Goal: Task Accomplishment & Management: Complete application form

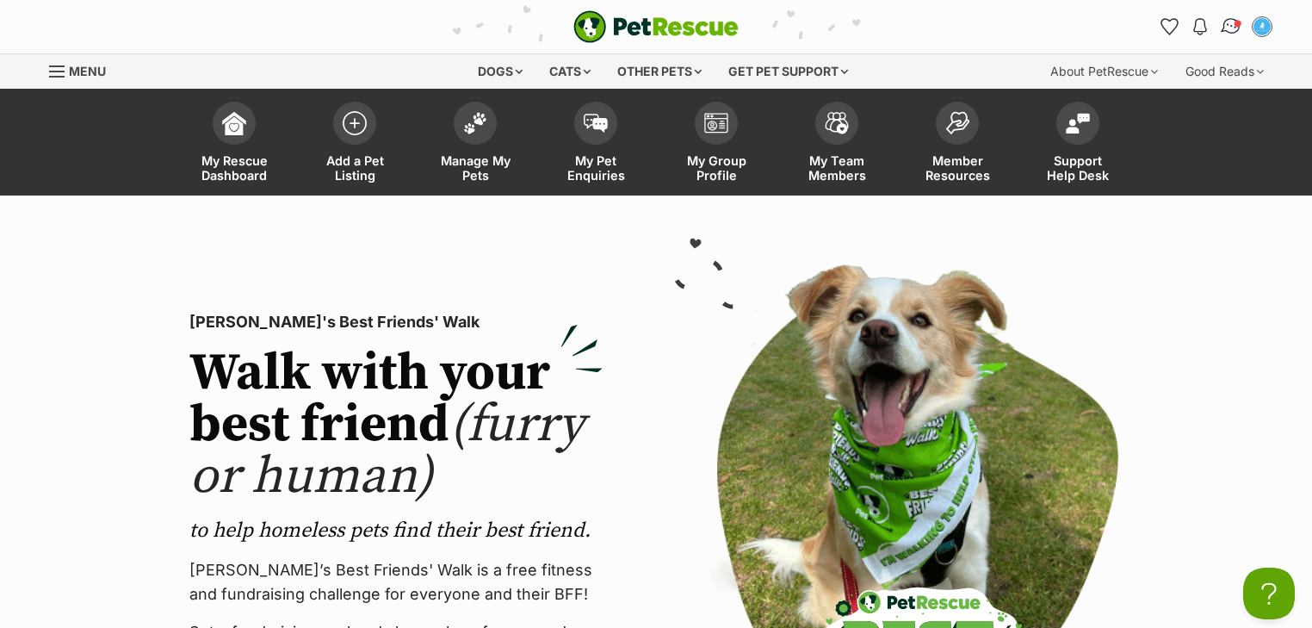
click at [1233, 29] on img "Conversations" at bounding box center [1231, 26] width 23 height 22
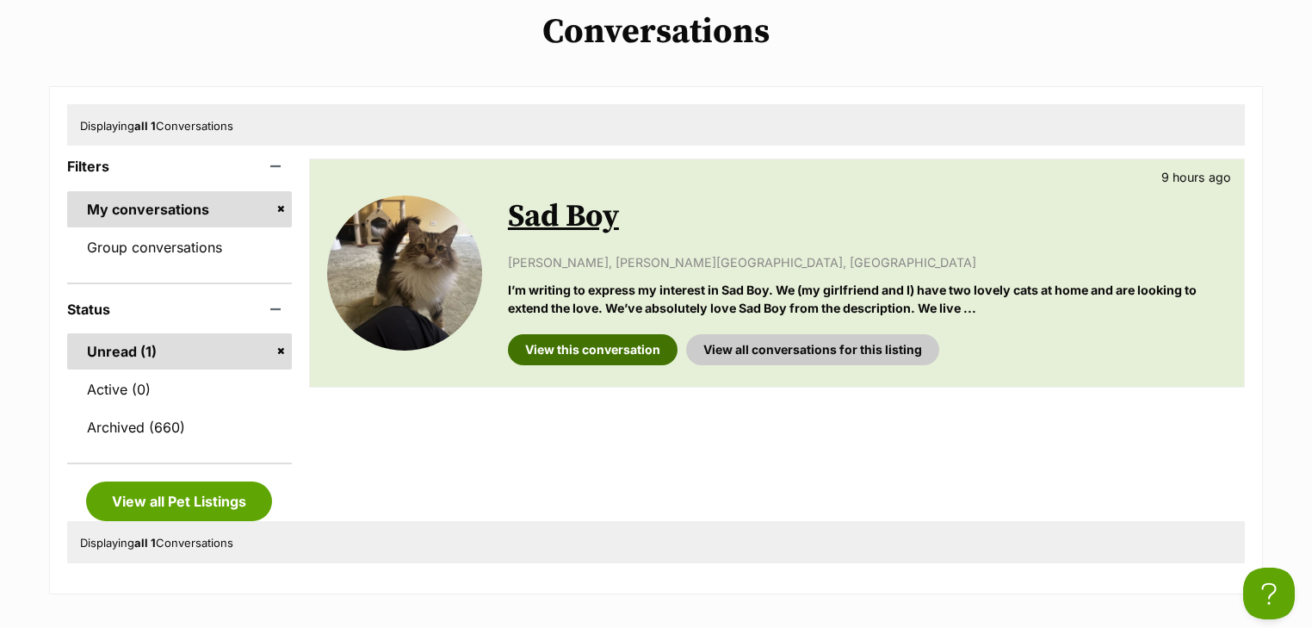
click at [606, 344] on link "View this conversation" at bounding box center [593, 349] width 170 height 31
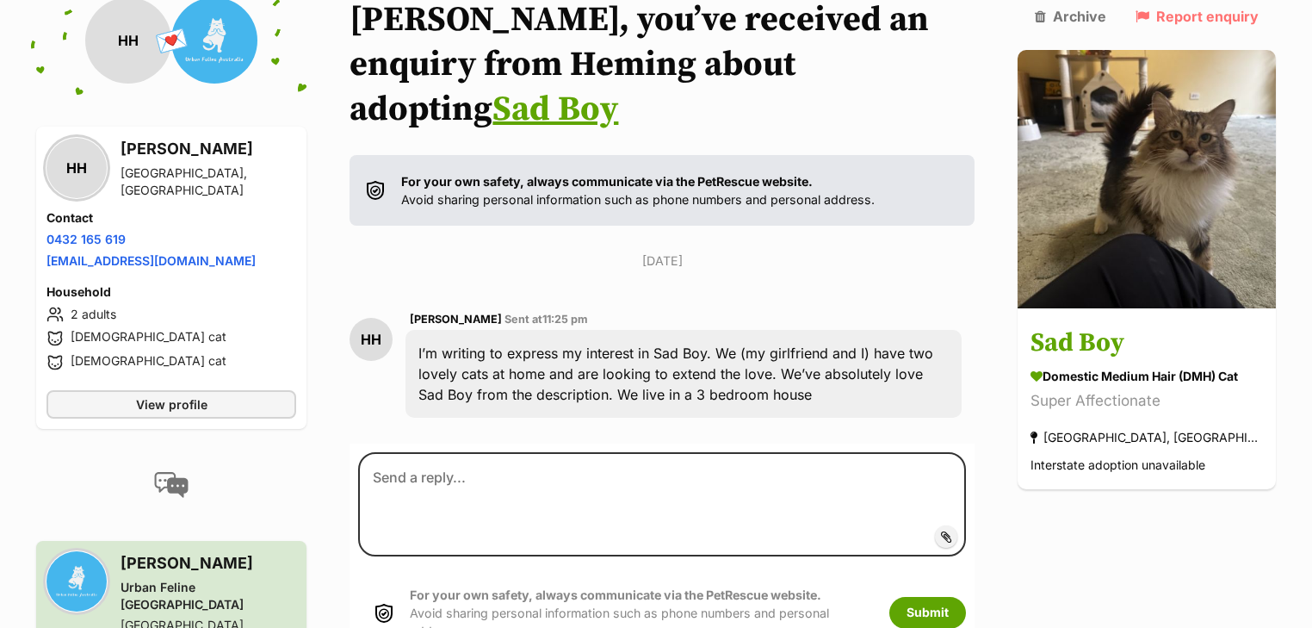
scroll to position [224, 0]
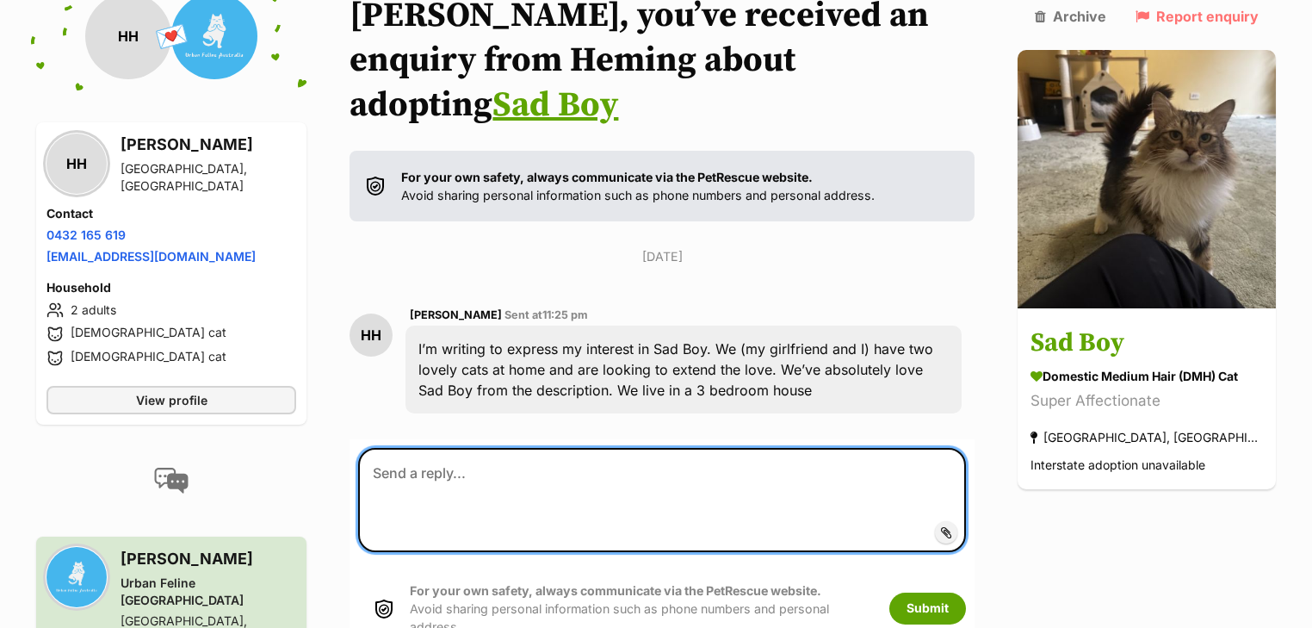
click at [507, 448] on textarea at bounding box center [662, 499] width 608 height 103
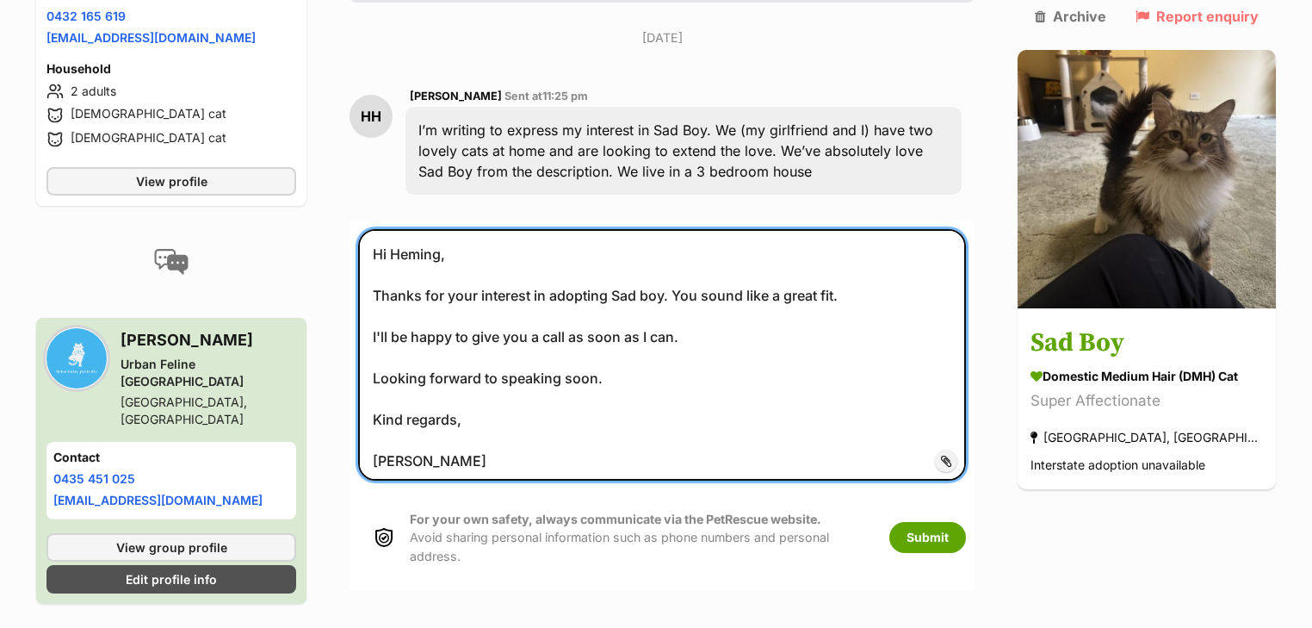
scroll to position [652, 0]
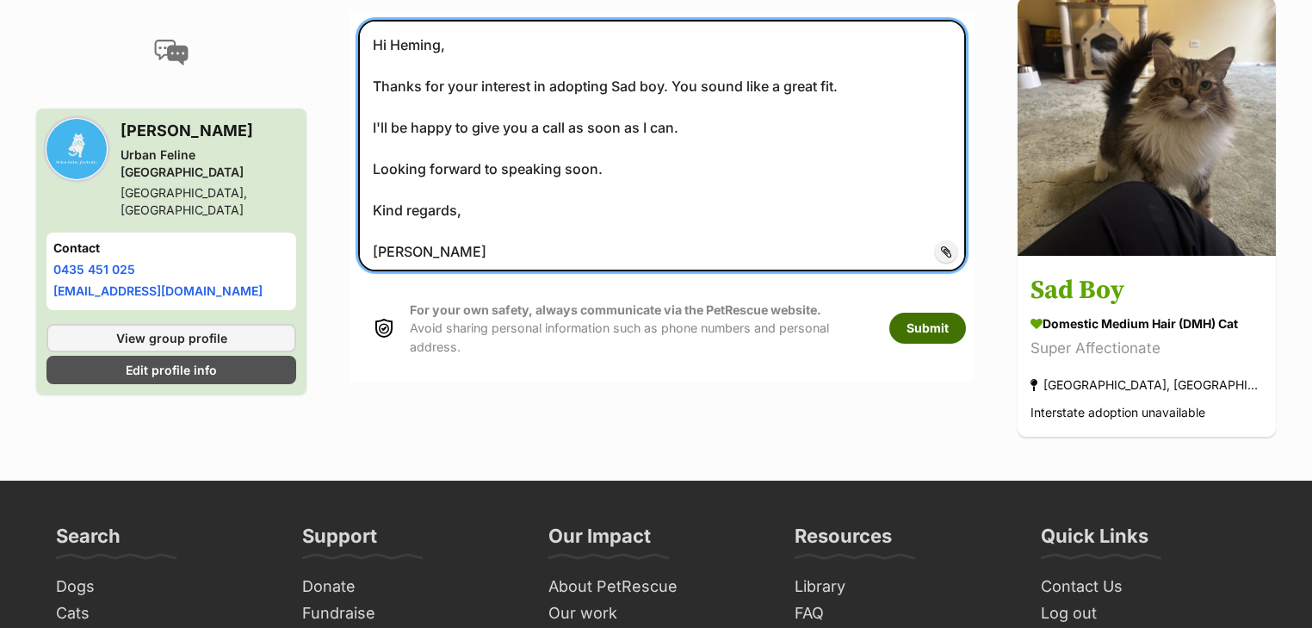
type textarea "Hi Heming, Thanks for your interest in adopting Sad boy. You sound like a great…"
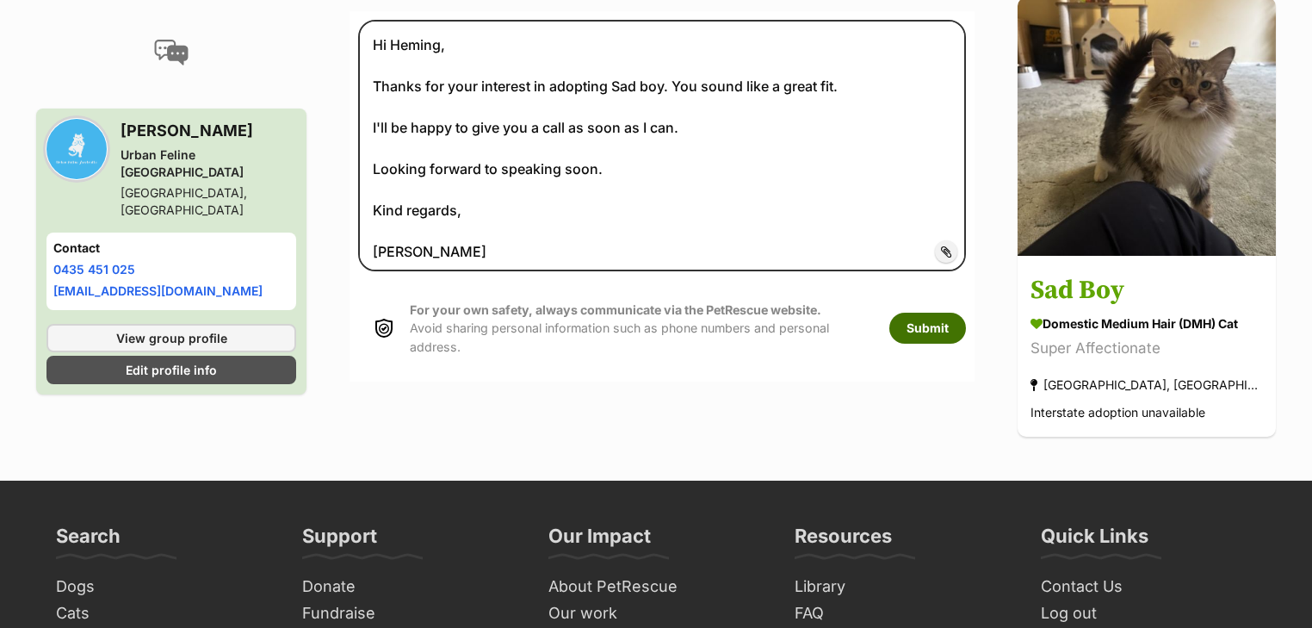
click at [951, 313] on button "Submit" at bounding box center [927, 328] width 77 height 31
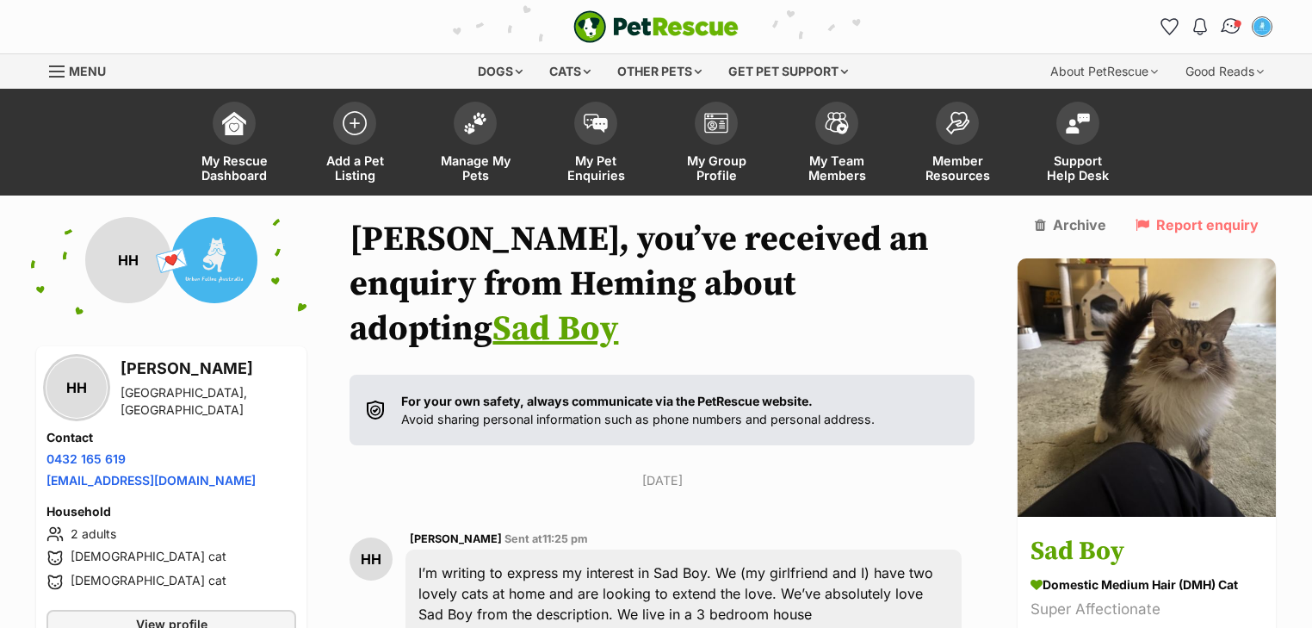
click at [1229, 29] on img "Conversations" at bounding box center [1231, 26] width 23 height 22
click at [465, 117] on img at bounding box center [475, 119] width 24 height 22
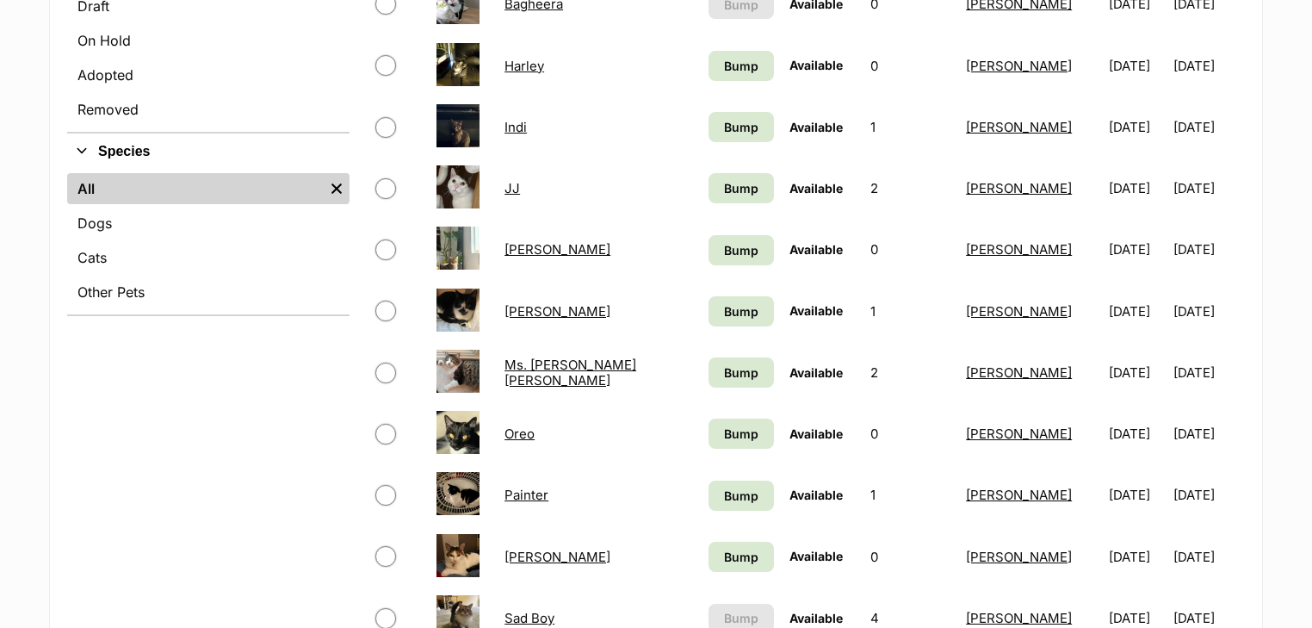
scroll to position [551, 0]
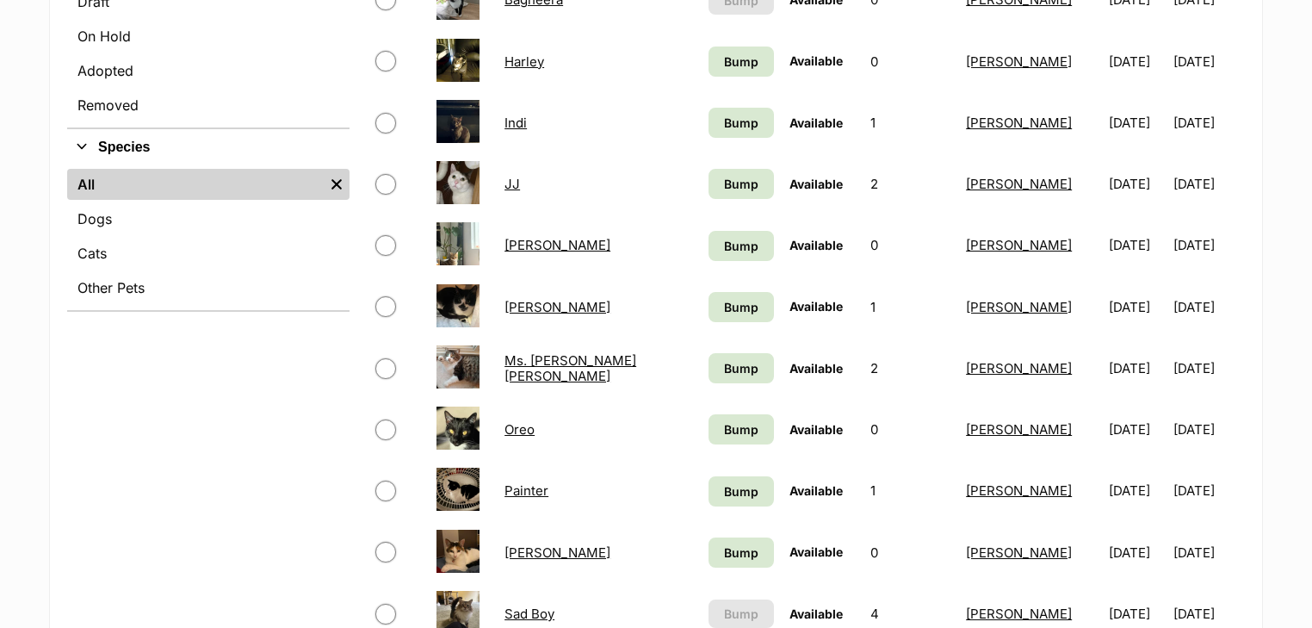
click at [520, 180] on link "JJ" at bounding box center [512, 184] width 15 height 16
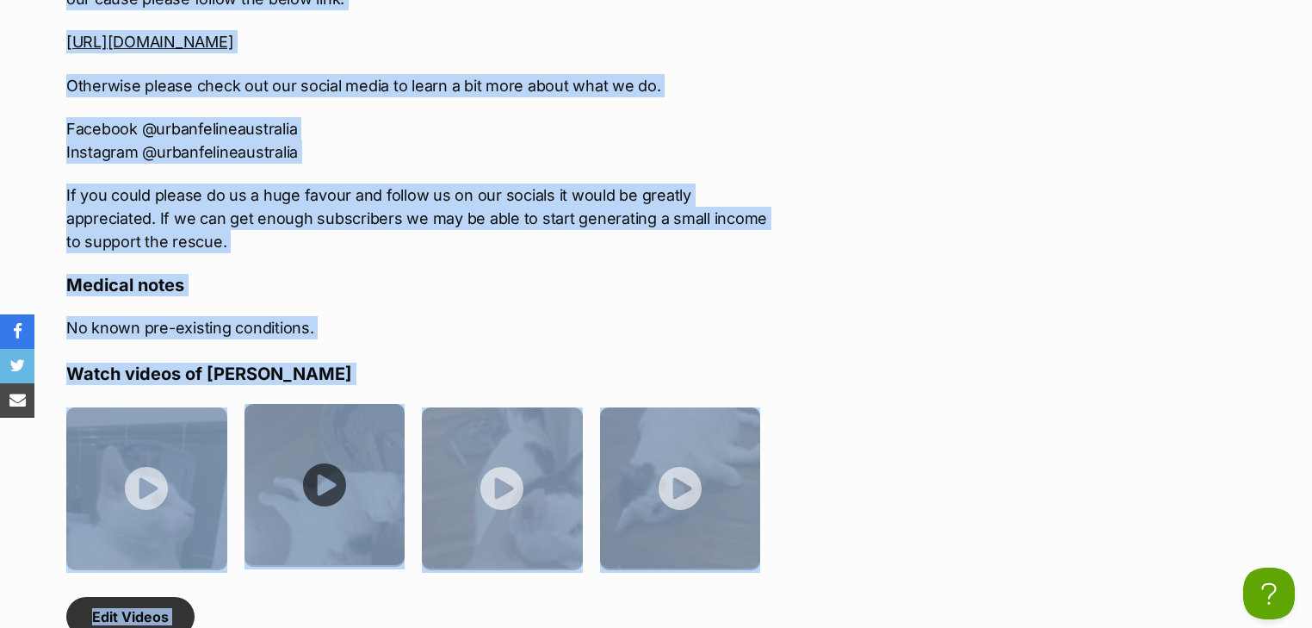
scroll to position [3288, 0]
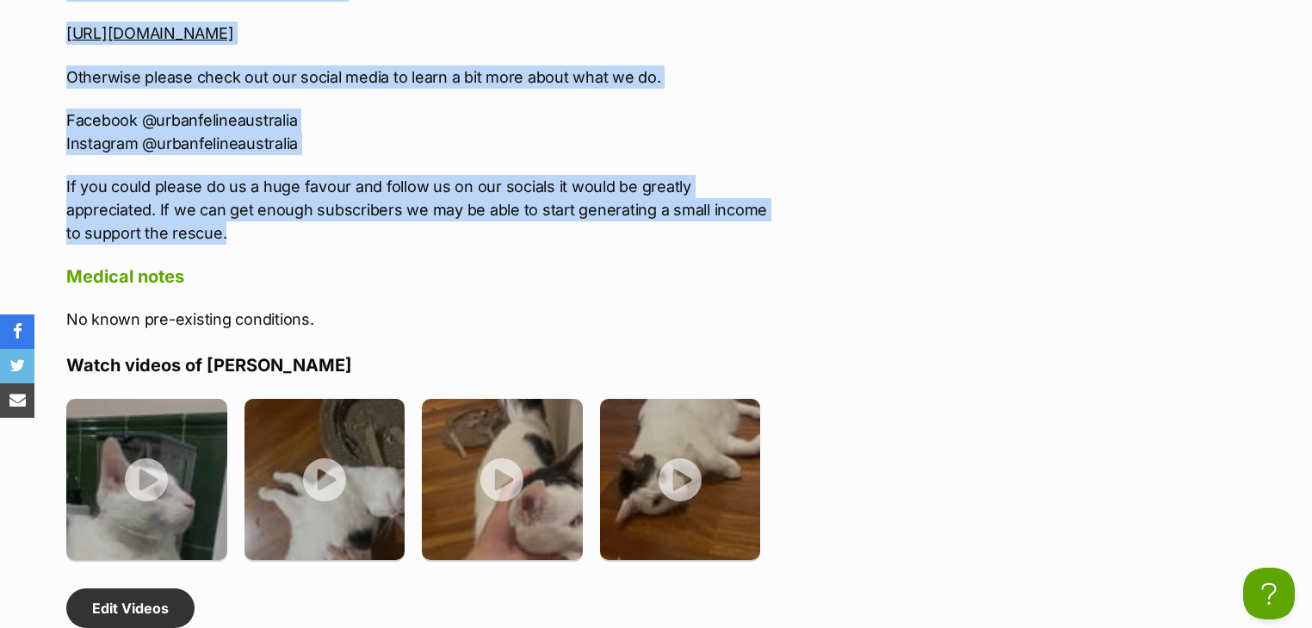
drag, startPoint x: 64, startPoint y: 71, endPoint x: 374, endPoint y: 184, distance: 330.1
copy div "***WE'RE ALWAYS ON THE LOOKOUT FOR FOSTER CARERS TO HELP US OUT SO IF YOU THINK…"
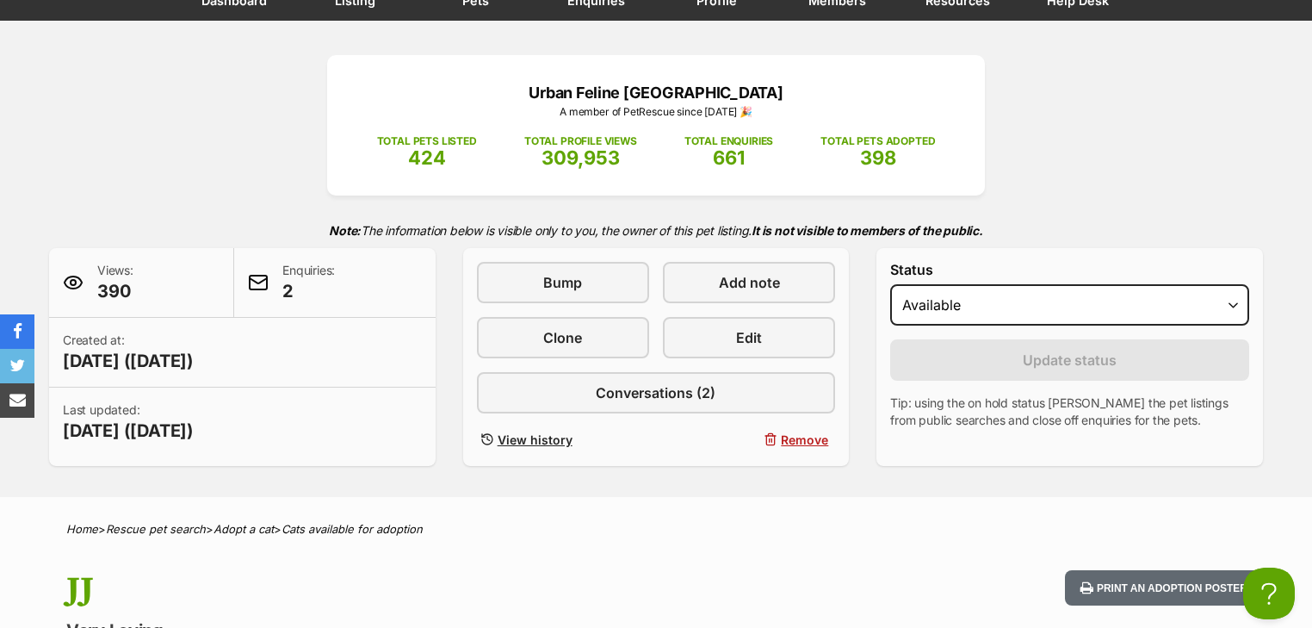
scroll to position [0, 0]
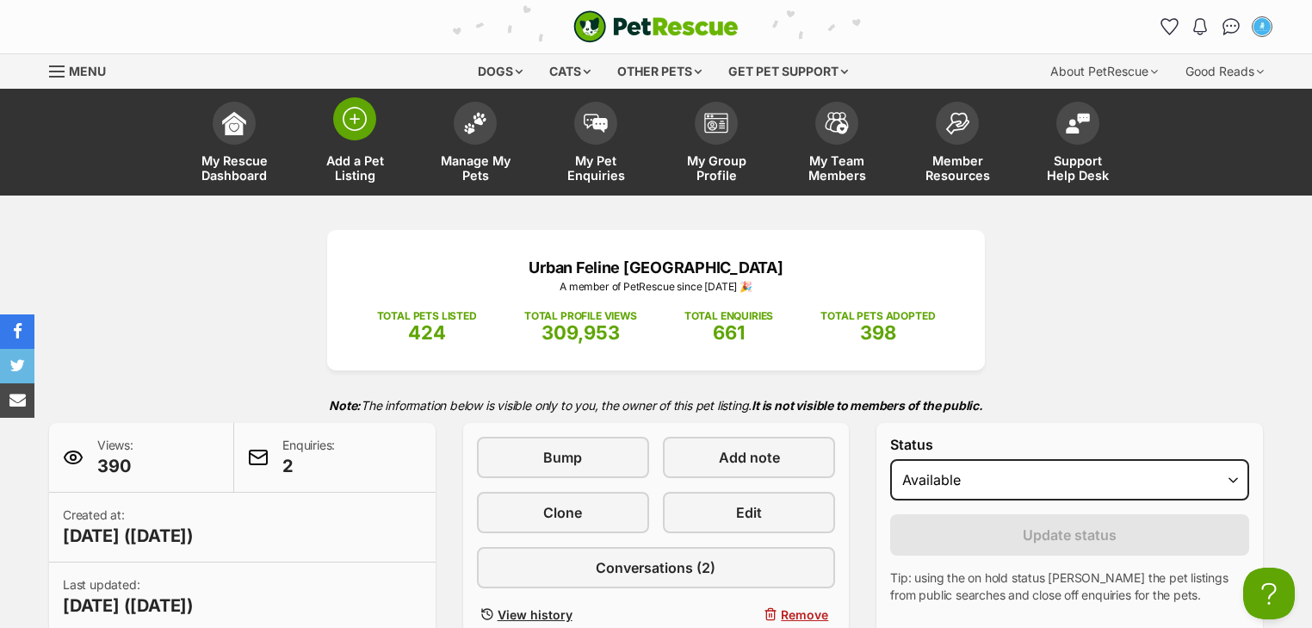
click at [364, 148] on link "Add a Pet Listing" at bounding box center [354, 144] width 121 height 102
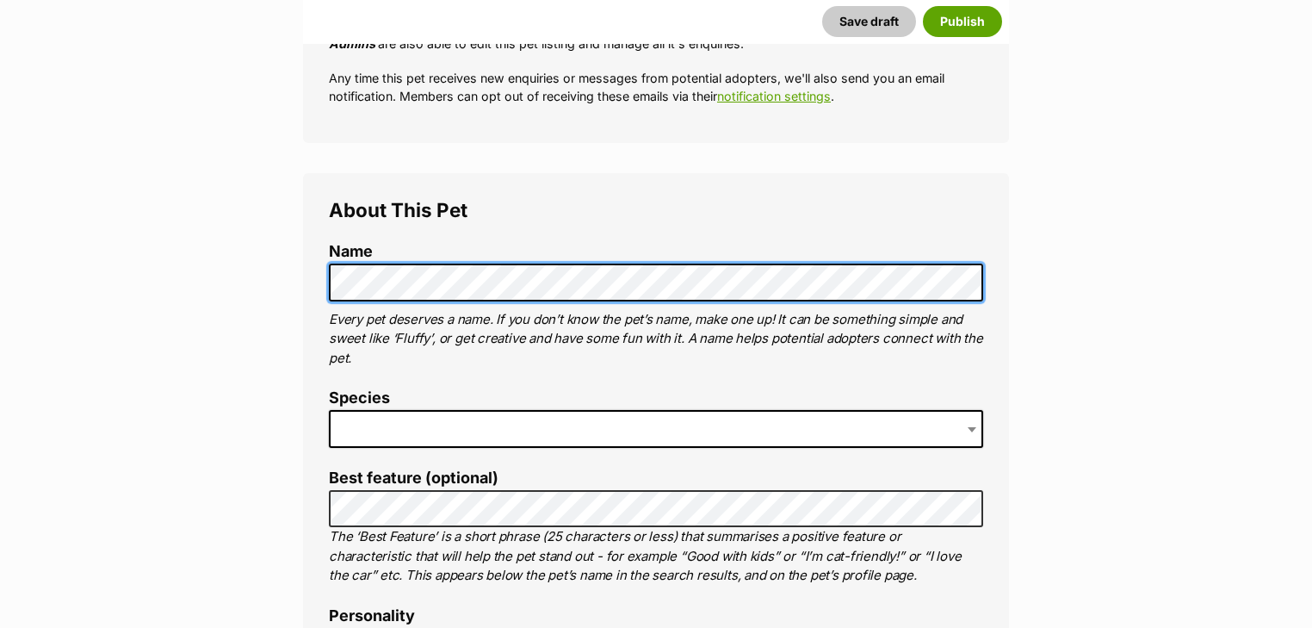
scroll to position [482, 0]
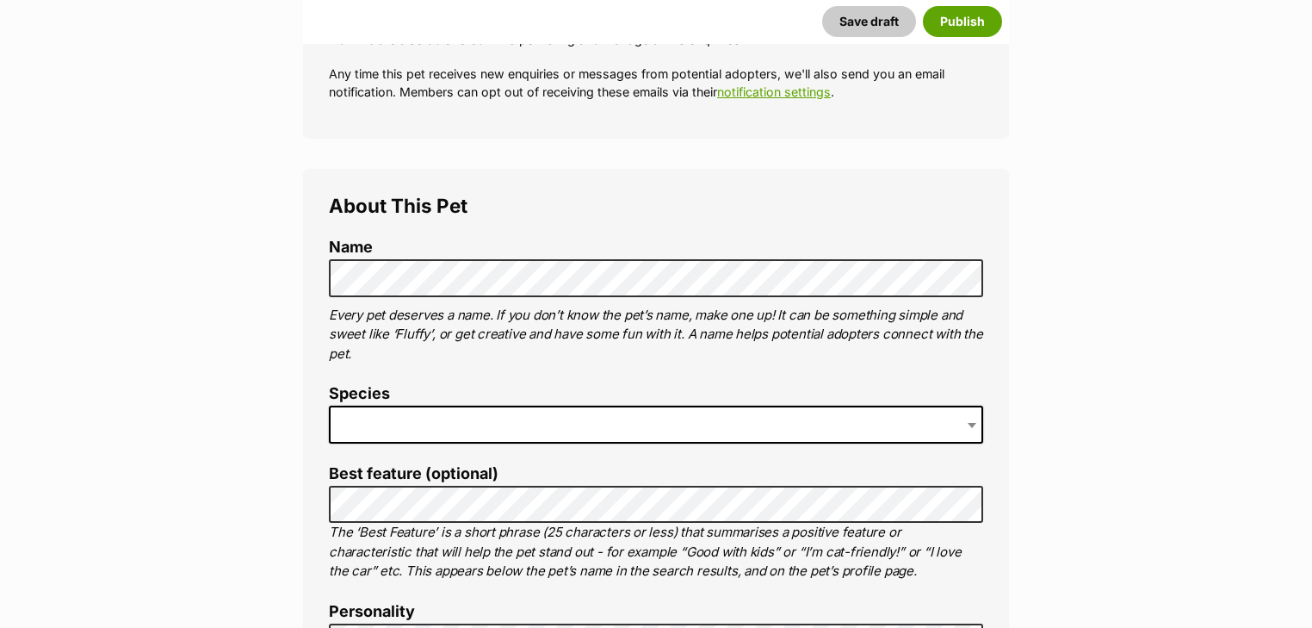
click at [416, 412] on span at bounding box center [656, 425] width 654 height 38
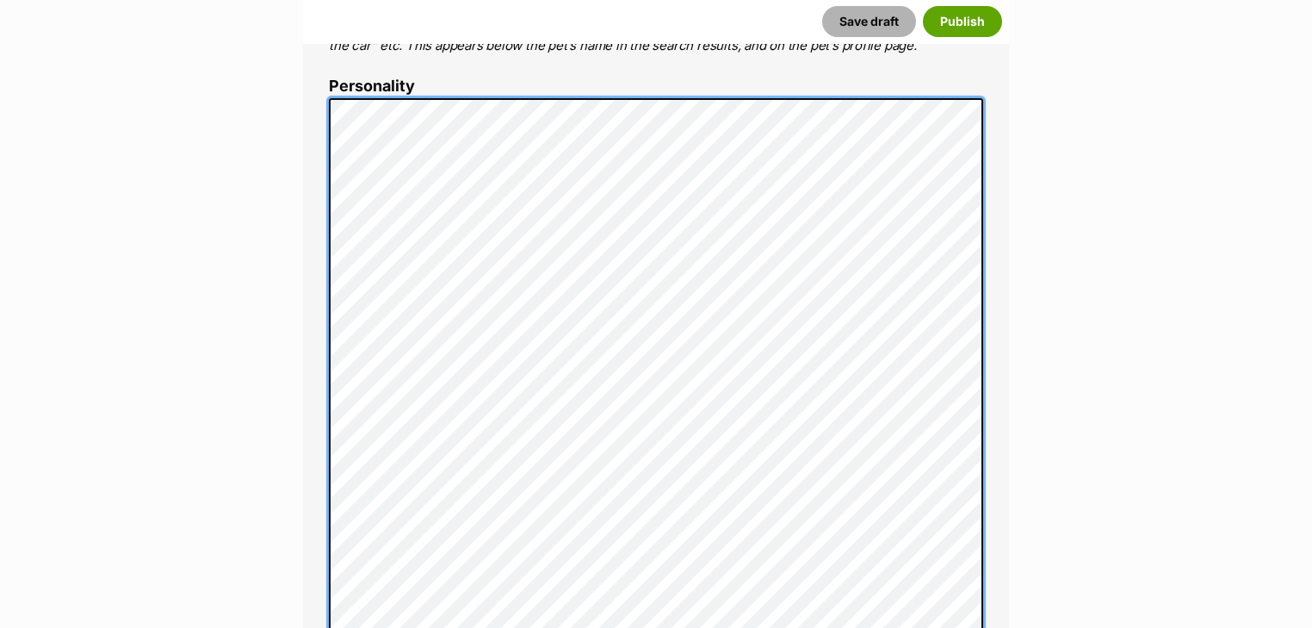
scroll to position [1283, 0]
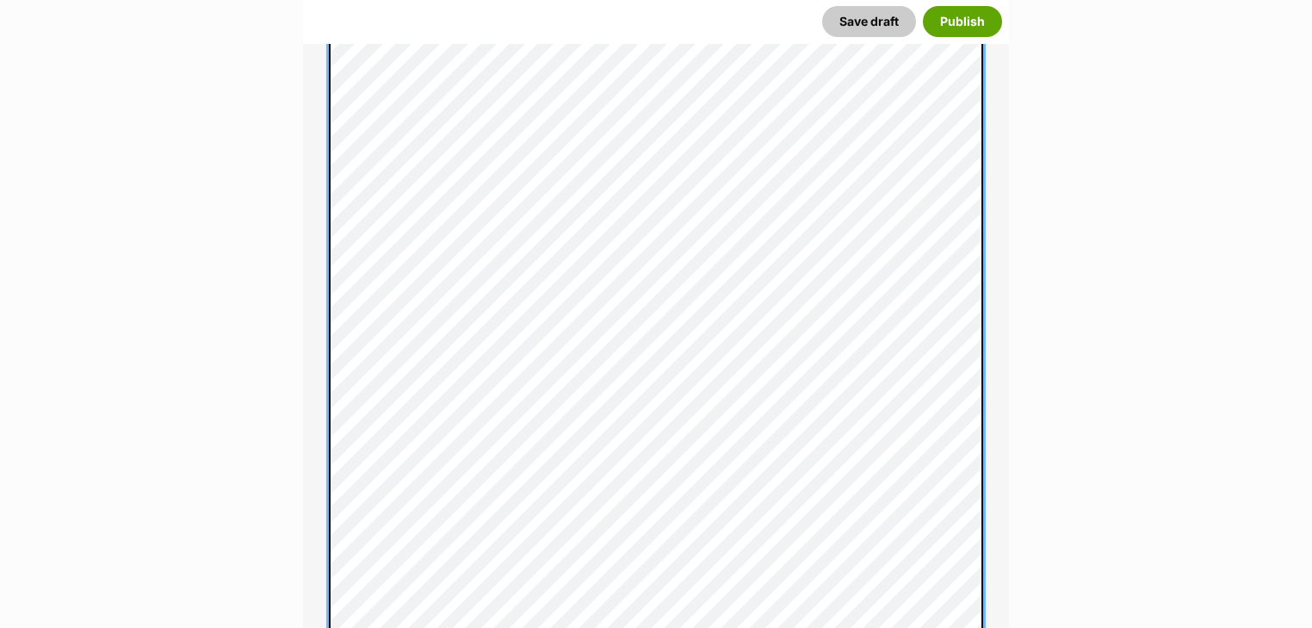
click at [326, 409] on div "About This Pet Name Henlo there, it looks like you might be using the pet name …" at bounding box center [656, 598] width 706 height 2599
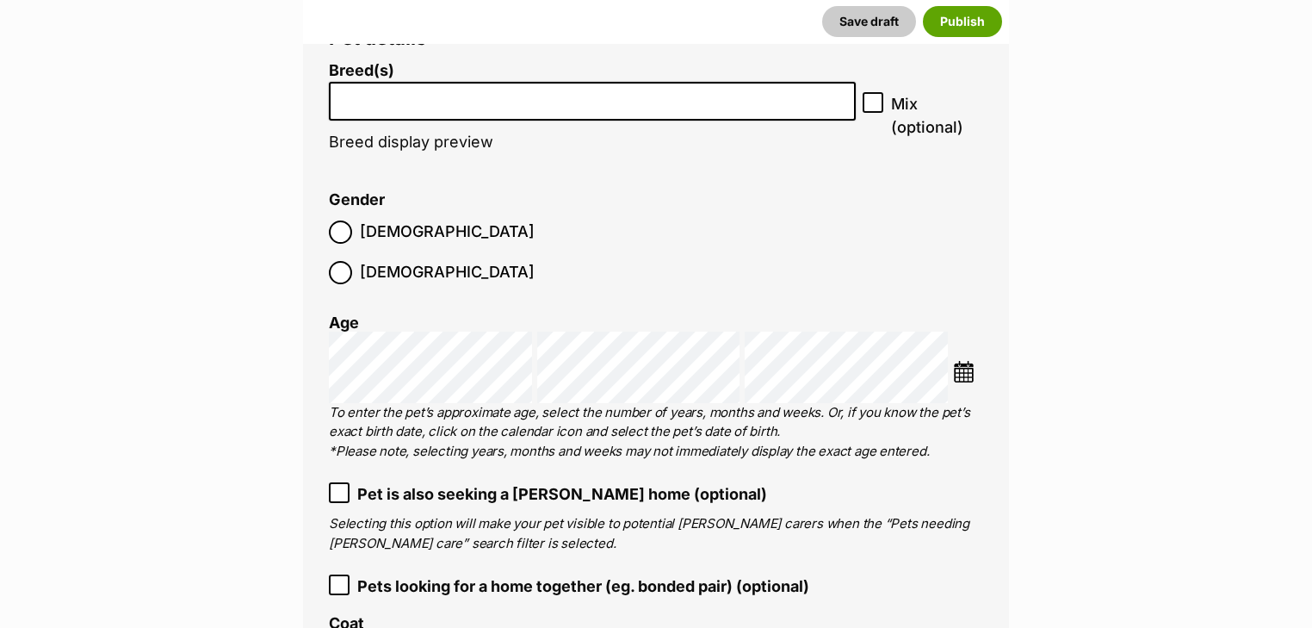
scroll to position [3280, 0]
click at [423, 97] on input "search" at bounding box center [592, 96] width 515 height 18
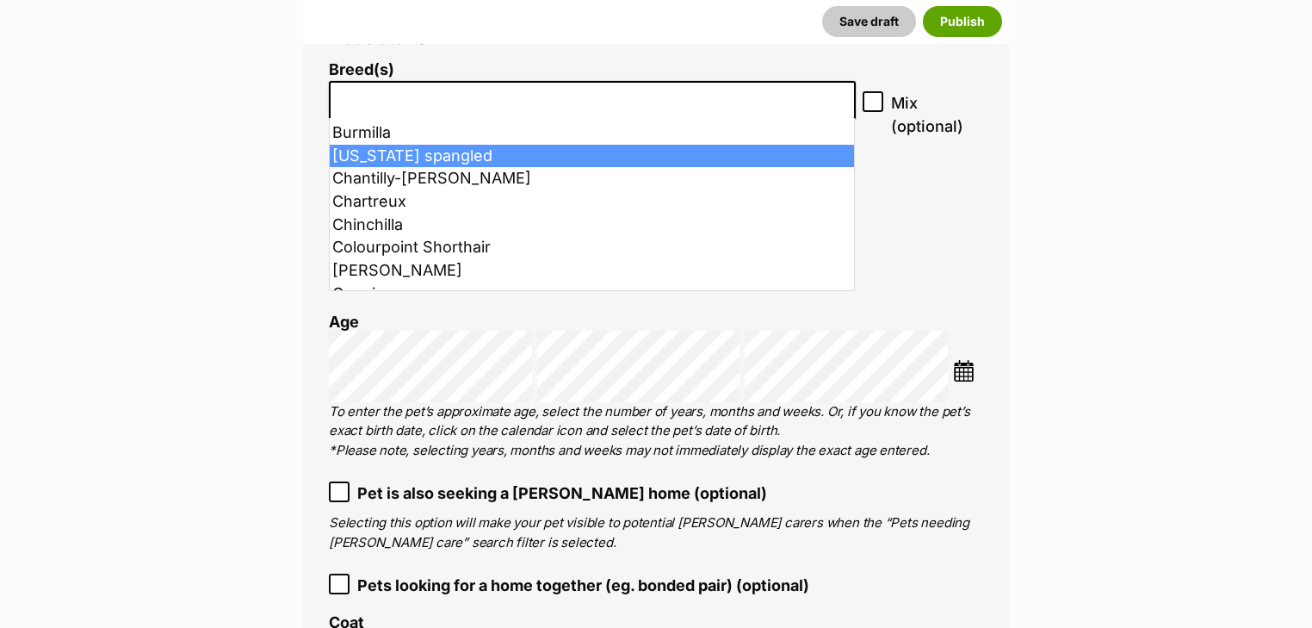
scroll to position [413, 0]
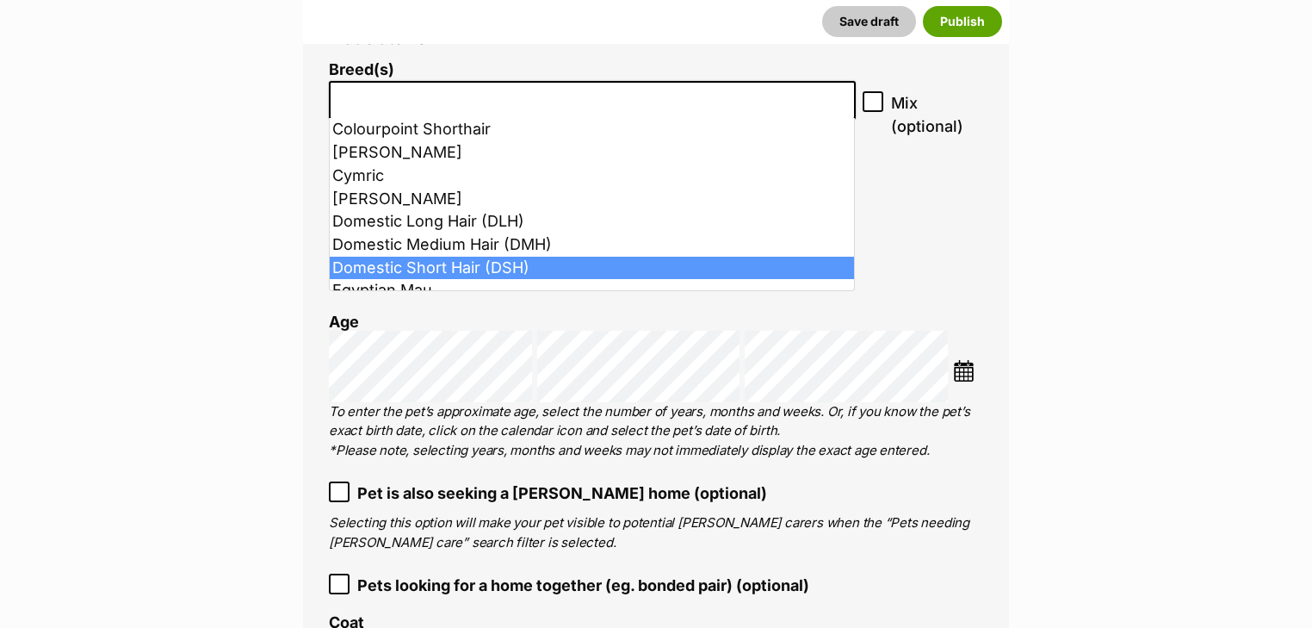
select select "252102"
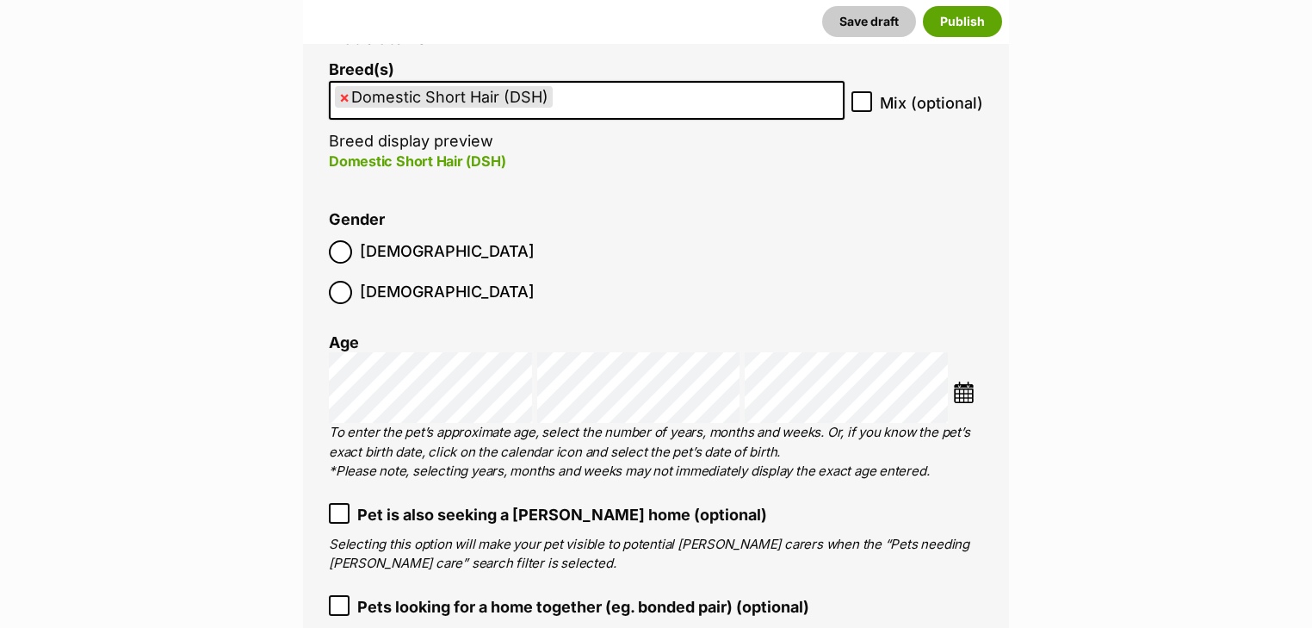
click at [372, 255] on span "Male" at bounding box center [447, 251] width 175 height 23
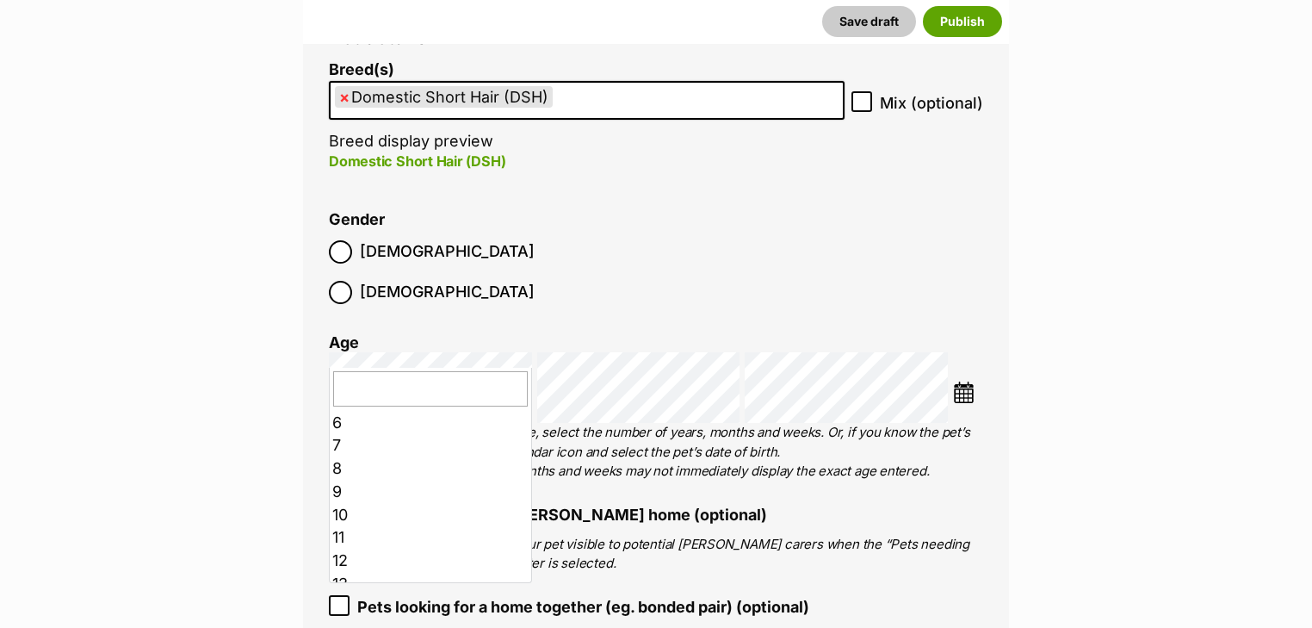
scroll to position [138, 0]
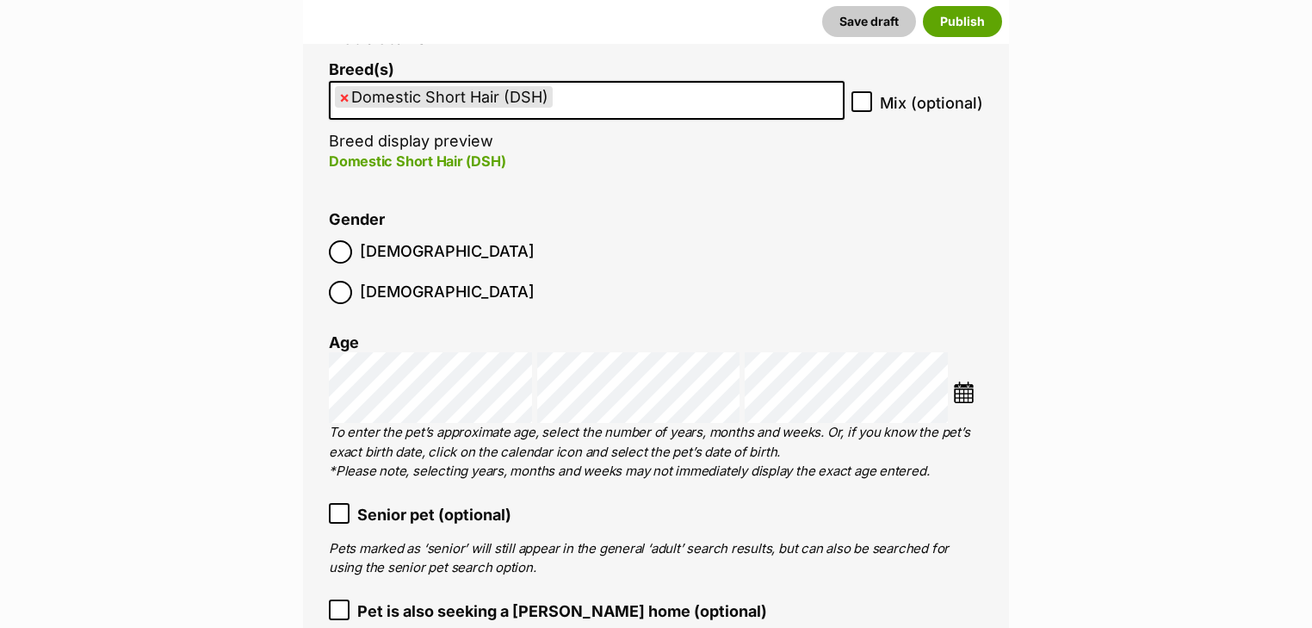
click at [399, 503] on span "Senior pet (optional)" at bounding box center [434, 514] width 154 height 23
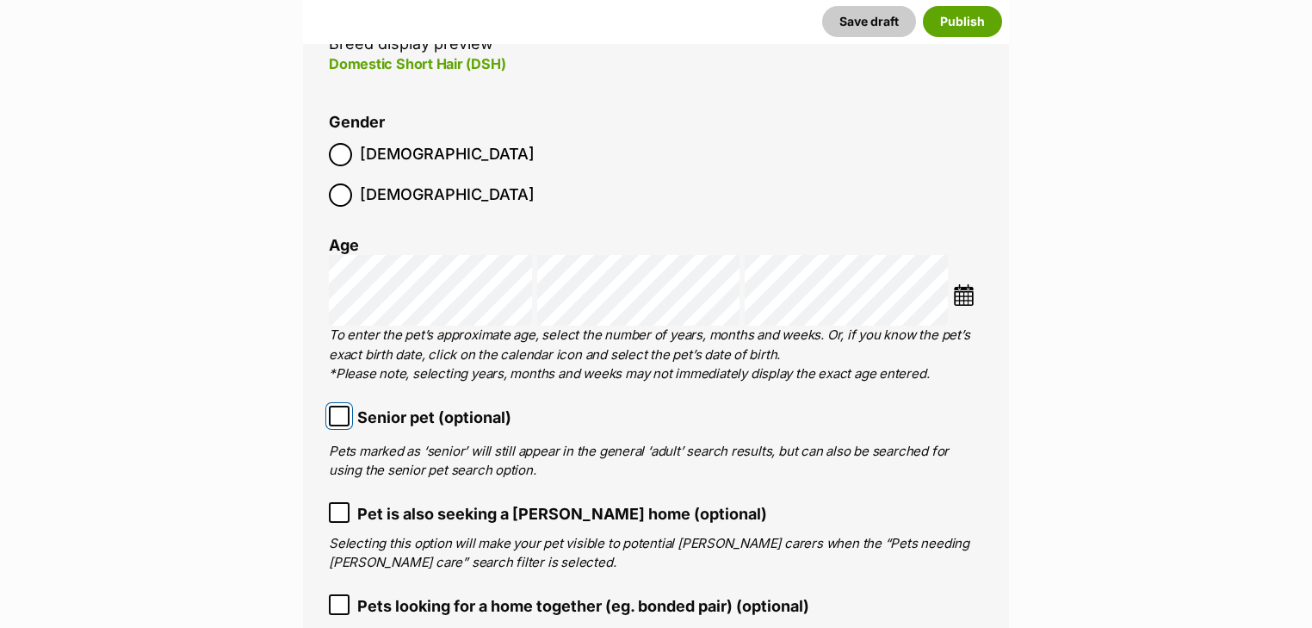
scroll to position [3556, 0]
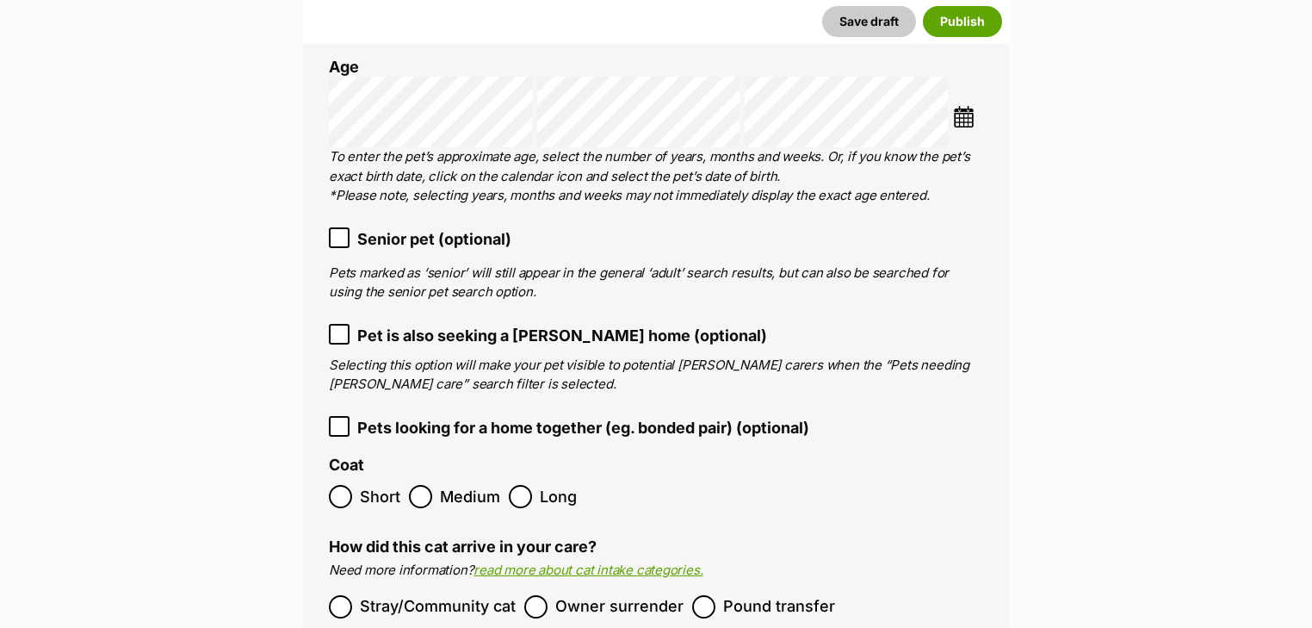
click at [447, 324] on span "Pet is also seeking a foster home (optional)" at bounding box center [562, 335] width 410 height 23
click at [375, 485] on span "Short" at bounding box center [380, 496] width 40 height 23
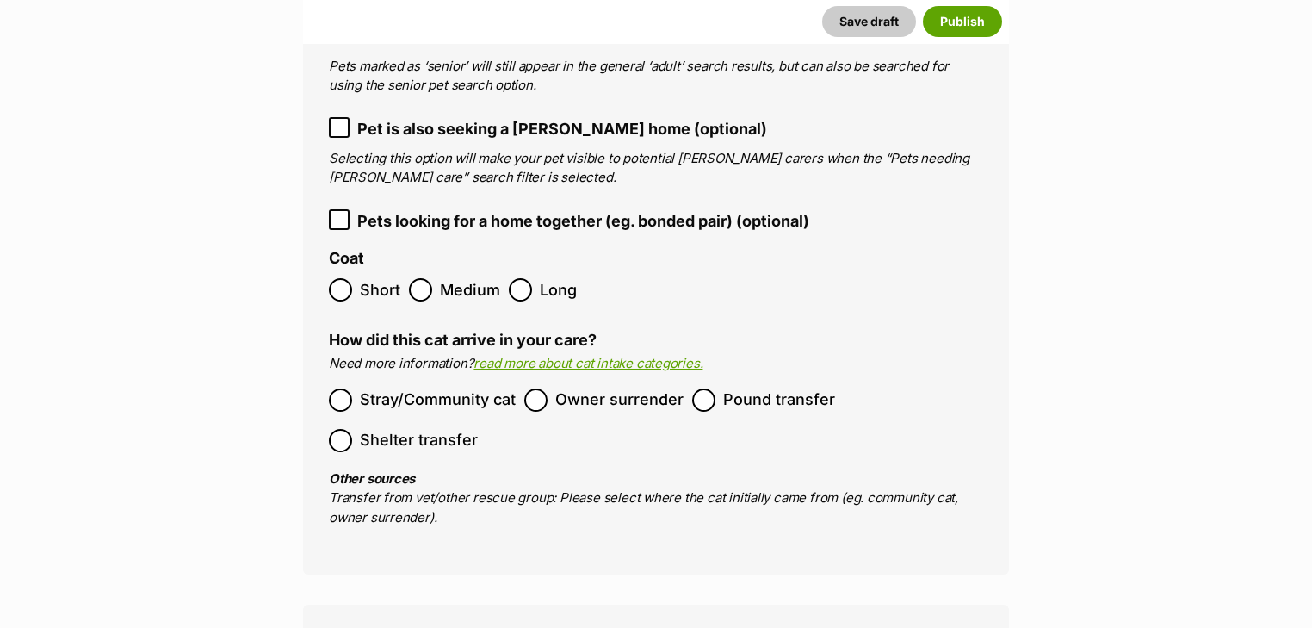
click at [571, 388] on span "Owner surrender" at bounding box center [619, 399] width 128 height 23
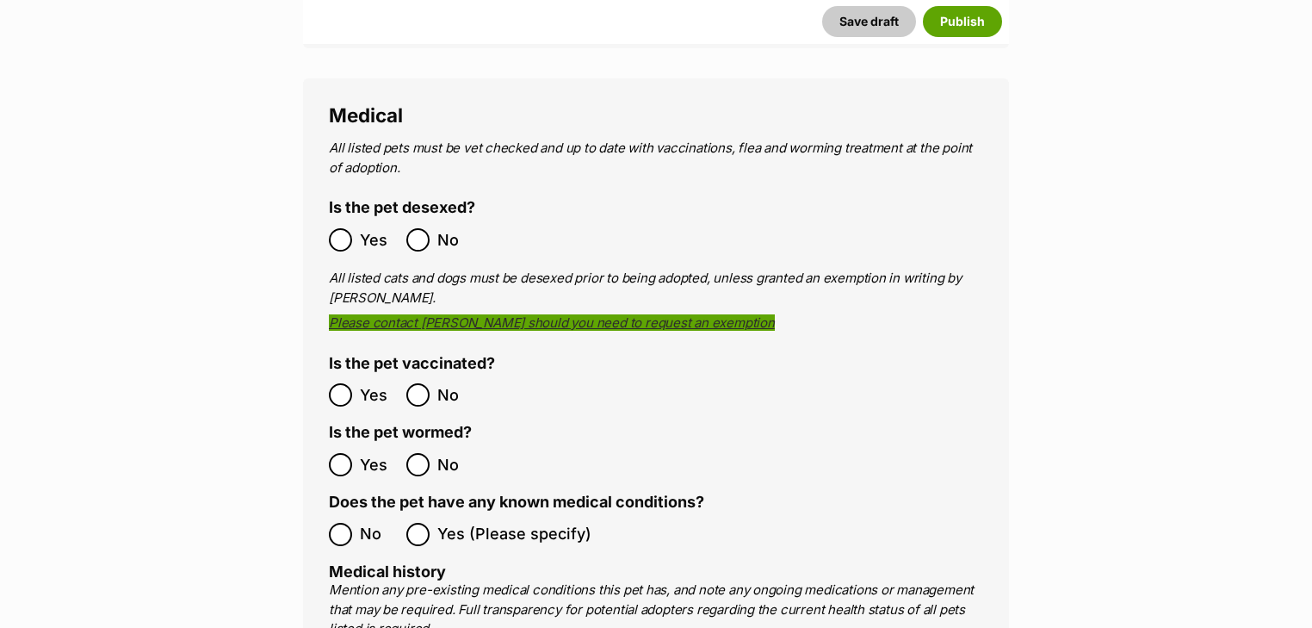
scroll to position [4382, 0]
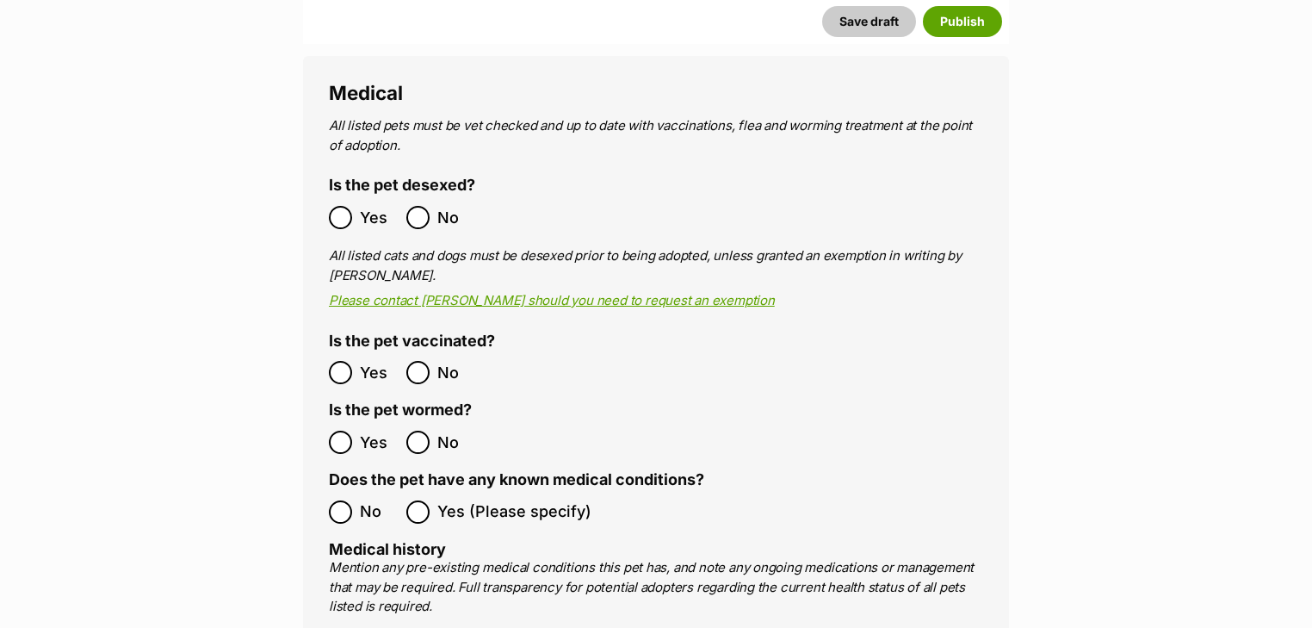
click at [355, 206] on label "Yes" at bounding box center [363, 217] width 69 height 23
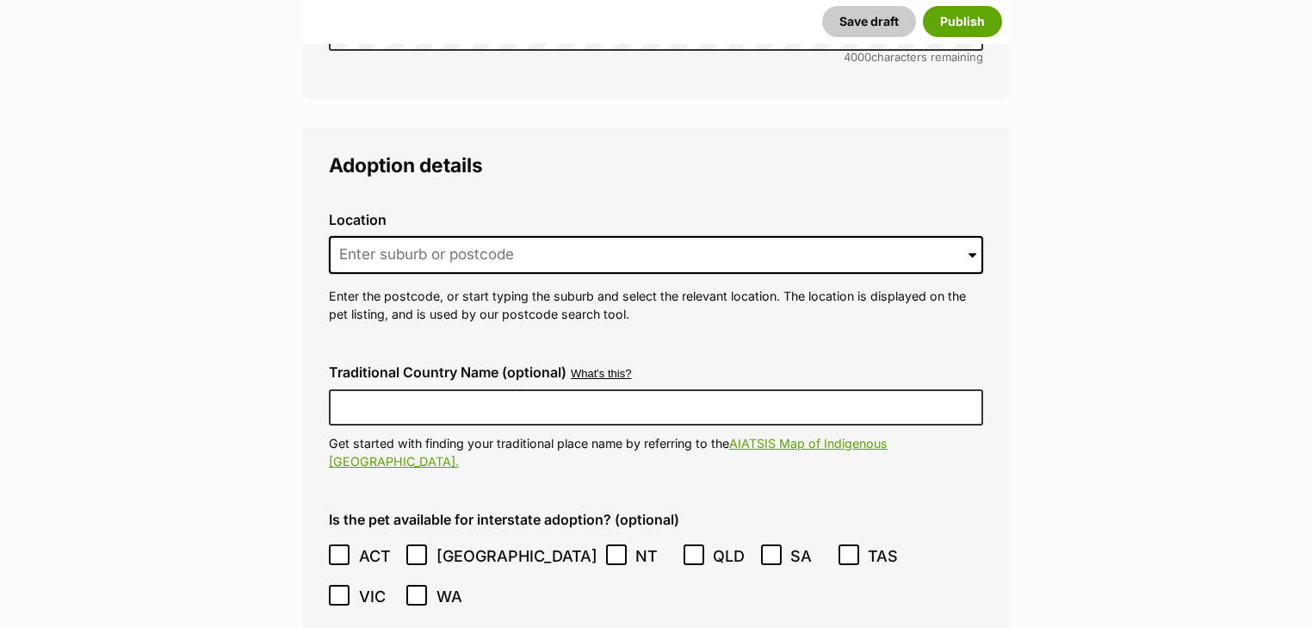
scroll to position [5347, 0]
click at [437, 235] on input at bounding box center [656, 254] width 654 height 38
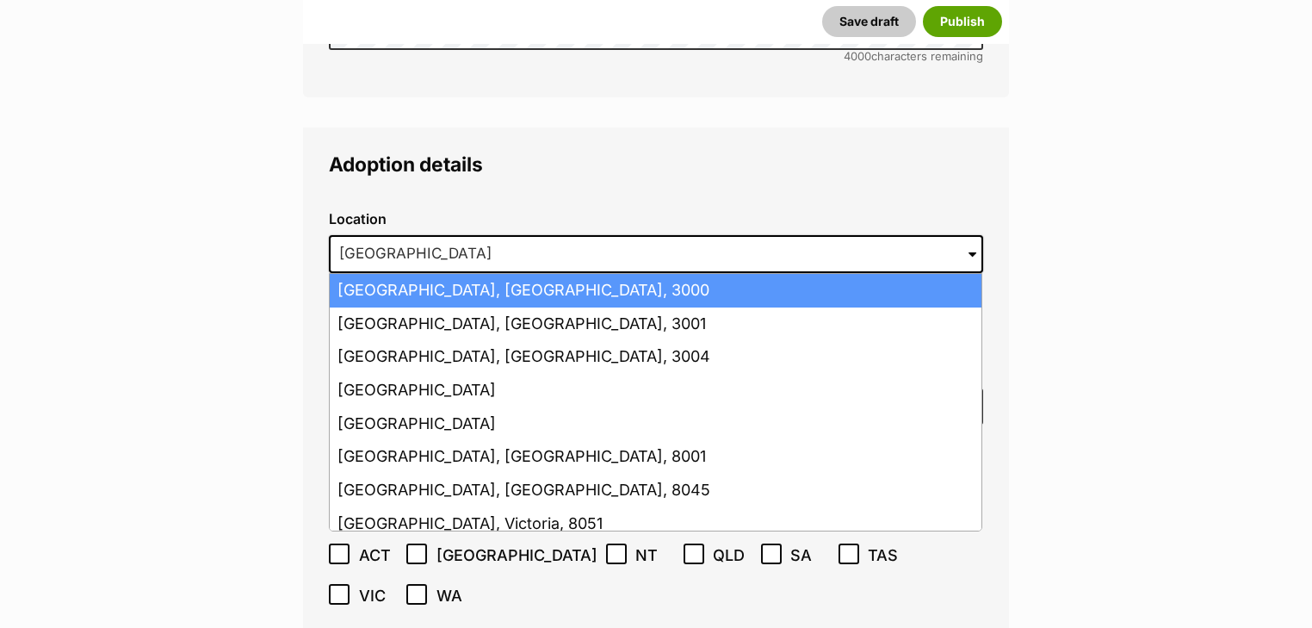
click at [463, 274] on li "Melbourne, Victoria, 3000" at bounding box center [656, 291] width 652 height 34
type input "Melbourne, Victoria, 3000"
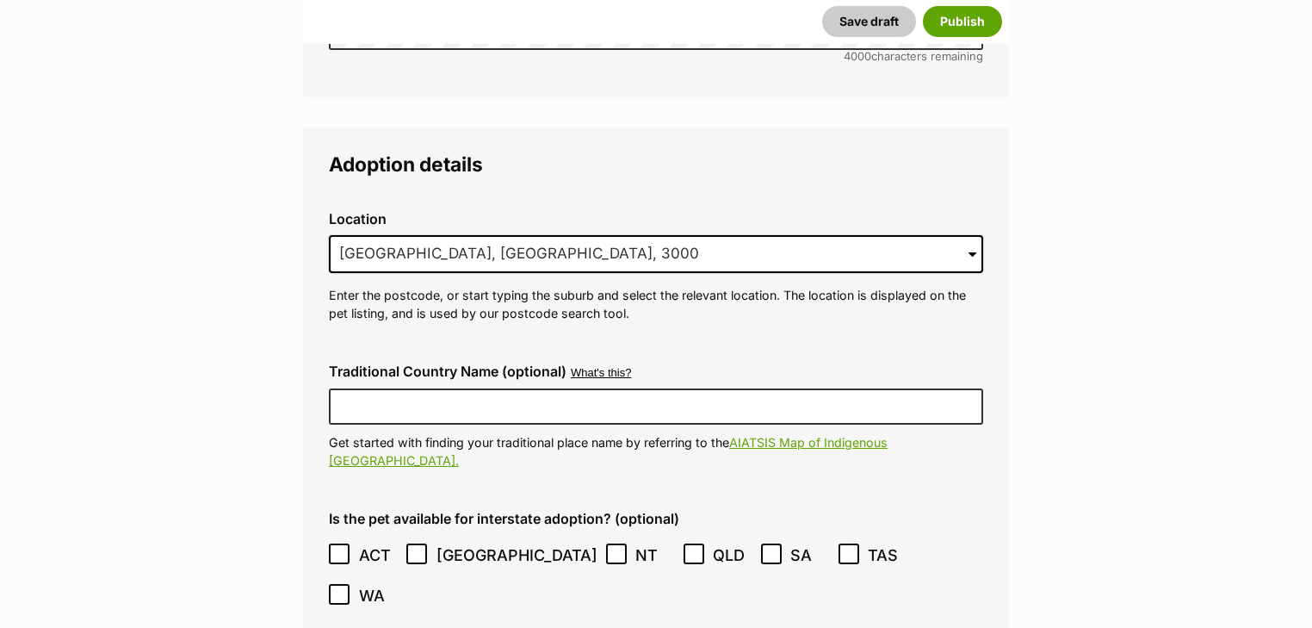
scroll to position [5622, 0]
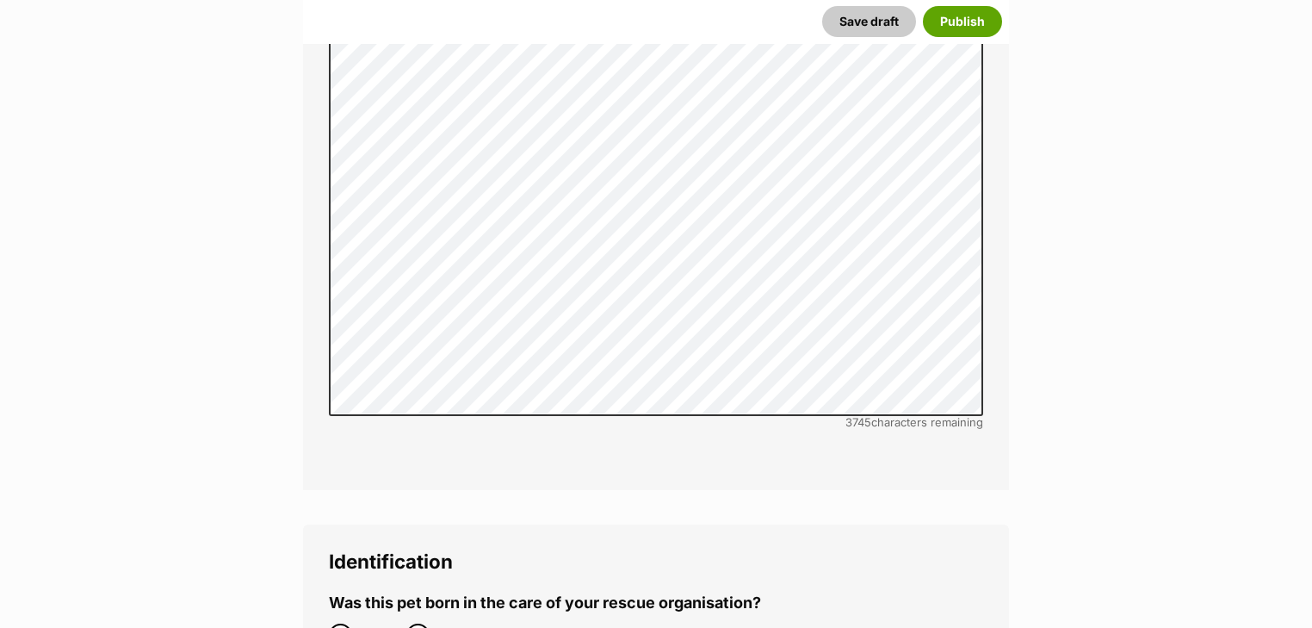
scroll to position [6862, 0]
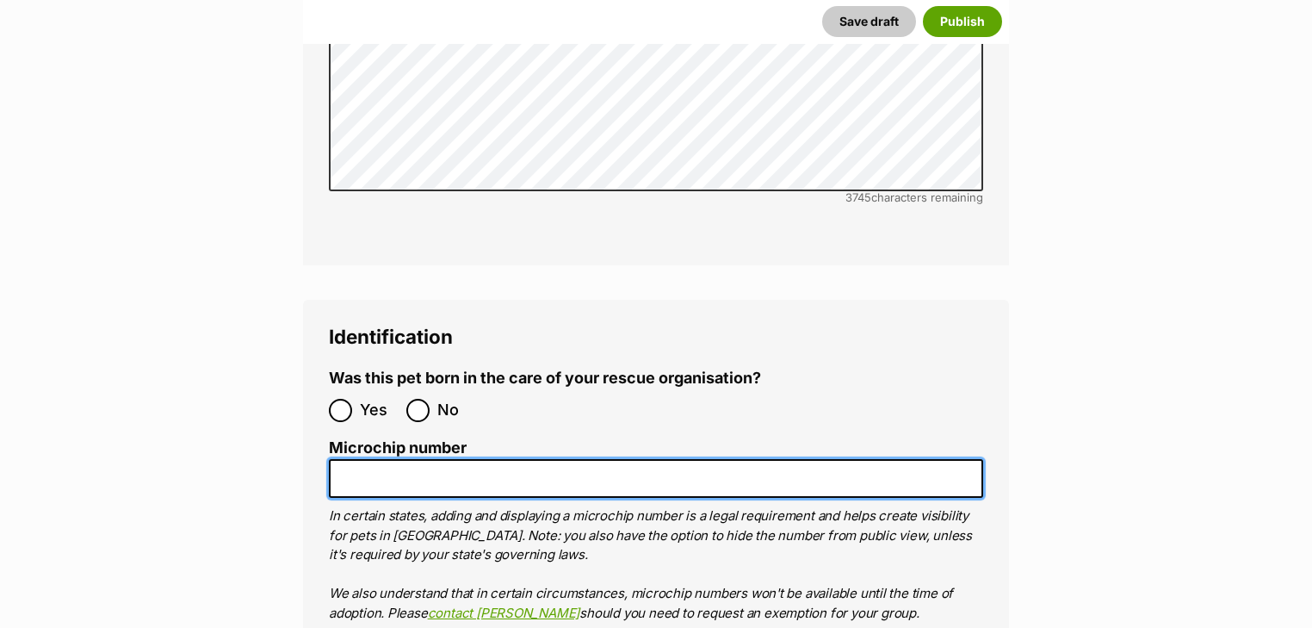
click at [561, 459] on input "Microchip number" at bounding box center [656, 478] width 654 height 39
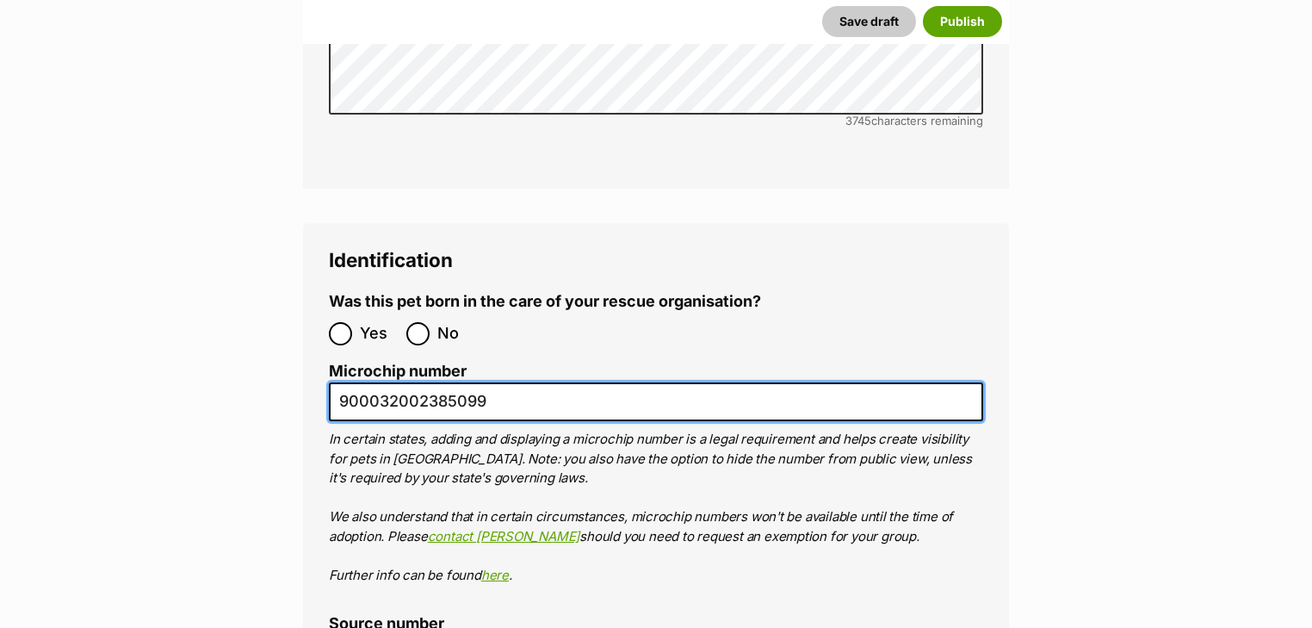
scroll to position [7069, 0]
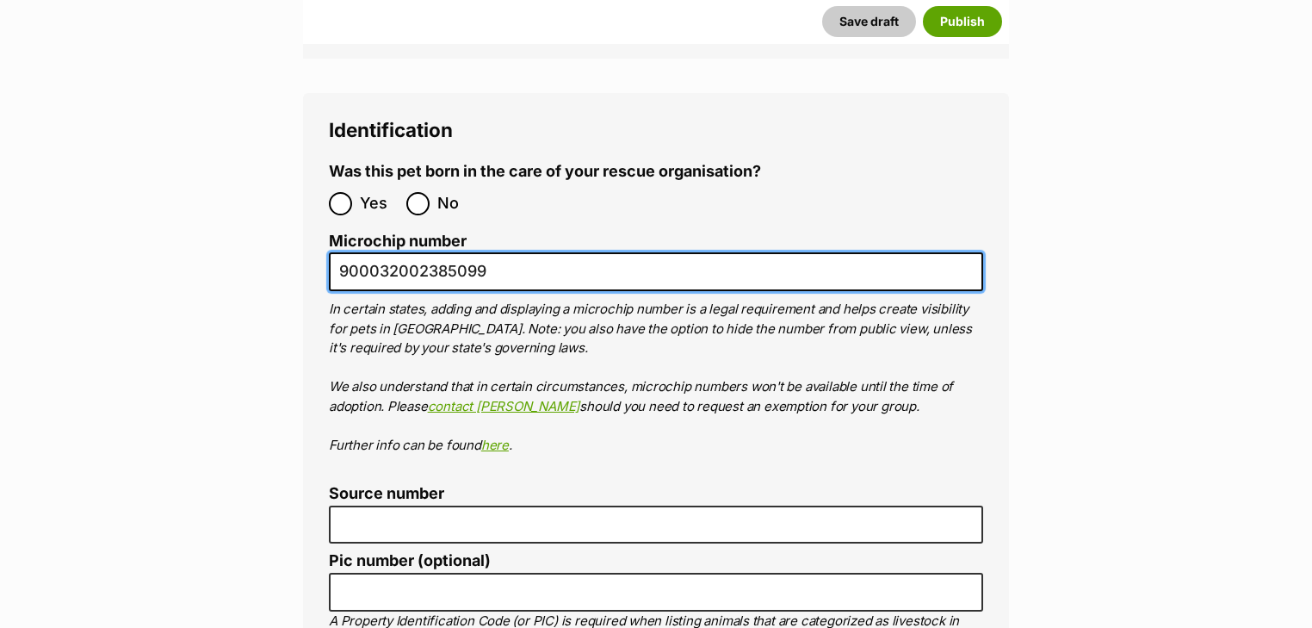
type input "900032002385099"
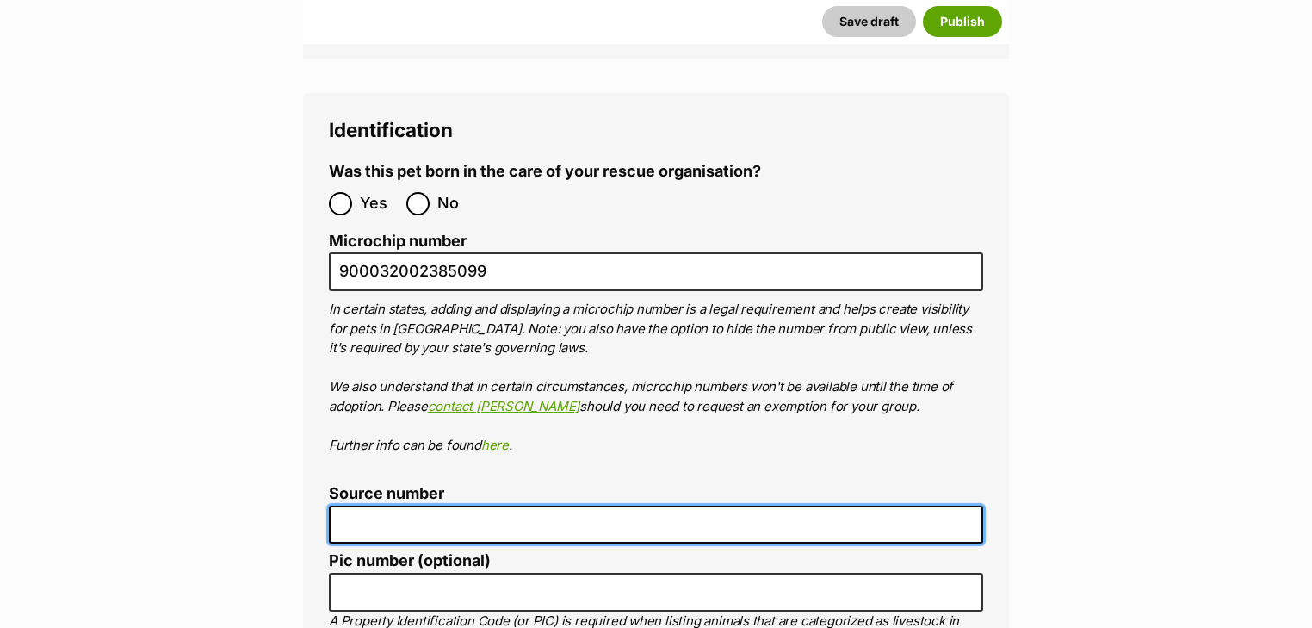
click at [420, 505] on input "Source number" at bounding box center [656, 524] width 654 height 39
type input "RE187477"
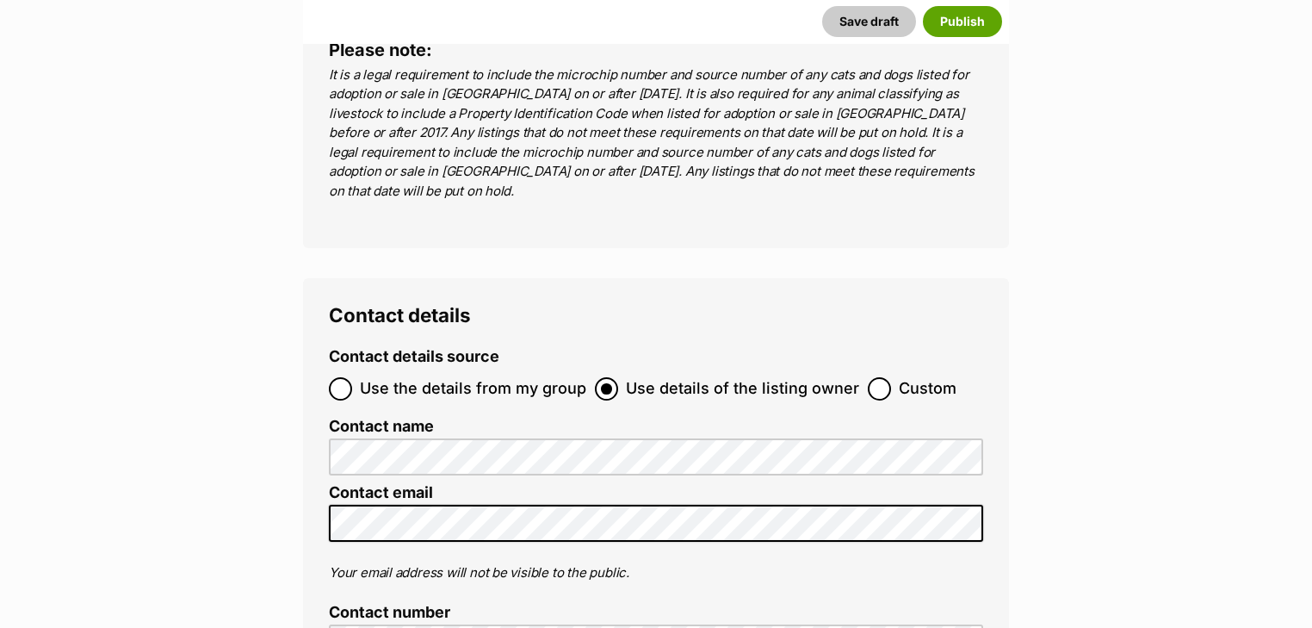
scroll to position [7895, 0]
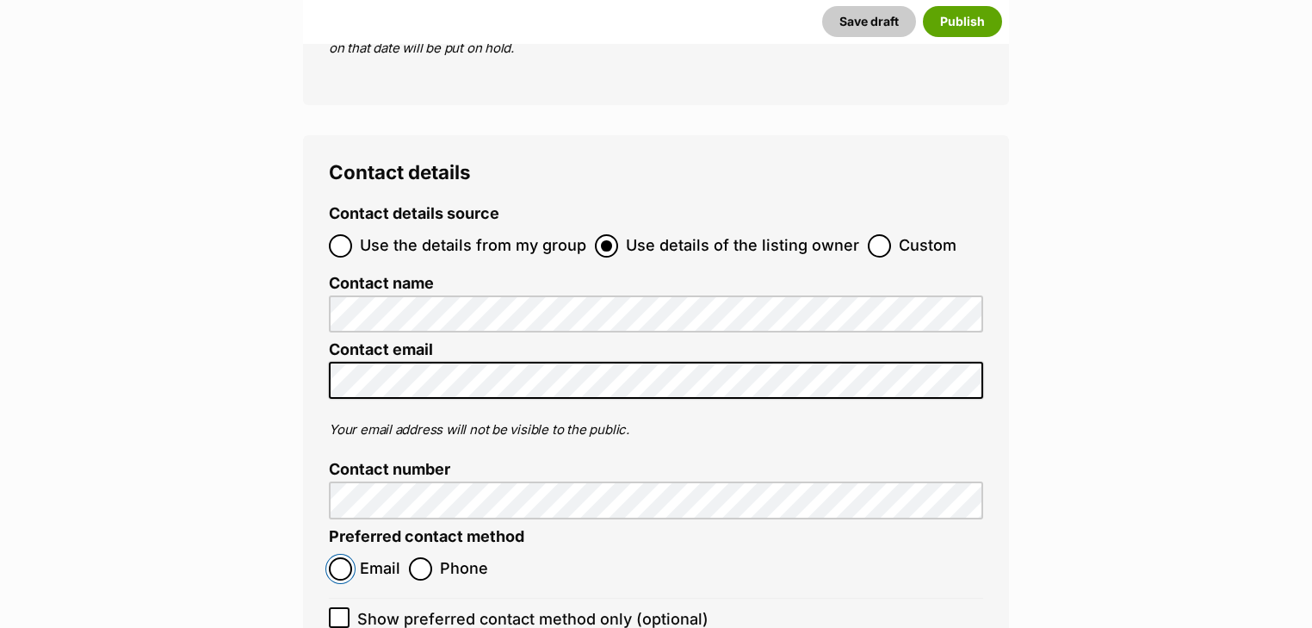
click at [344, 557] on input "Email" at bounding box center [340, 568] width 23 height 23
radio input "true"
click at [337, 613] on icon at bounding box center [339, 617] width 10 height 8
click at [337, 607] on input "Show preferred contact method only (optional)" at bounding box center [339, 617] width 21 height 21
checkbox input "true"
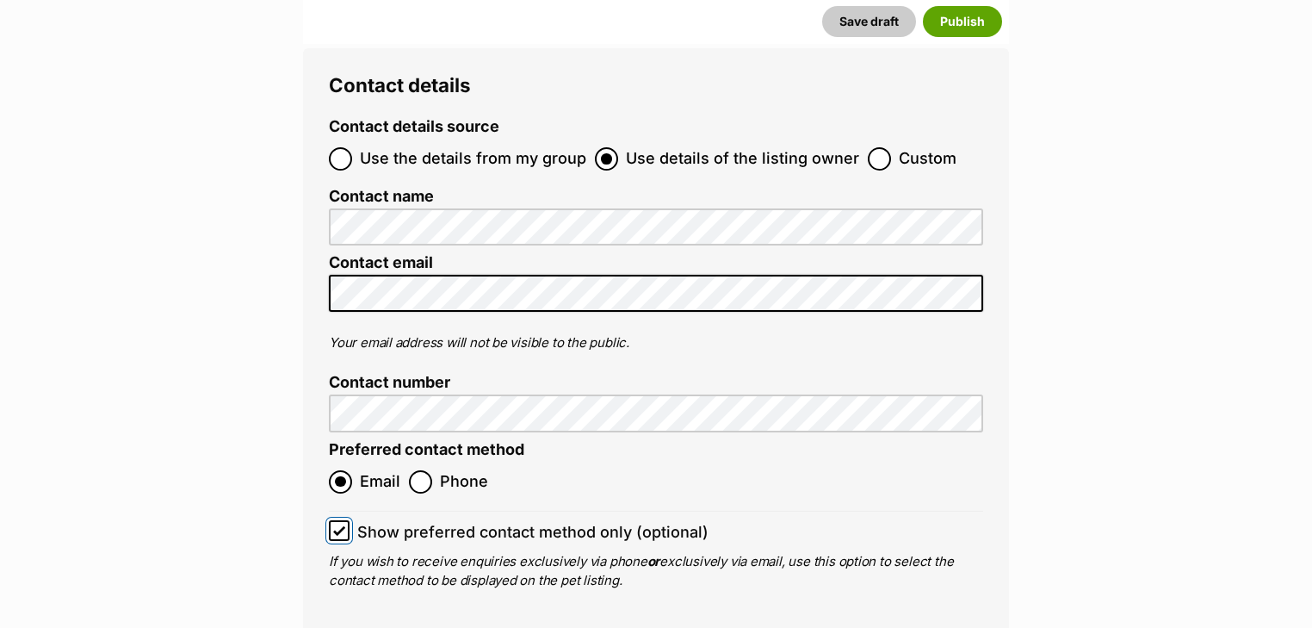
scroll to position [8171, 0]
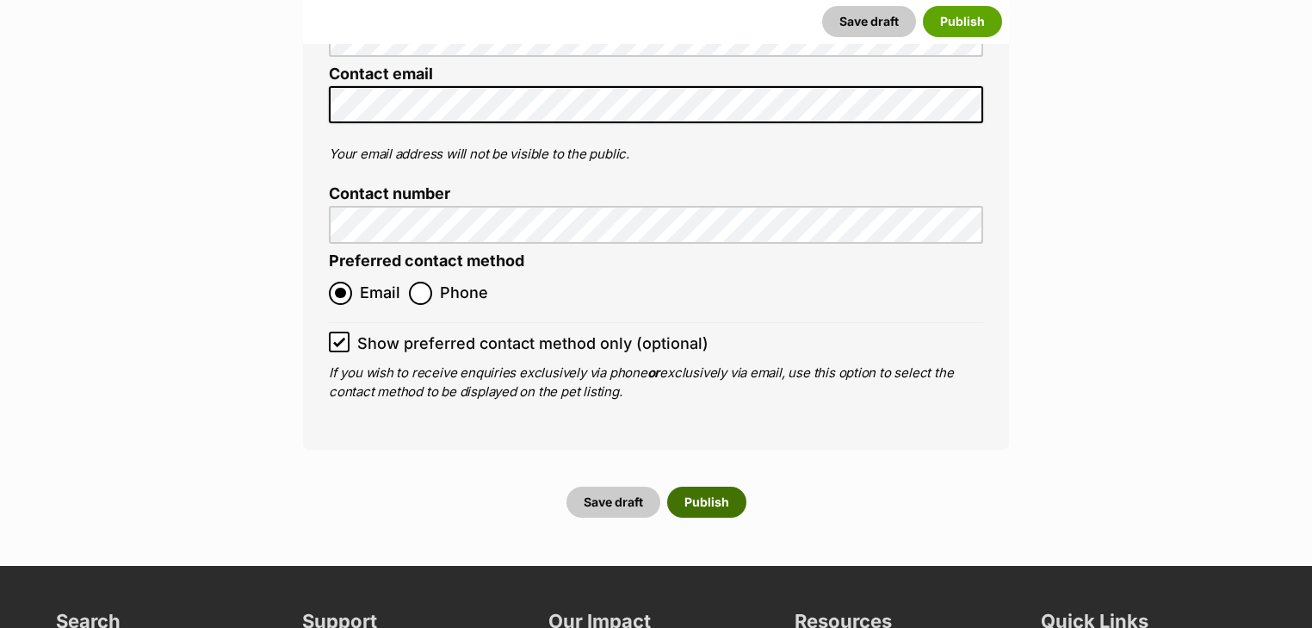
click at [704, 486] on button "Publish" at bounding box center [706, 501] width 79 height 31
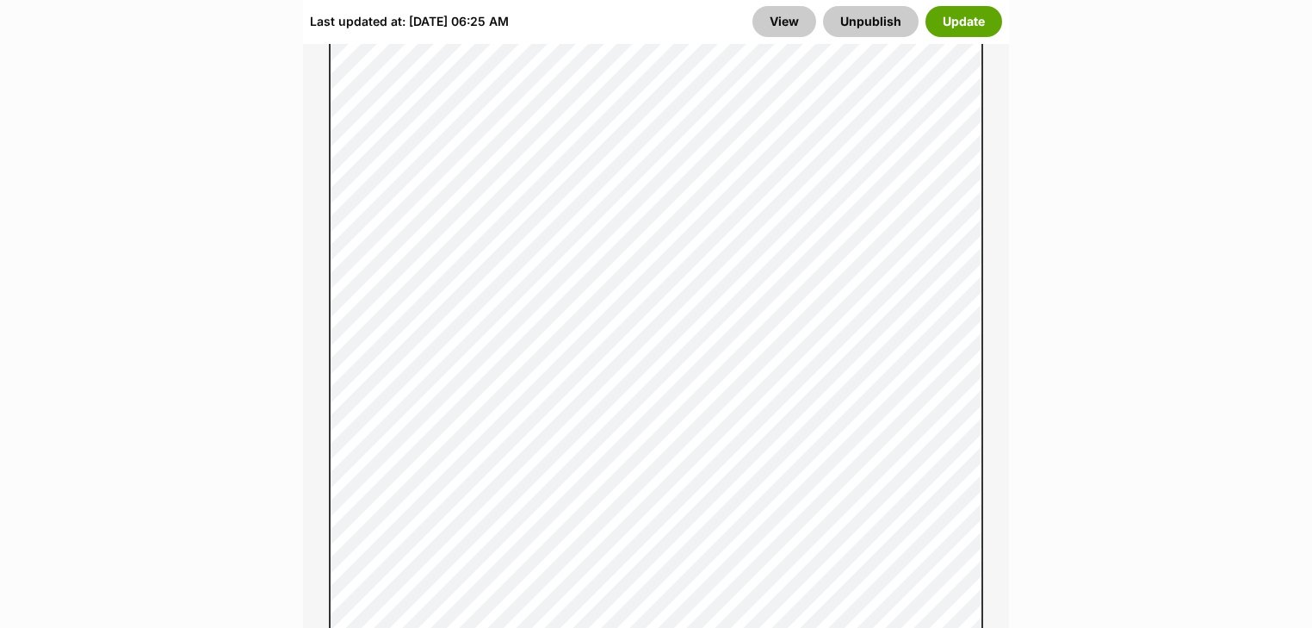
scroll to position [2135, 0]
click at [941, 20] on button "Update" at bounding box center [964, 21] width 77 height 31
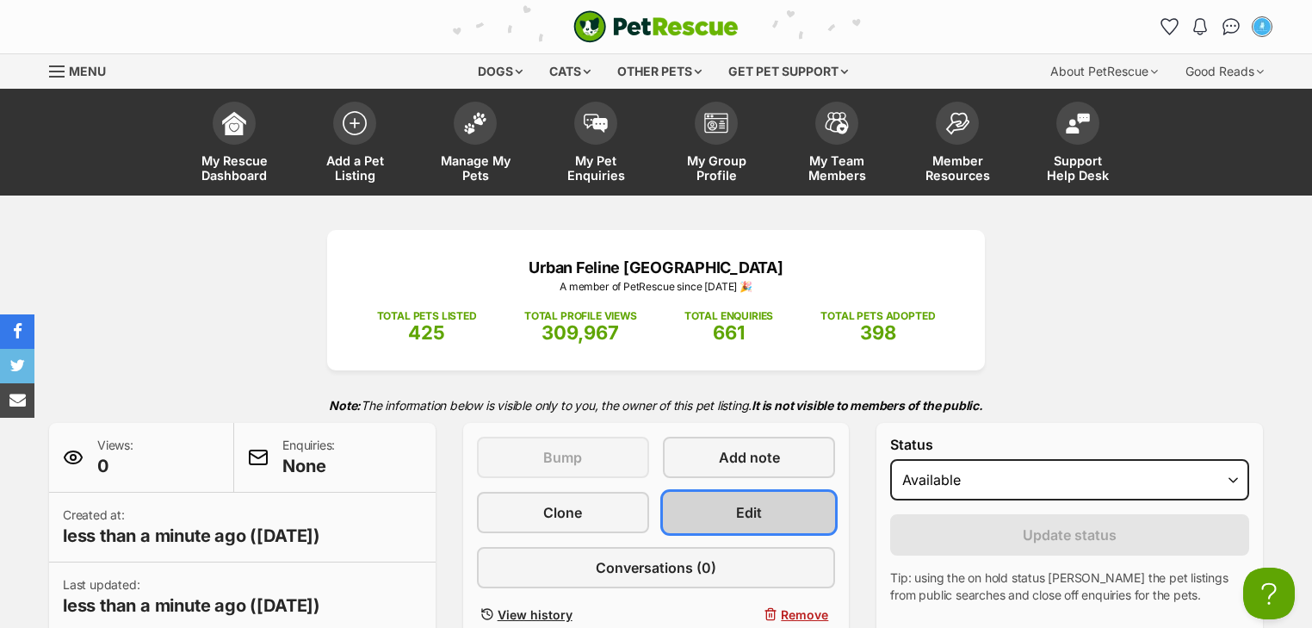
click at [771, 523] on link "Edit" at bounding box center [749, 512] width 172 height 41
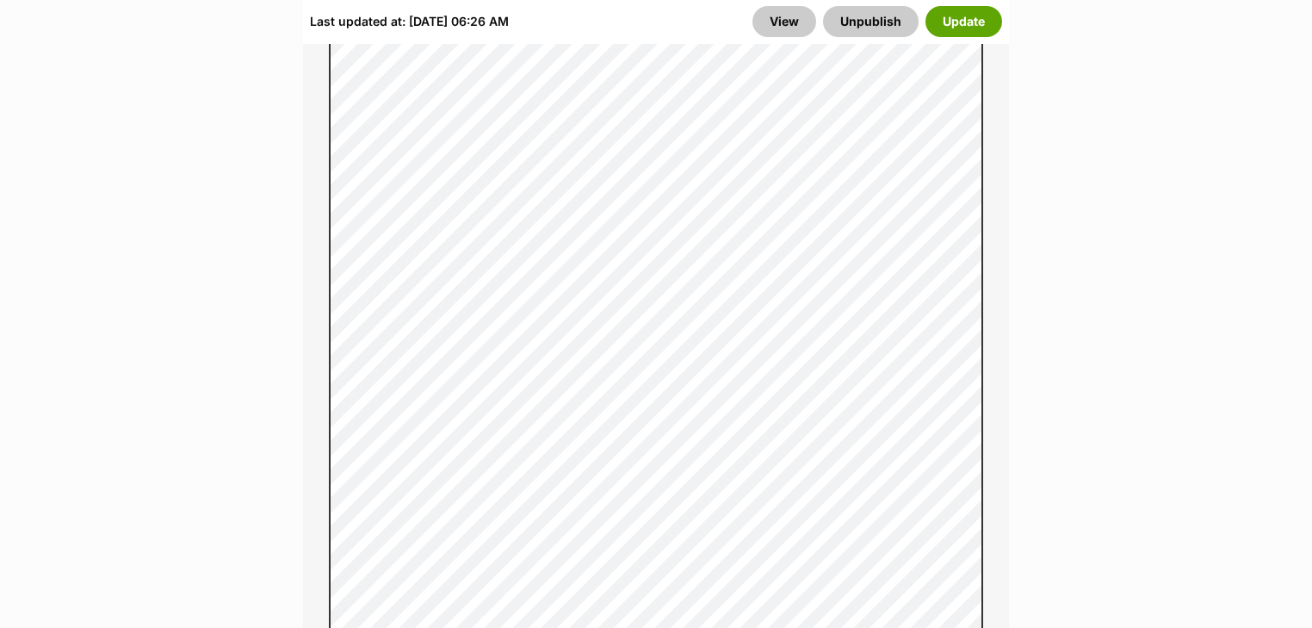
scroll to position [1653, 0]
click at [968, 14] on button "Update" at bounding box center [964, 21] width 77 height 31
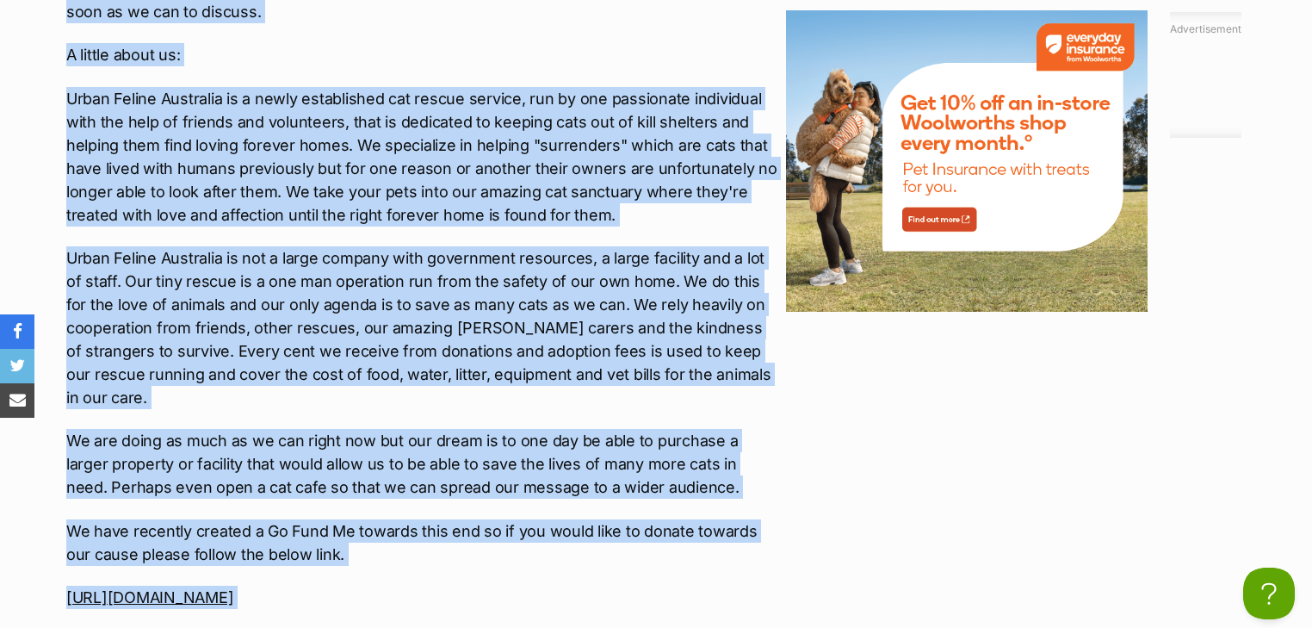
scroll to position [2953, 0]
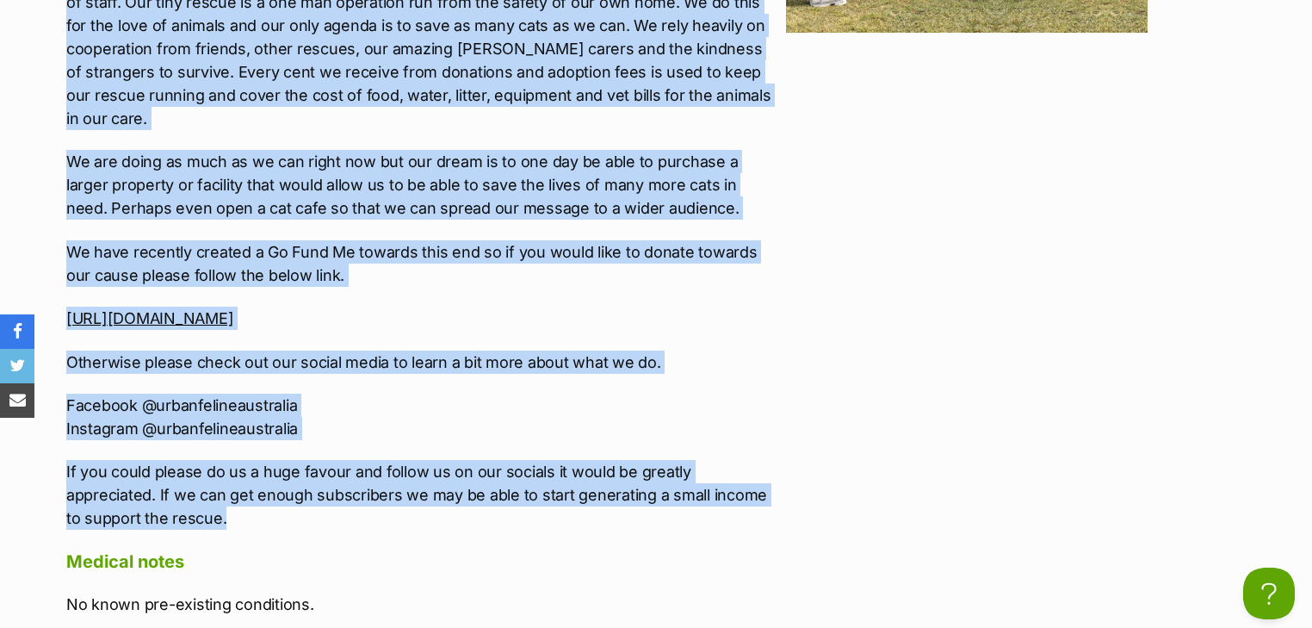
drag, startPoint x: 99, startPoint y: 141, endPoint x: 431, endPoint y: 412, distance: 428.4
copy div "***WE'RE ALWAYS ON THE LOOKOUT FOR FOSTER CARERS TO HELP US OUT SO IF YOU THINK…"
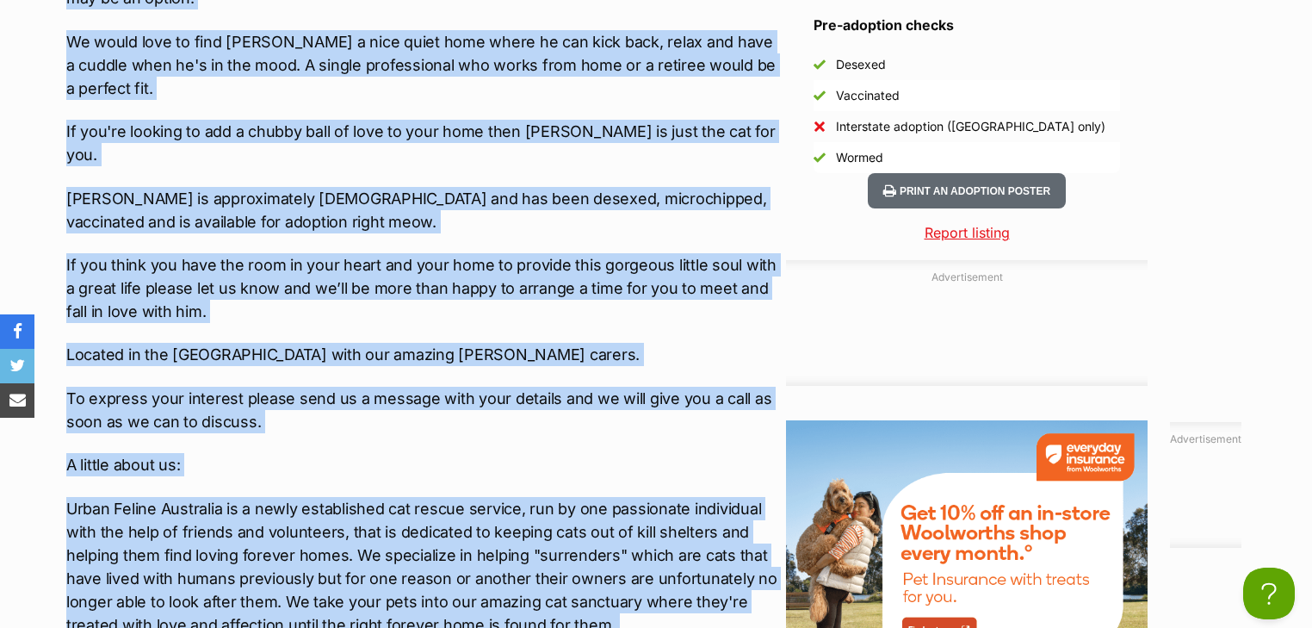
scroll to position [1920, 0]
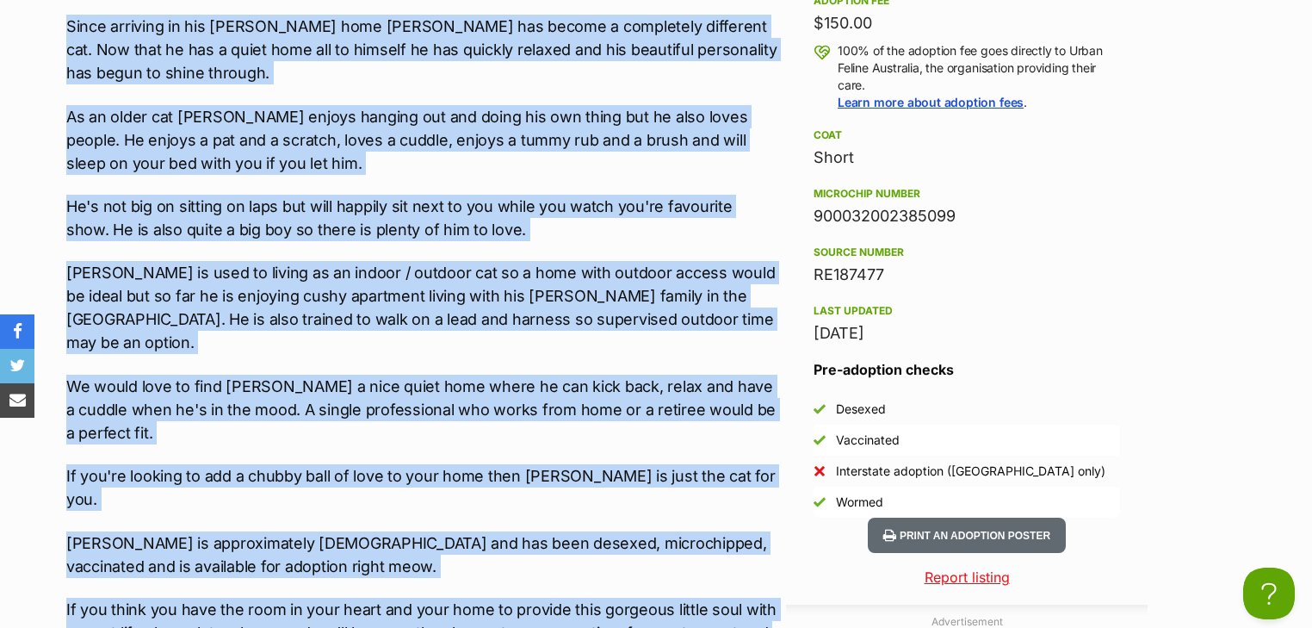
drag, startPoint x: 957, startPoint y: 214, endPoint x: 780, endPoint y: 213, distance: 177.4
copy div "900032002385099"
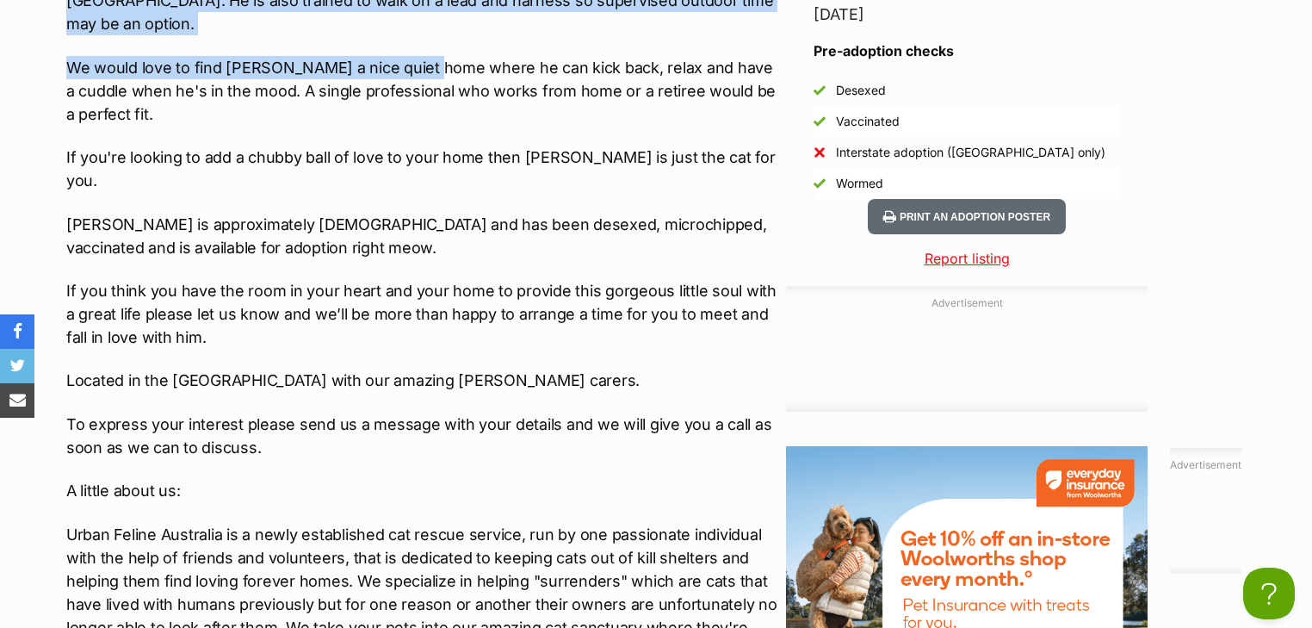
scroll to position [2067, 0]
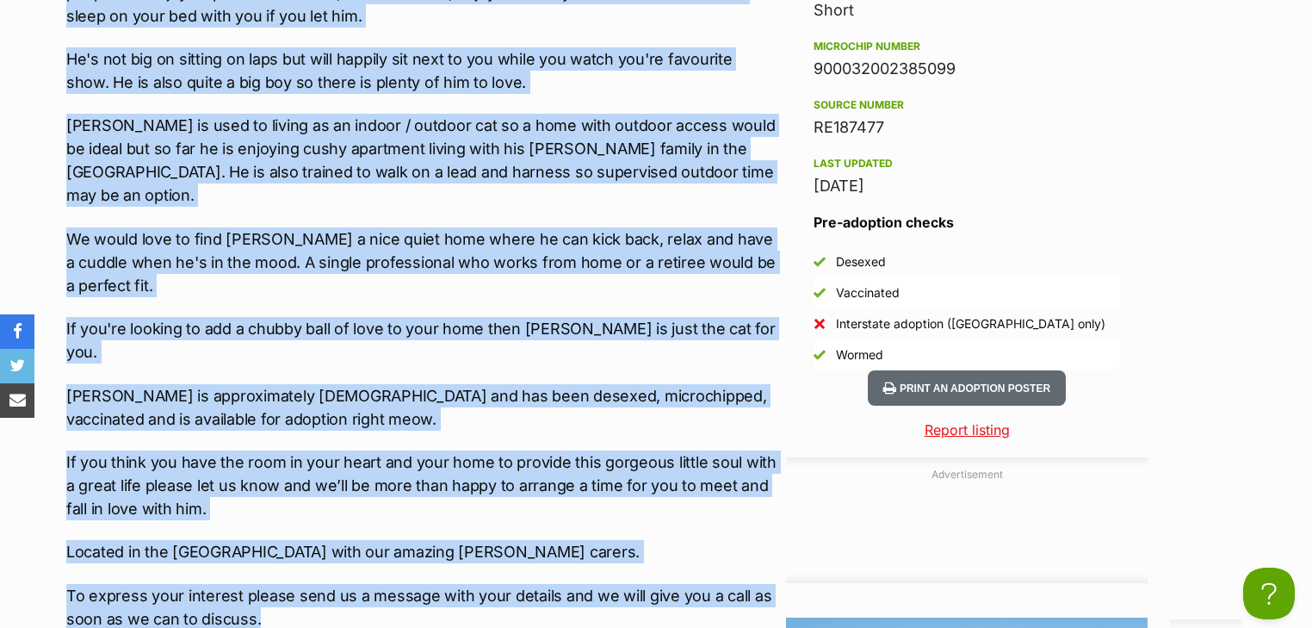
drag, startPoint x: 66, startPoint y: 217, endPoint x: 547, endPoint y: 543, distance: 580.8
click at [547, 543] on div "***WE'RE ALWAYS ON THE LOOKOUT FOR FOSTER CARERS TO HELP US OUT SO IF YOU THINK…" at bounding box center [421, 483] width 711 height 1864
copy div "Gorgeous chunky monkey Milo is very sweet, very loving, very affectionate and j…"
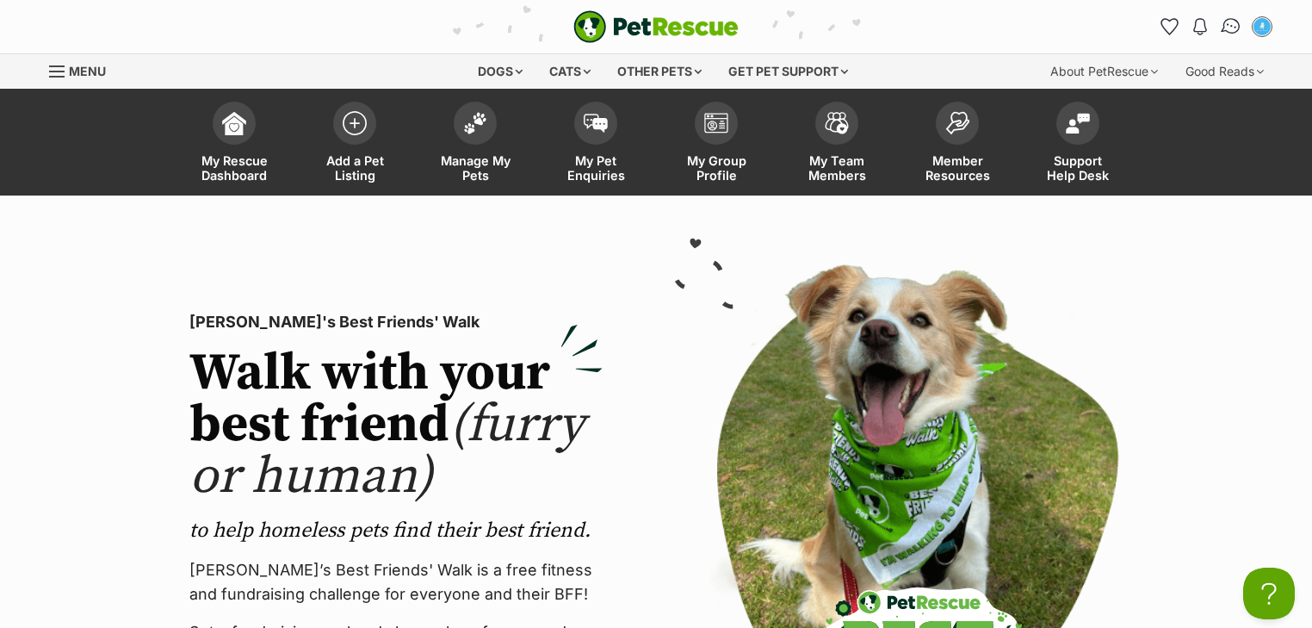
click at [1219, 25] on link "Conversations" at bounding box center [1230, 26] width 35 height 35
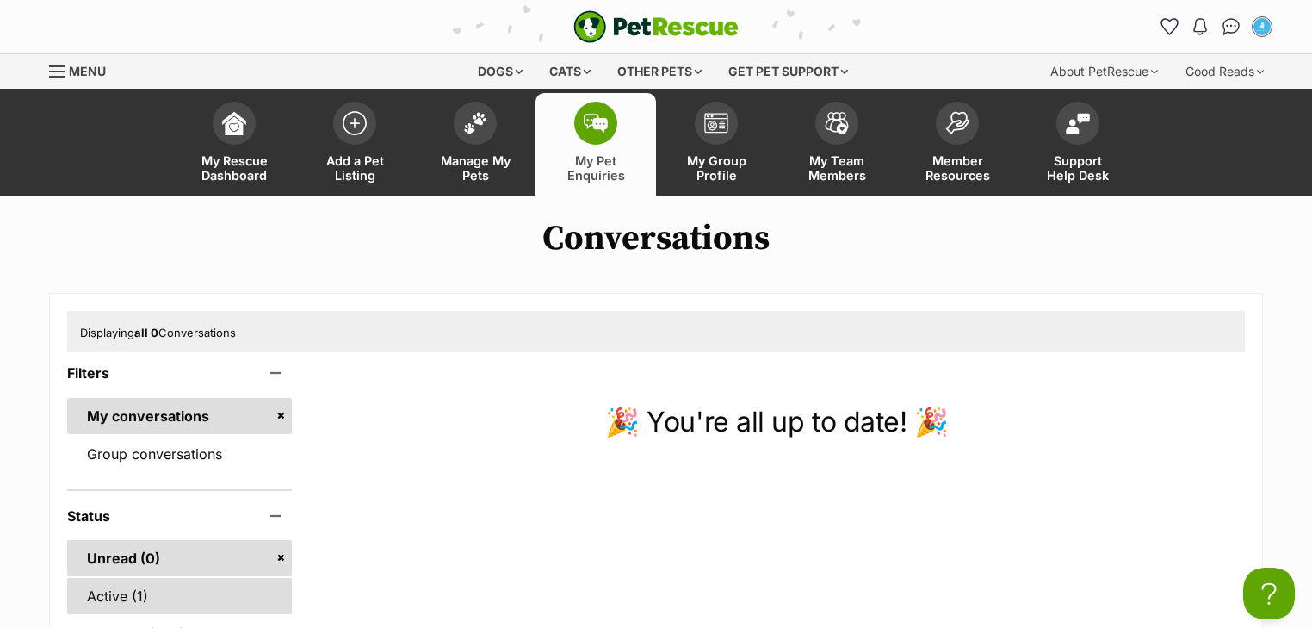
click at [135, 603] on link "Active (1)" at bounding box center [179, 596] width 225 height 36
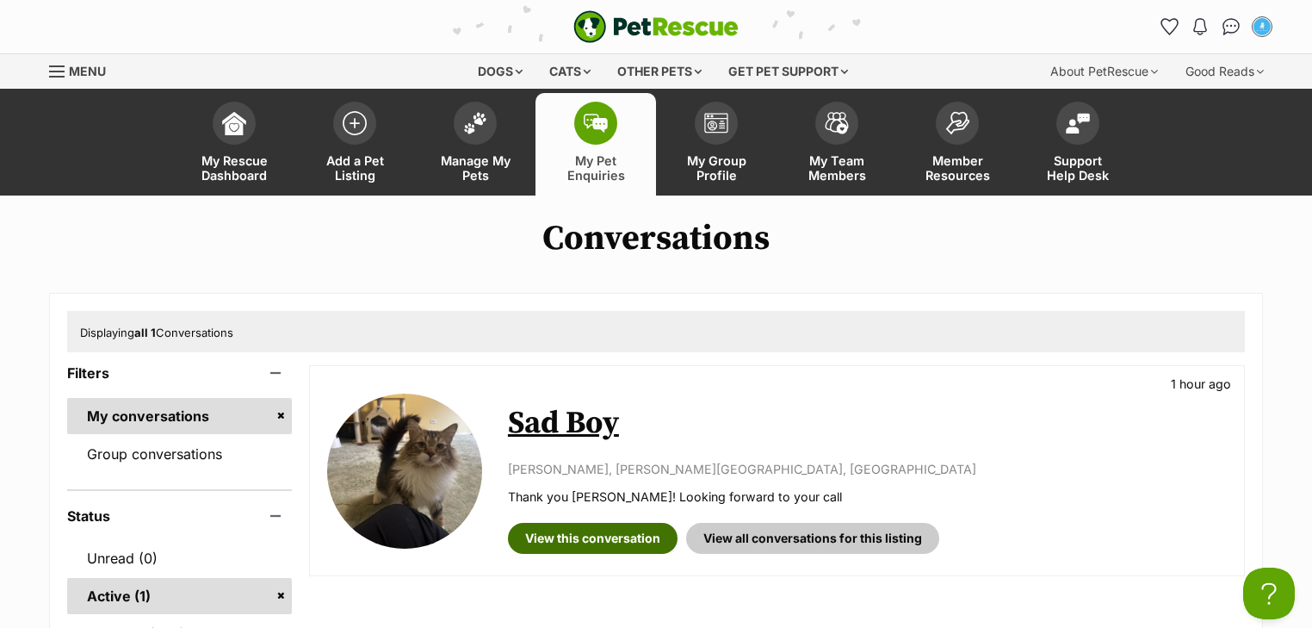
click at [561, 530] on link "View this conversation" at bounding box center [593, 538] width 170 height 31
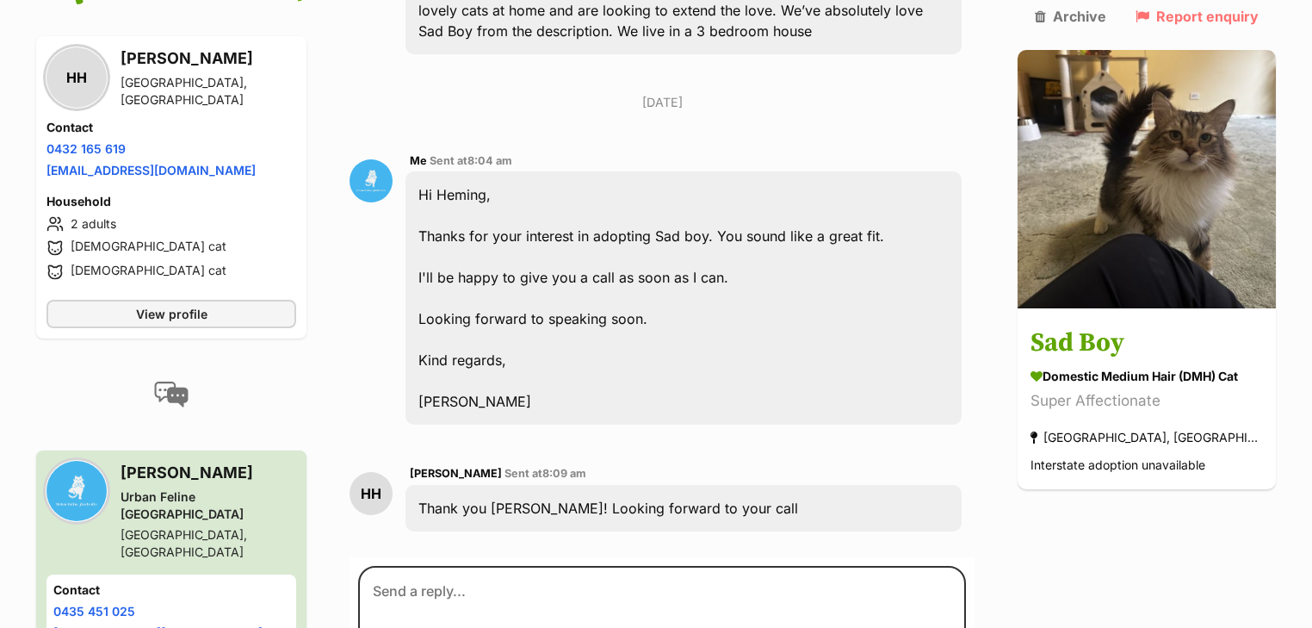
scroll to position [445, 0]
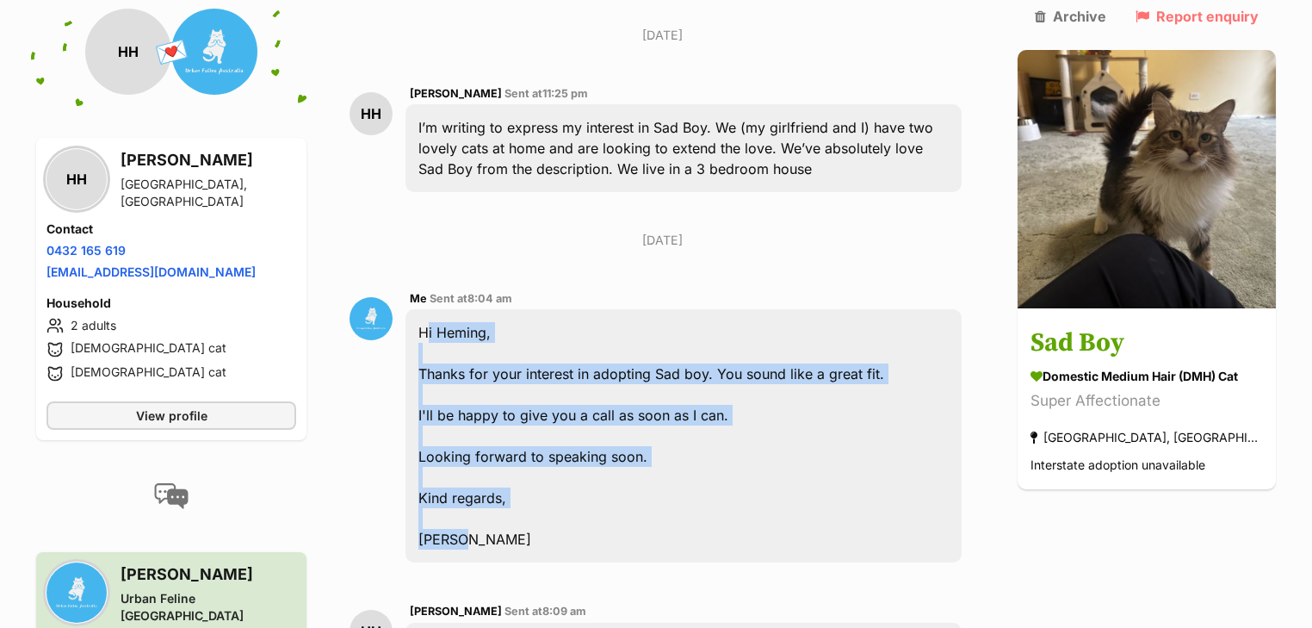
drag, startPoint x: 472, startPoint y: 492, endPoint x: 418, endPoint y: 282, distance: 217.0
click at [418, 309] on div "Hi Heming, Thanks for your interest in adopting Sad boy. You sound like a great…" at bounding box center [684, 435] width 556 height 253
click at [440, 309] on div "Hi Heming, Thanks for your interest in adopting Sad boy. You sound like a great…" at bounding box center [684, 435] width 556 height 253
drag, startPoint x: 427, startPoint y: 287, endPoint x: 551, endPoint y: 505, distance: 250.6
click at [551, 505] on div "Hi Heming, Thanks for your interest in adopting Sad boy. You sound like a great…" at bounding box center [684, 435] width 556 height 253
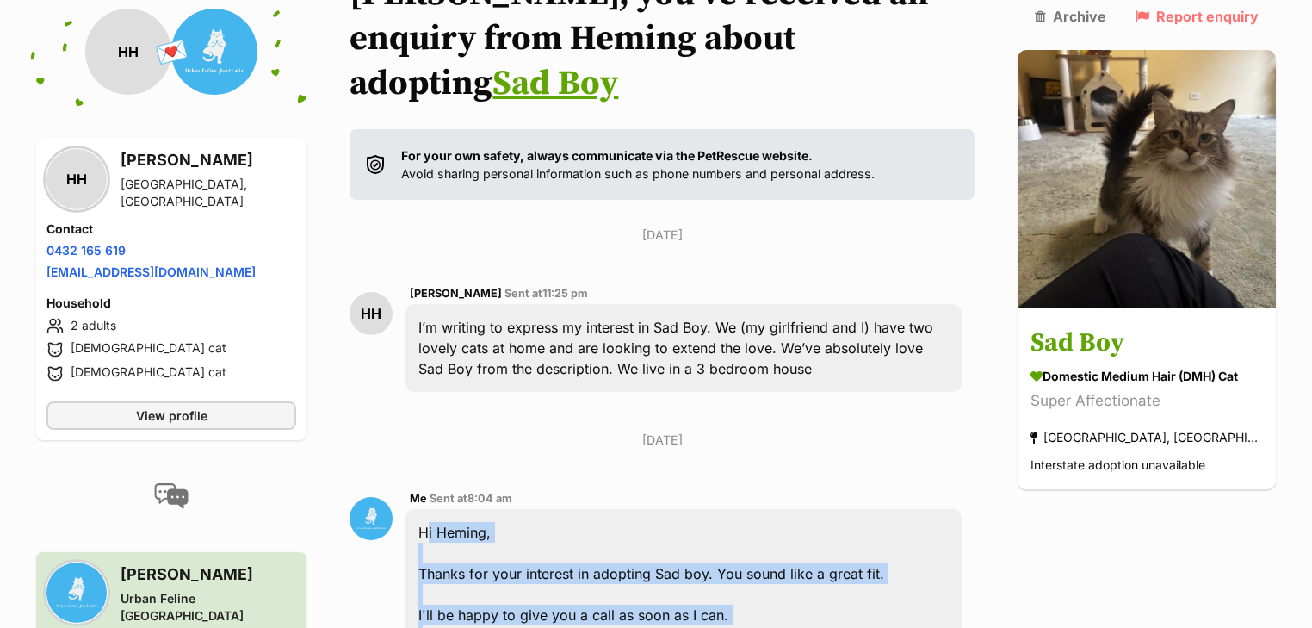
scroll to position [101, 0]
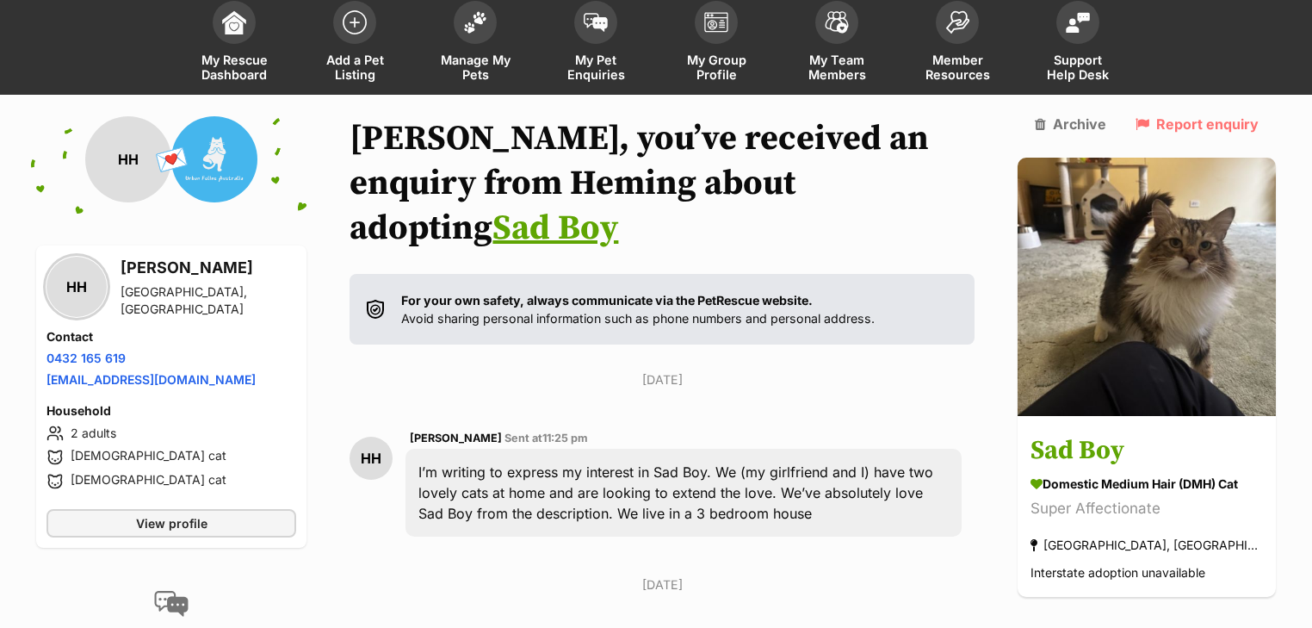
drag, startPoint x: 789, startPoint y: 469, endPoint x: 396, endPoint y: 410, distance: 397.1
click at [396, 415] on div "HH Heming Hu Sent at 11:25 pm I’m writing to express my interest in Sad Boy. We…" at bounding box center [662, 482] width 625 height 135
click at [480, 449] on div "I’m writing to express my interest in Sad Boy. We (my girlfriend and I) have tw…" at bounding box center [684, 493] width 556 height 88
click at [430, 449] on div "I’m writing to express my interest in Sad Boy. We (my girlfriend and I) have tw…" at bounding box center [684, 493] width 556 height 88
click at [427, 449] on div "I’m writing to express my interest in Sad Boy. We (my girlfriend and I) have tw…" at bounding box center [684, 493] width 556 height 88
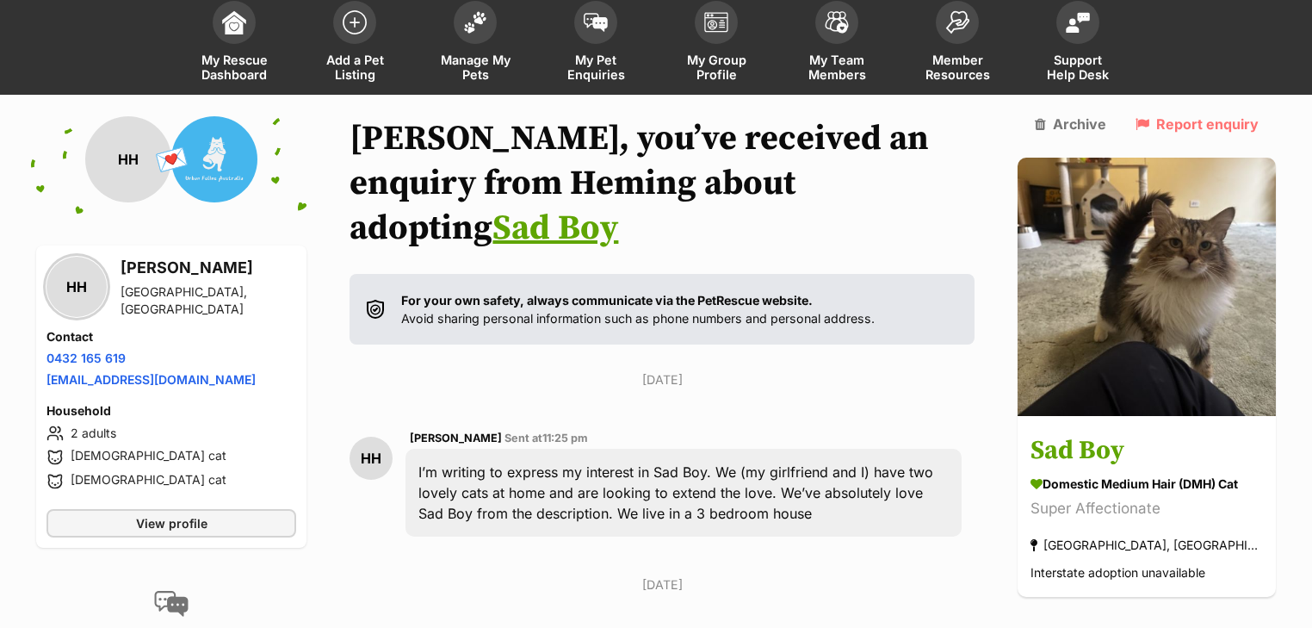
click at [466, 449] on div "I’m writing to express my interest in Sad Boy. We (my girlfriend and I) have tw…" at bounding box center [684, 493] width 556 height 88
drag, startPoint x: 793, startPoint y: 468, endPoint x: 421, endPoint y: 427, distance: 374.2
click at [421, 449] on div "I’m writing to express my interest in Sad Boy. We (my girlfriend and I) have tw…" at bounding box center [684, 493] width 556 height 88
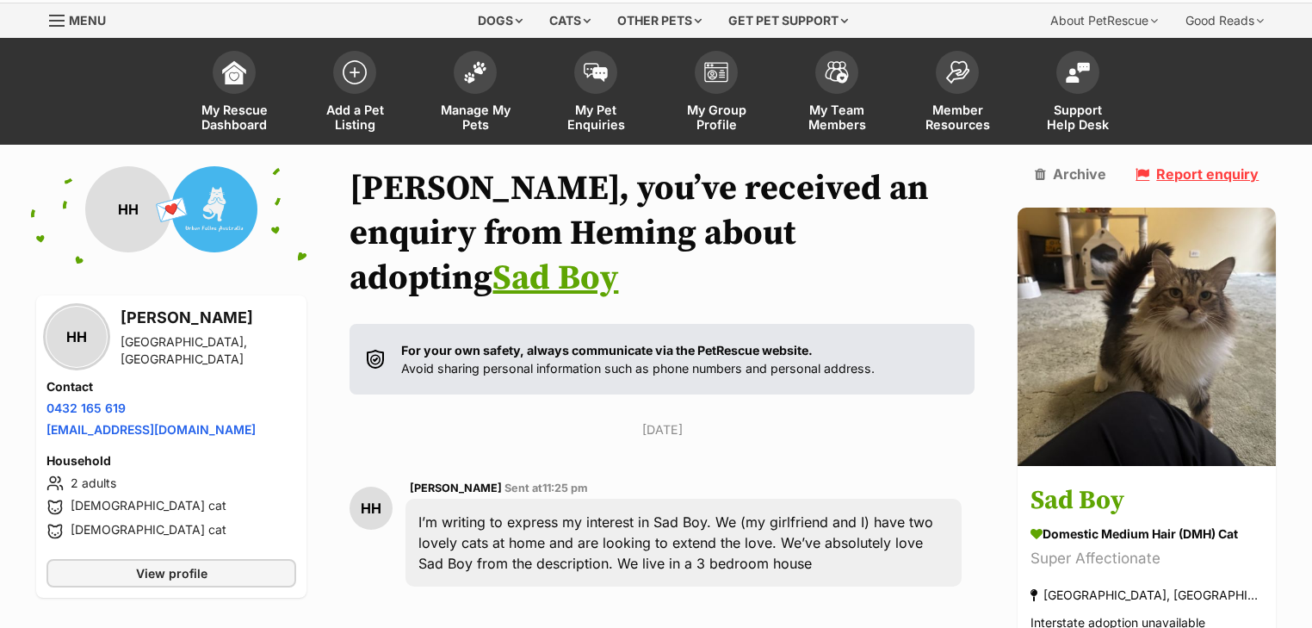
scroll to position [0, 0]
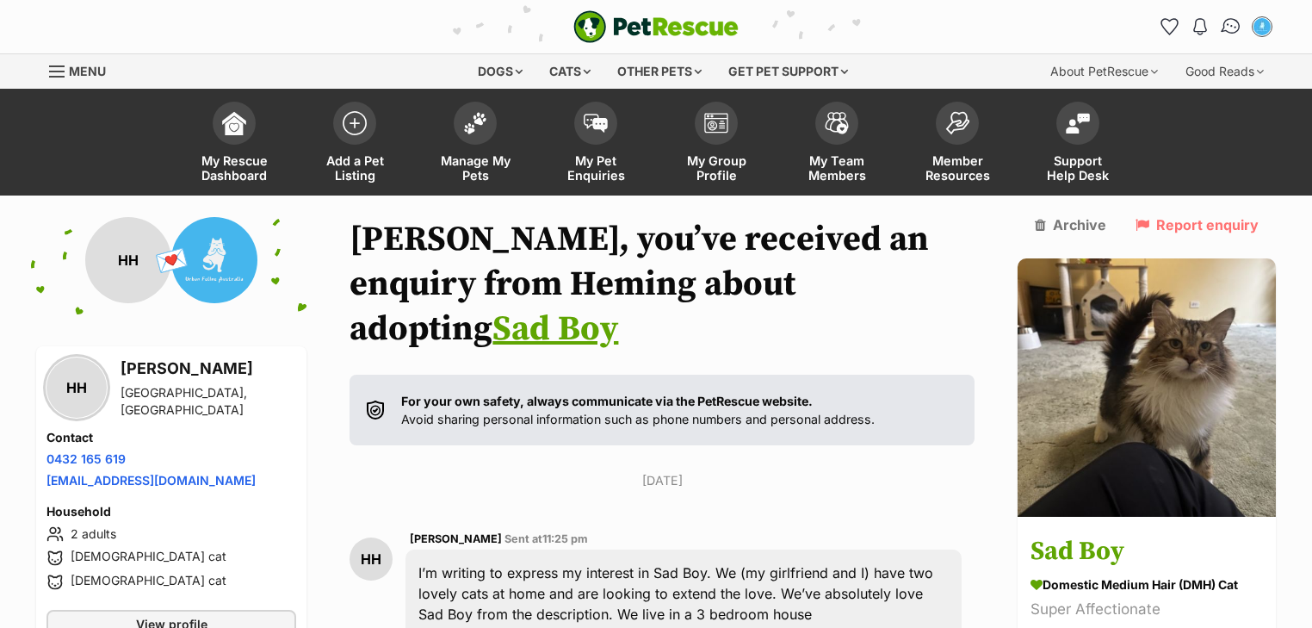
click at [1233, 20] on img "Conversations" at bounding box center [1231, 26] width 23 height 22
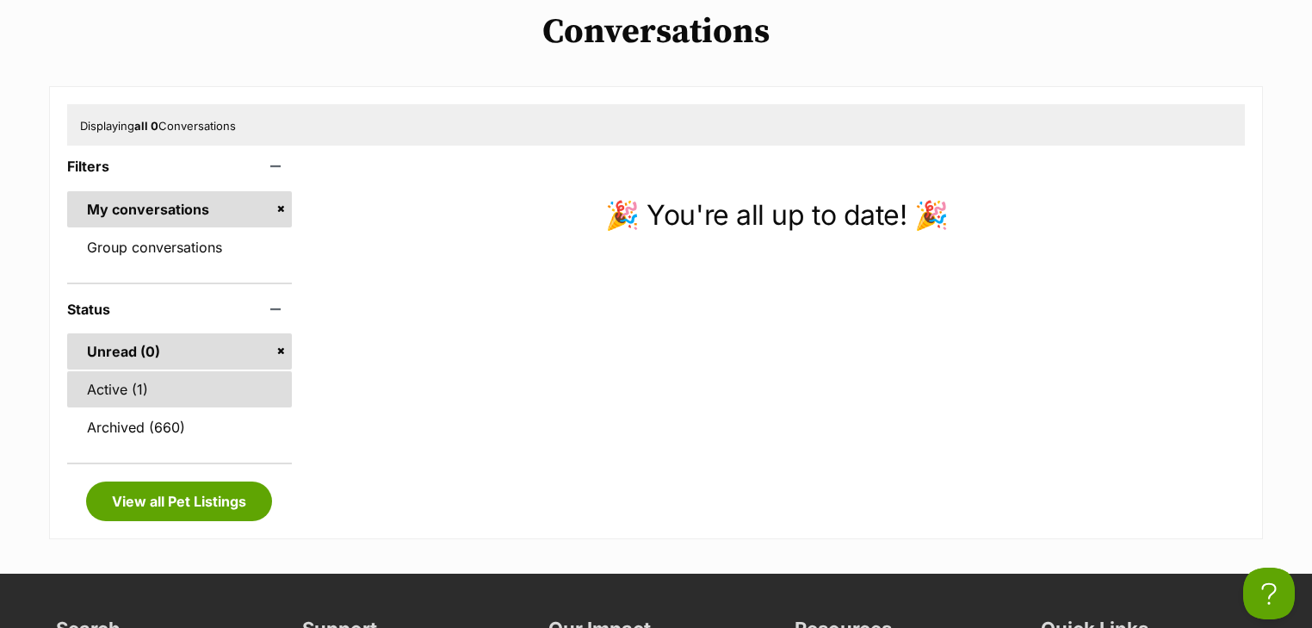
click at [134, 403] on link "Active (1)" at bounding box center [179, 389] width 225 height 36
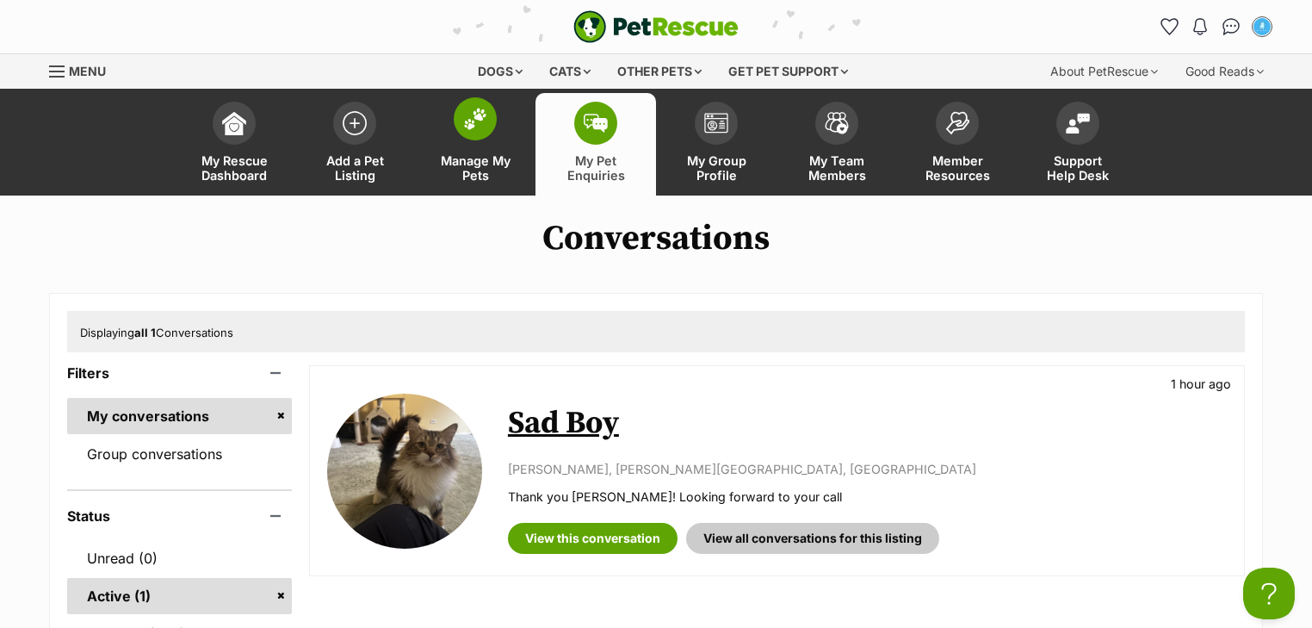
click at [466, 152] on link "Manage My Pets" at bounding box center [475, 144] width 121 height 102
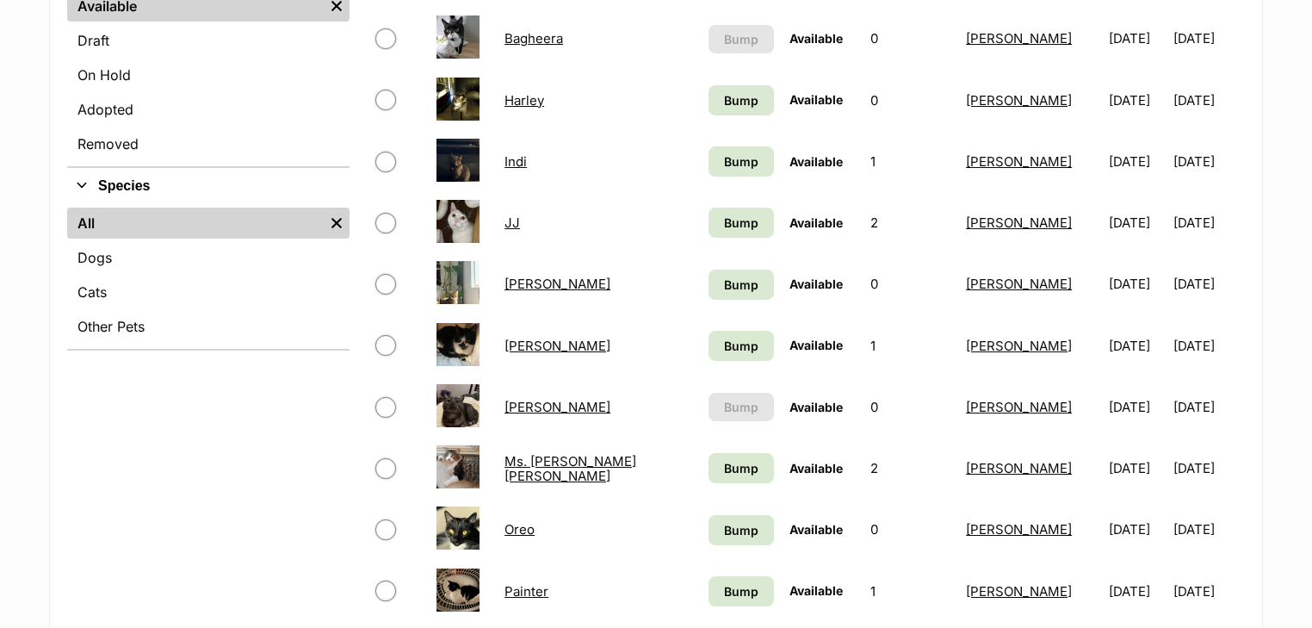
scroll to position [551, 0]
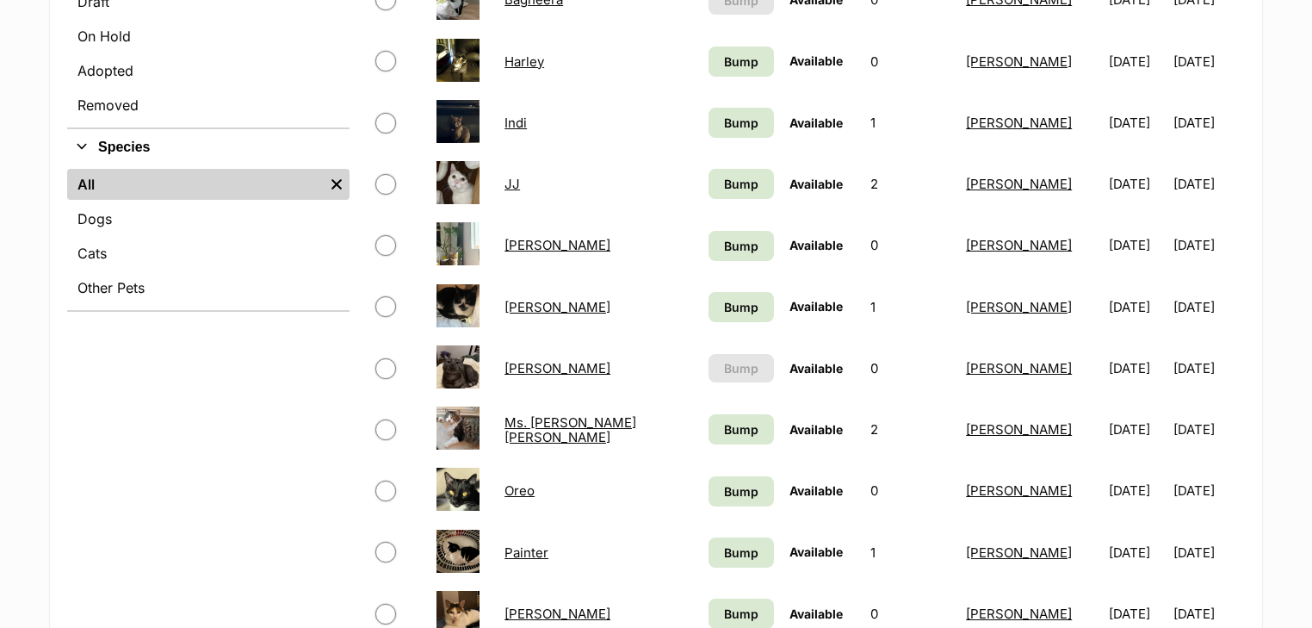
click at [525, 368] on link "[PERSON_NAME]" at bounding box center [558, 368] width 106 height 16
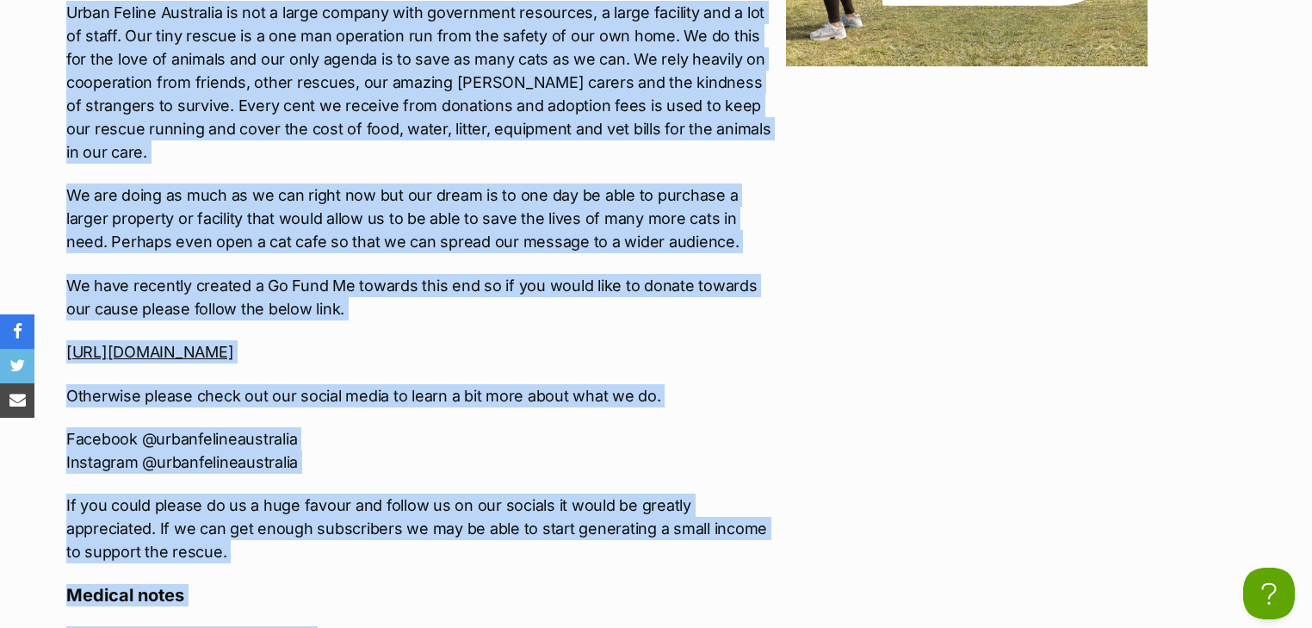
scroll to position [3111, 0]
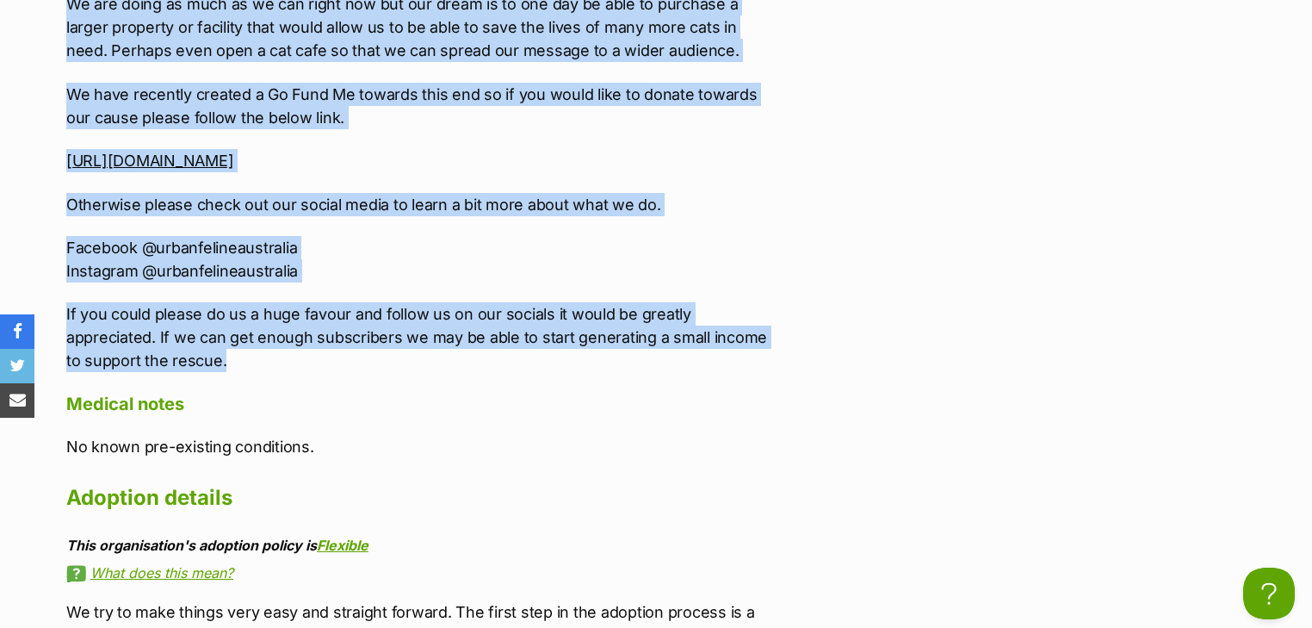
drag, startPoint x: 65, startPoint y: 108, endPoint x: 414, endPoint y: 262, distance: 381.2
copy div "***WE'RE ALWAYS ON THE LOOKOUT FOR [PERSON_NAME] CARERS TO HELP US OUT SO IF YO…"
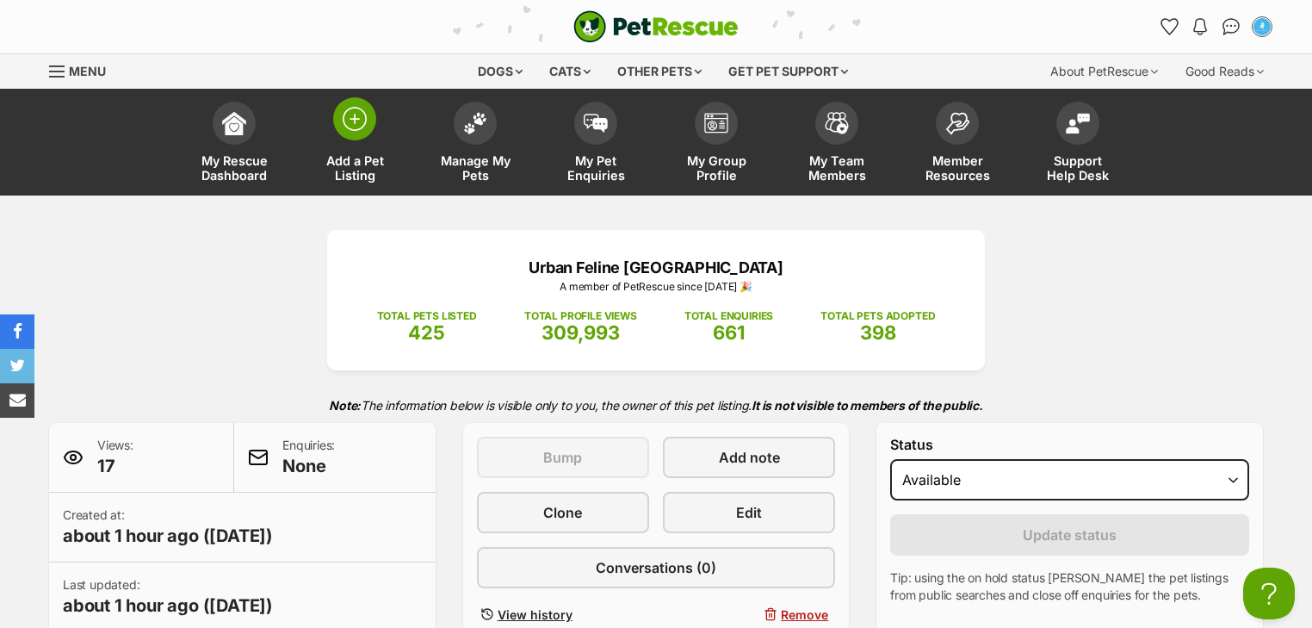
click at [353, 149] on link "Add a Pet Listing" at bounding box center [354, 144] width 121 height 102
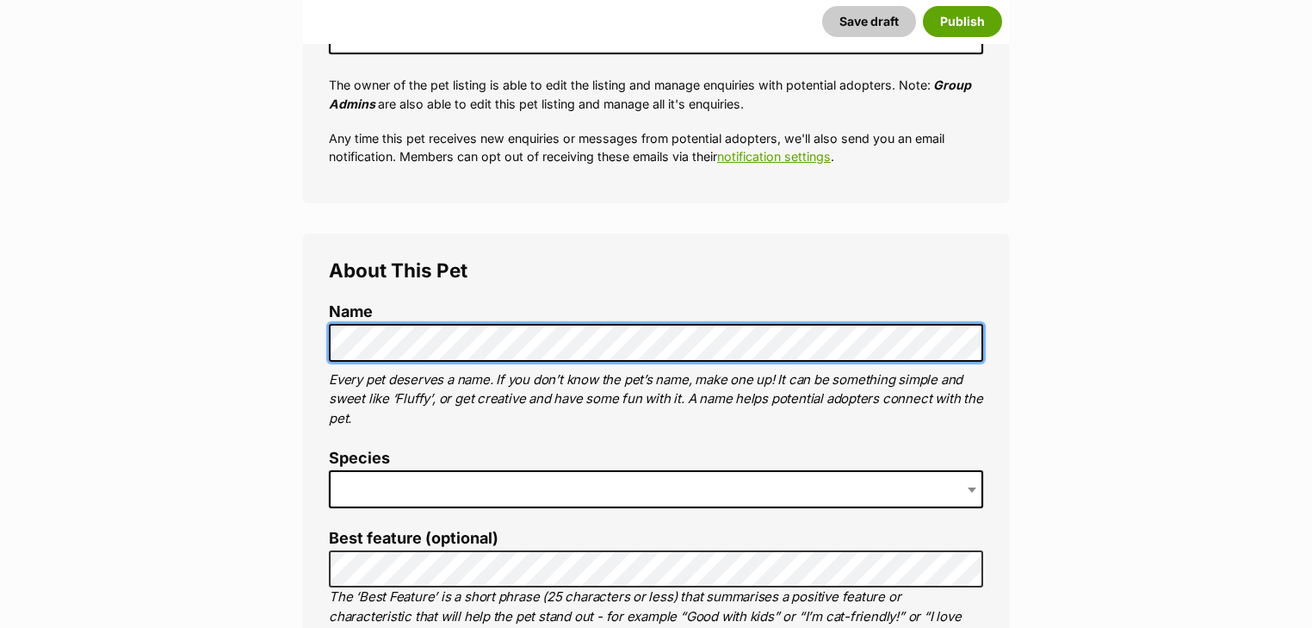
scroll to position [620, 0]
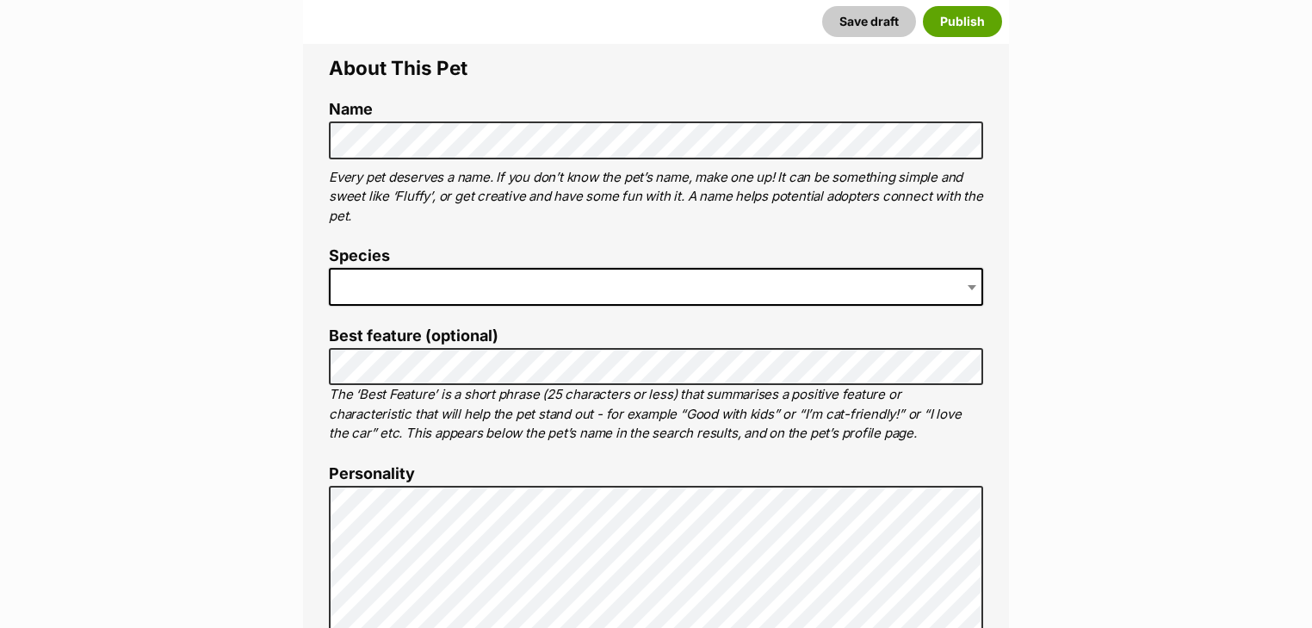
click at [421, 291] on span at bounding box center [656, 287] width 654 height 38
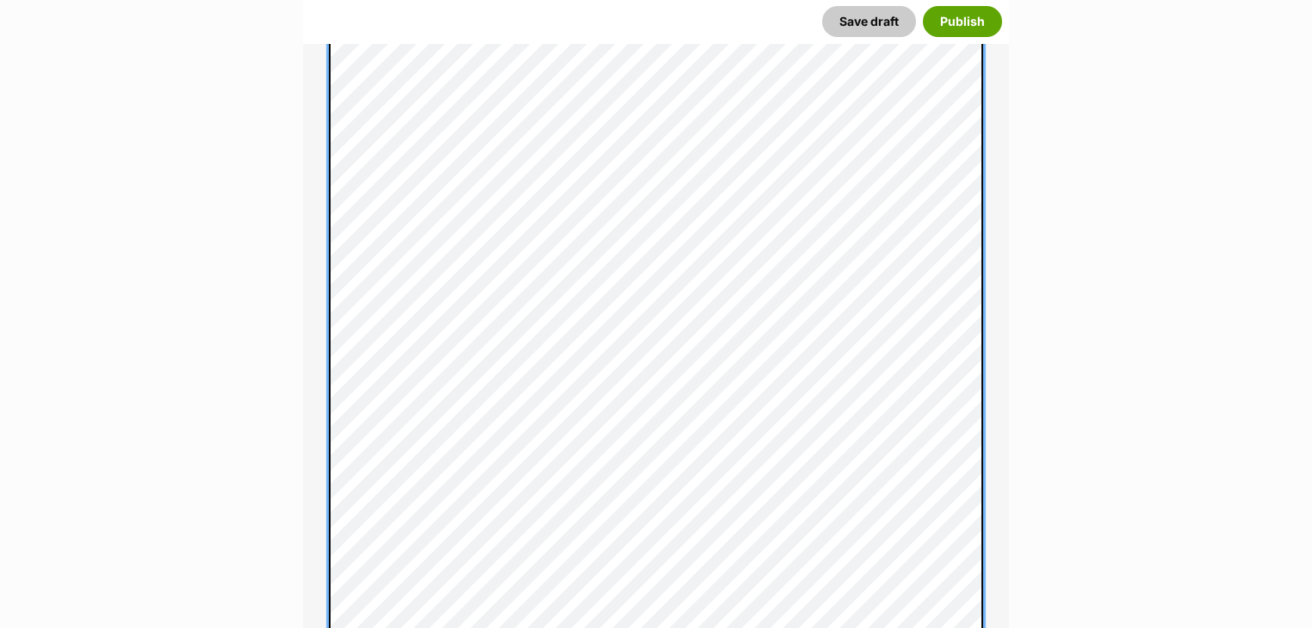
scroll to position [1193, 0]
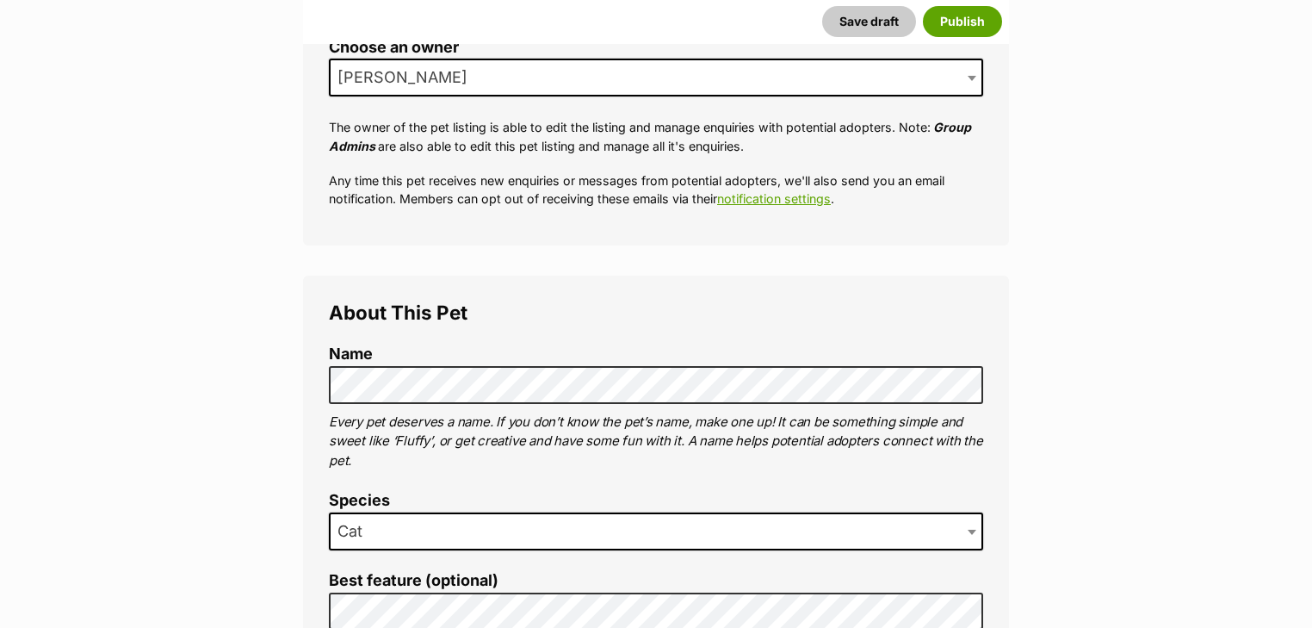
scroll to position [505, 0]
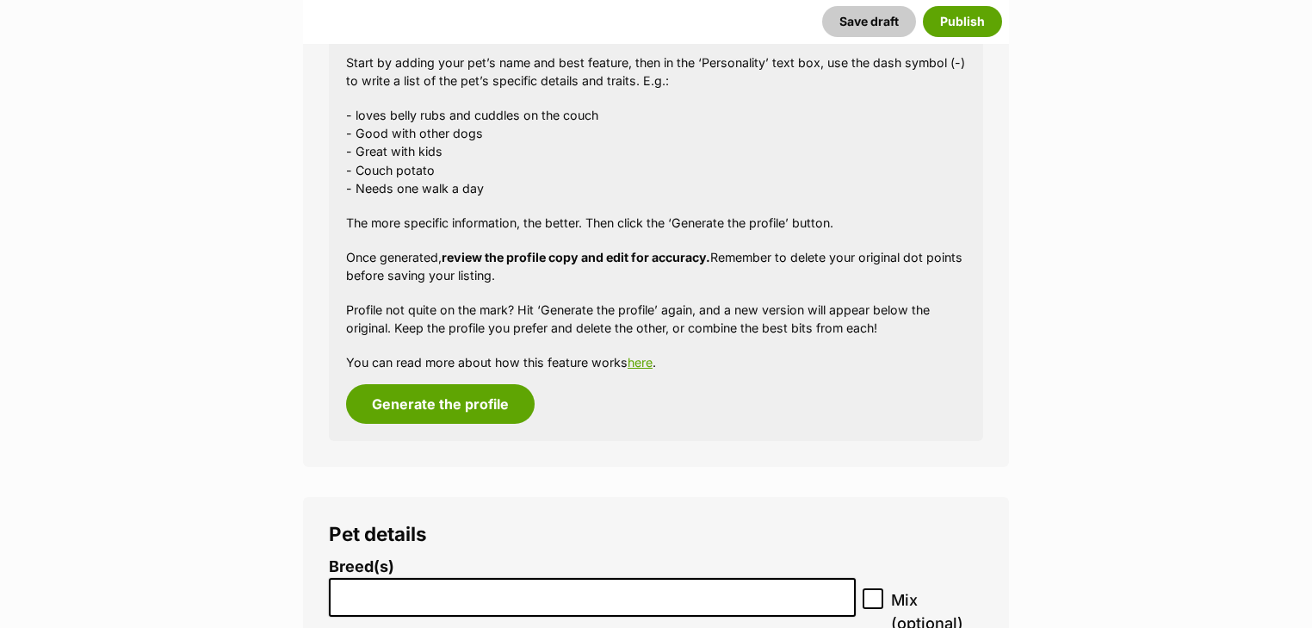
scroll to position [3053, 0]
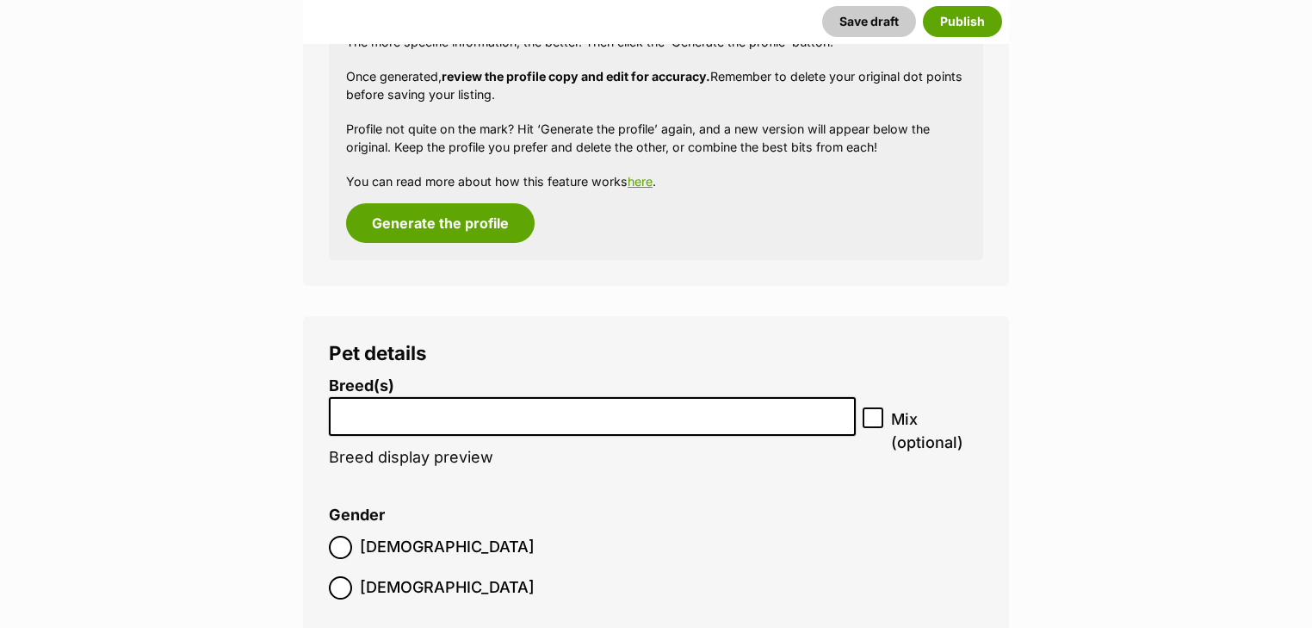
click at [451, 427] on li at bounding box center [592, 416] width 515 height 35
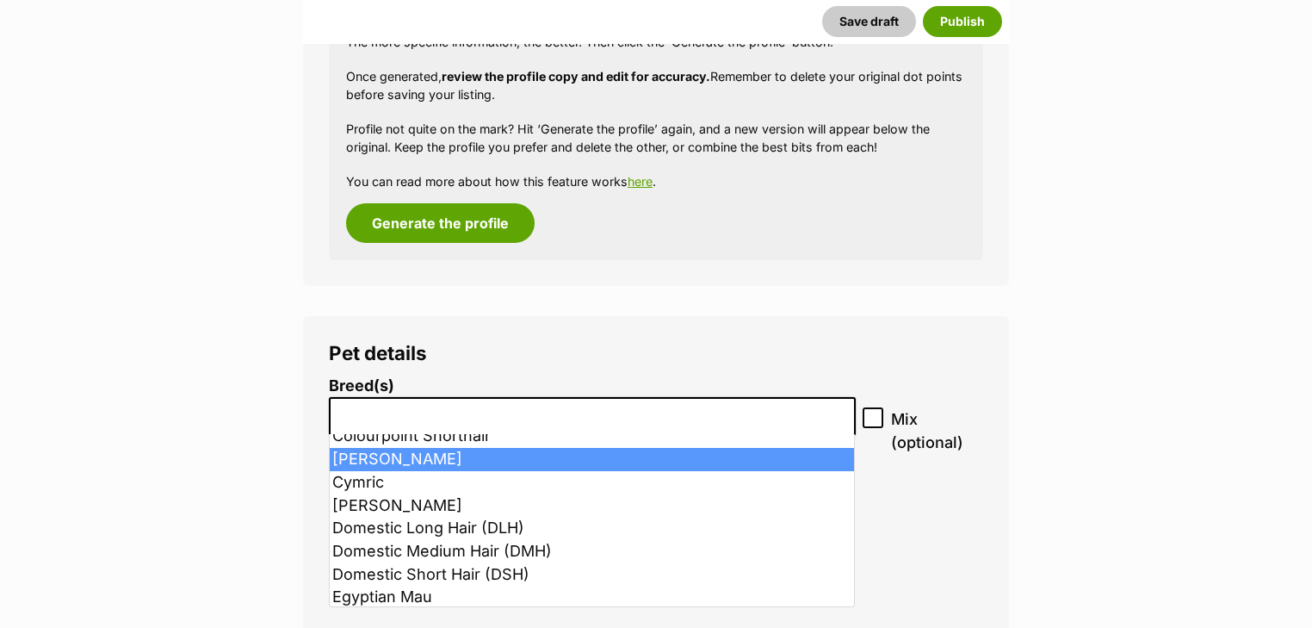
scroll to position [551, 0]
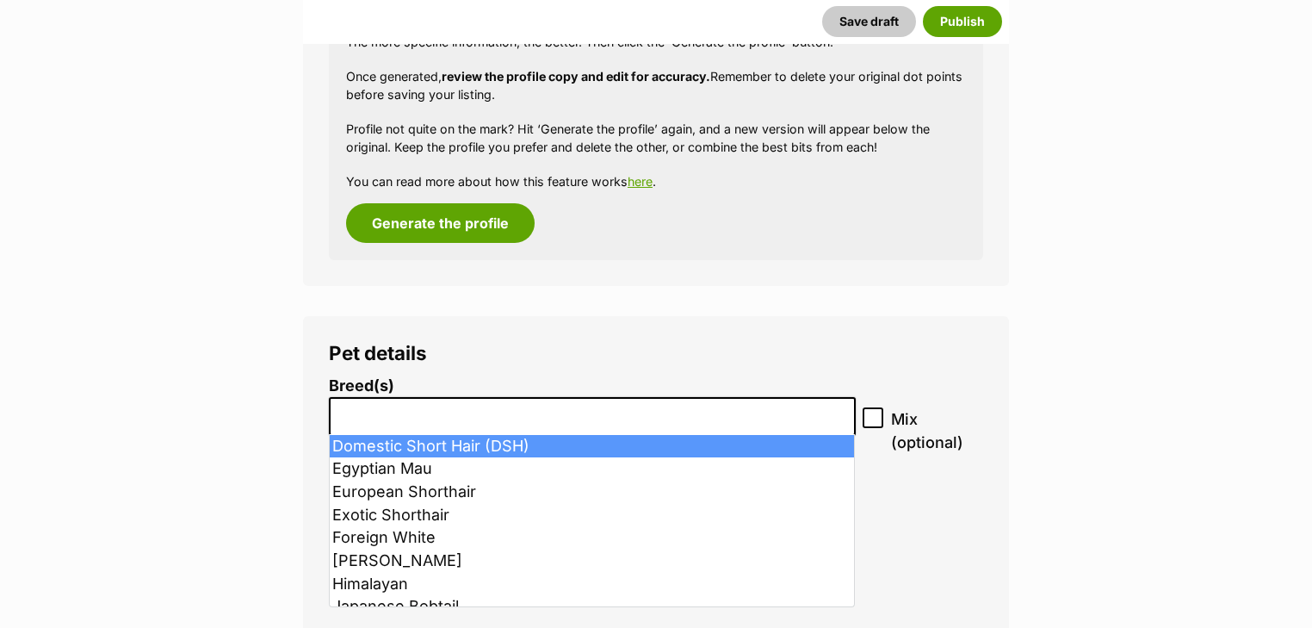
select select "252102"
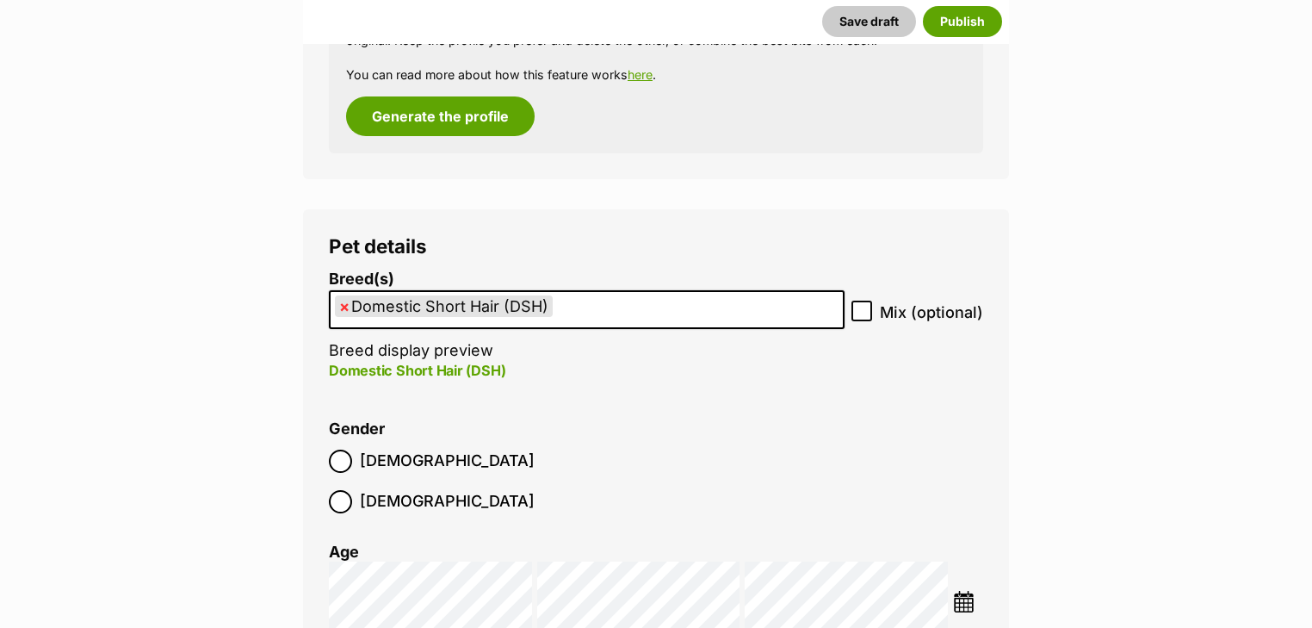
scroll to position [3329, 0]
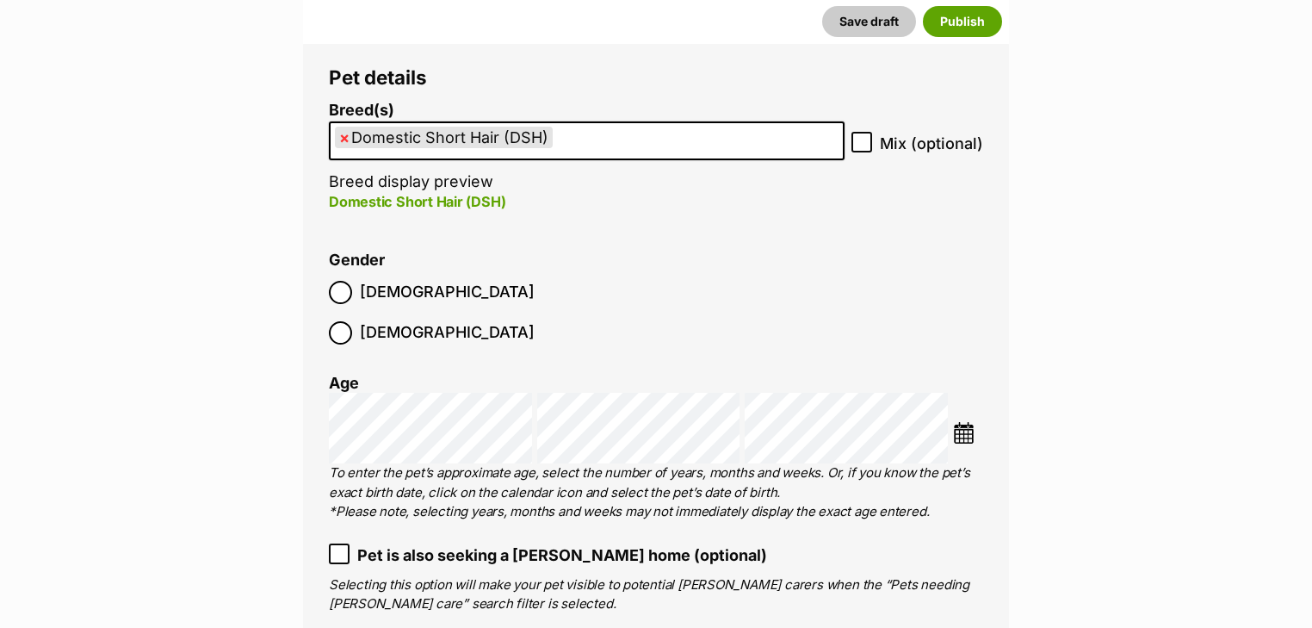
drag, startPoint x: 356, startPoint y: 288, endPoint x: 379, endPoint y: 295, distance: 24.2
click at [356, 288] on label "[DEMOGRAPHIC_DATA]" at bounding box center [432, 292] width 206 height 23
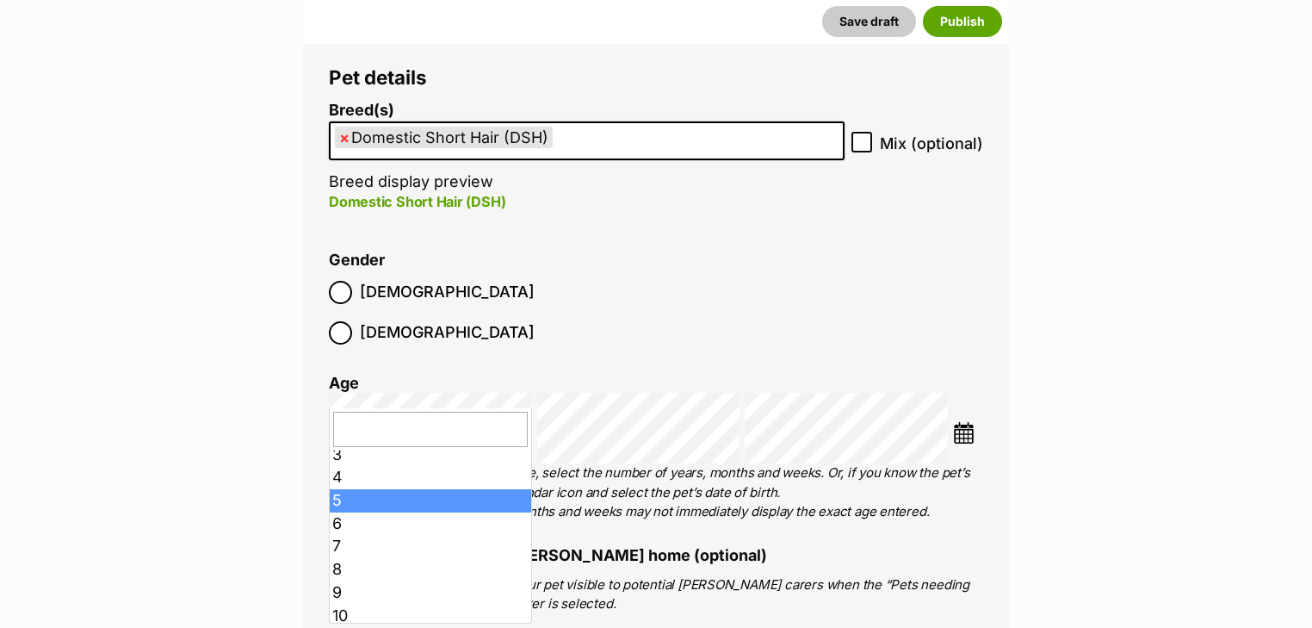
scroll to position [207, 0]
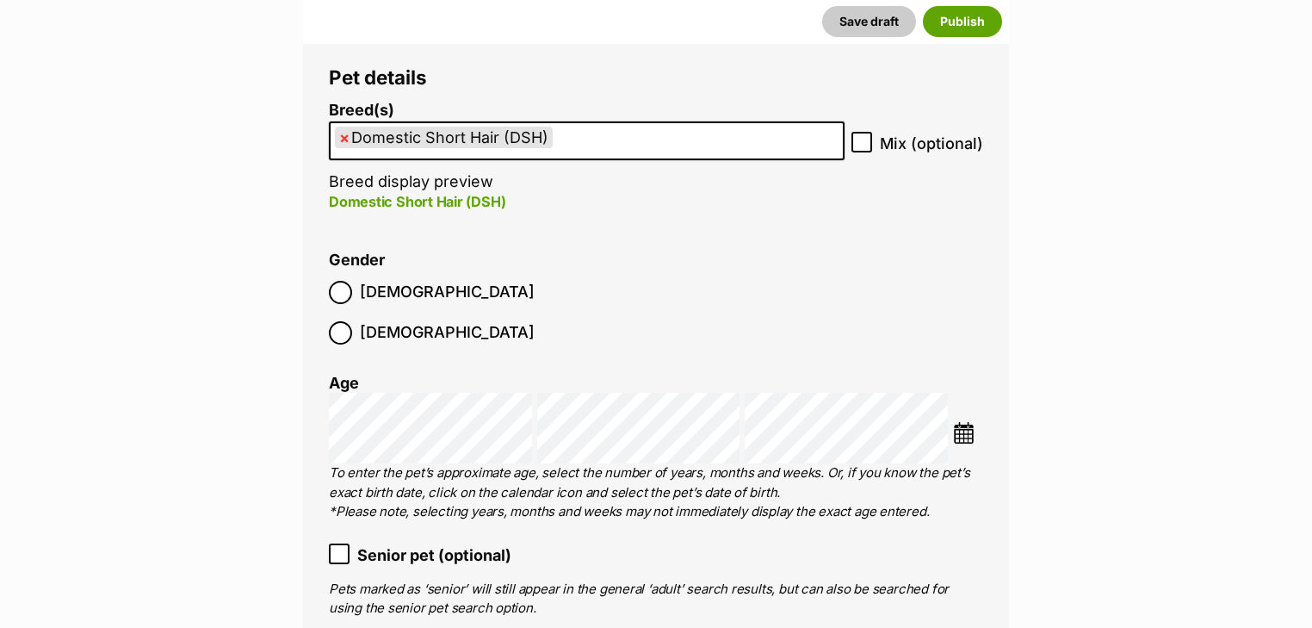
click at [383, 543] on span "Senior pet (optional)" at bounding box center [434, 554] width 154 height 23
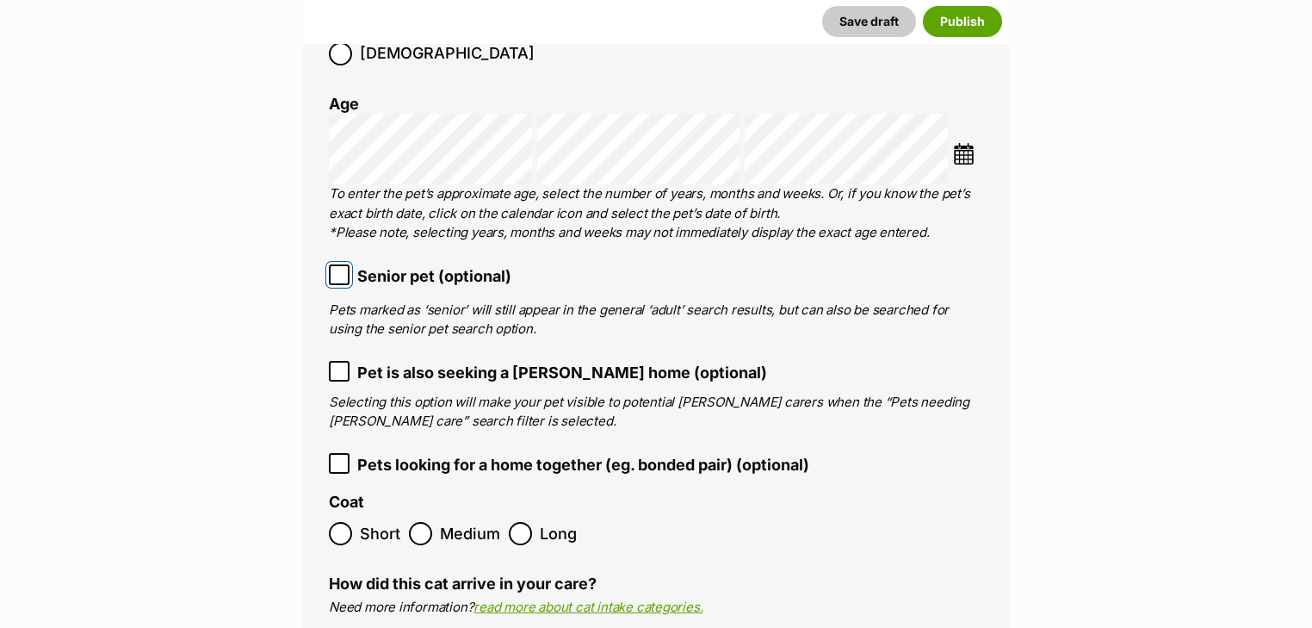
scroll to position [3673, 0]
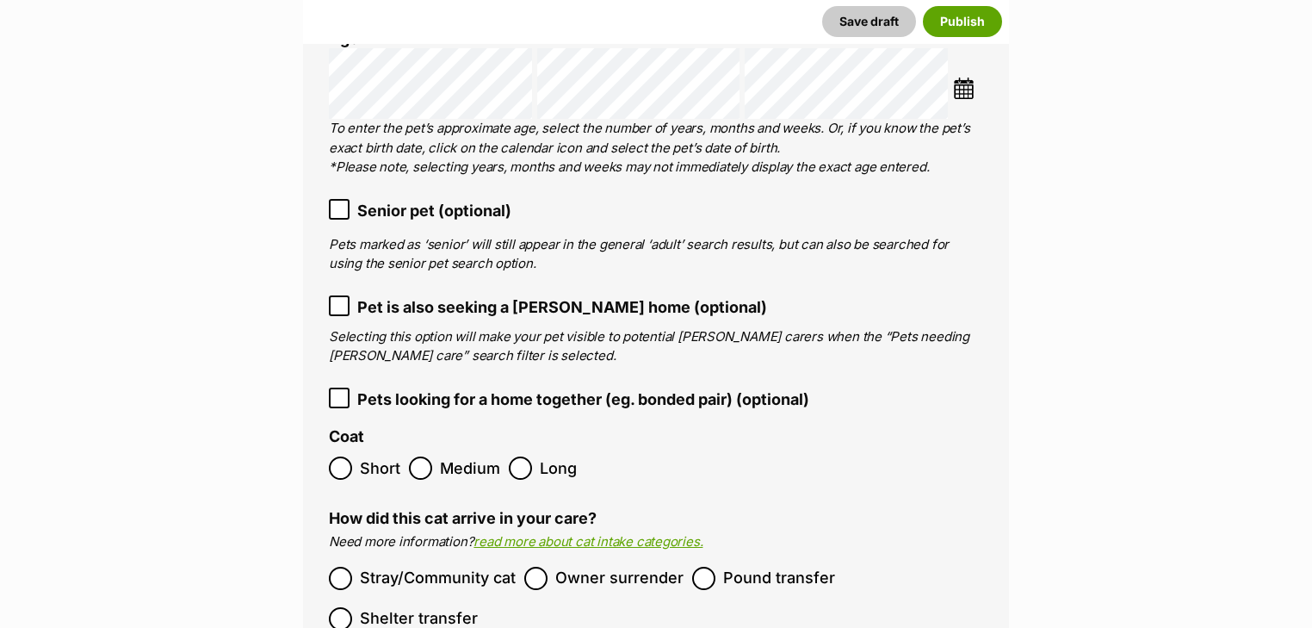
click at [461, 295] on span "Pet is also seeking a [PERSON_NAME] home (optional)" at bounding box center [562, 306] width 410 height 23
click at [373, 456] on span "Short" at bounding box center [380, 467] width 40 height 23
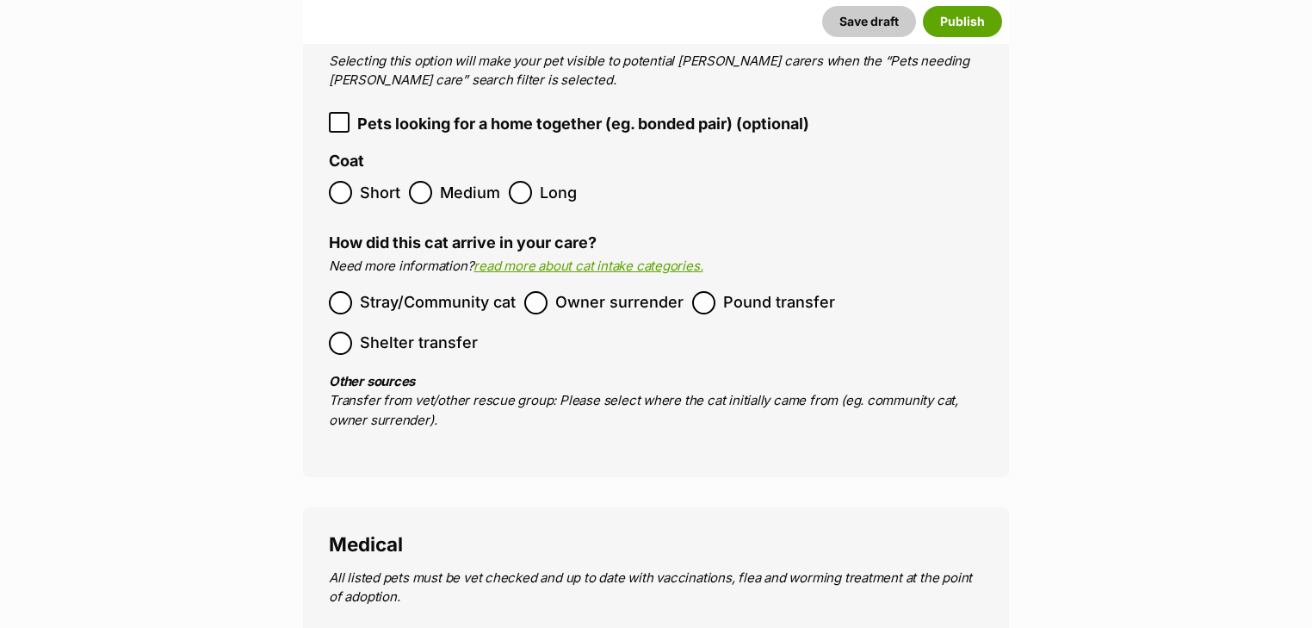
click at [602, 291] on span "Owner surrender" at bounding box center [619, 302] width 128 height 23
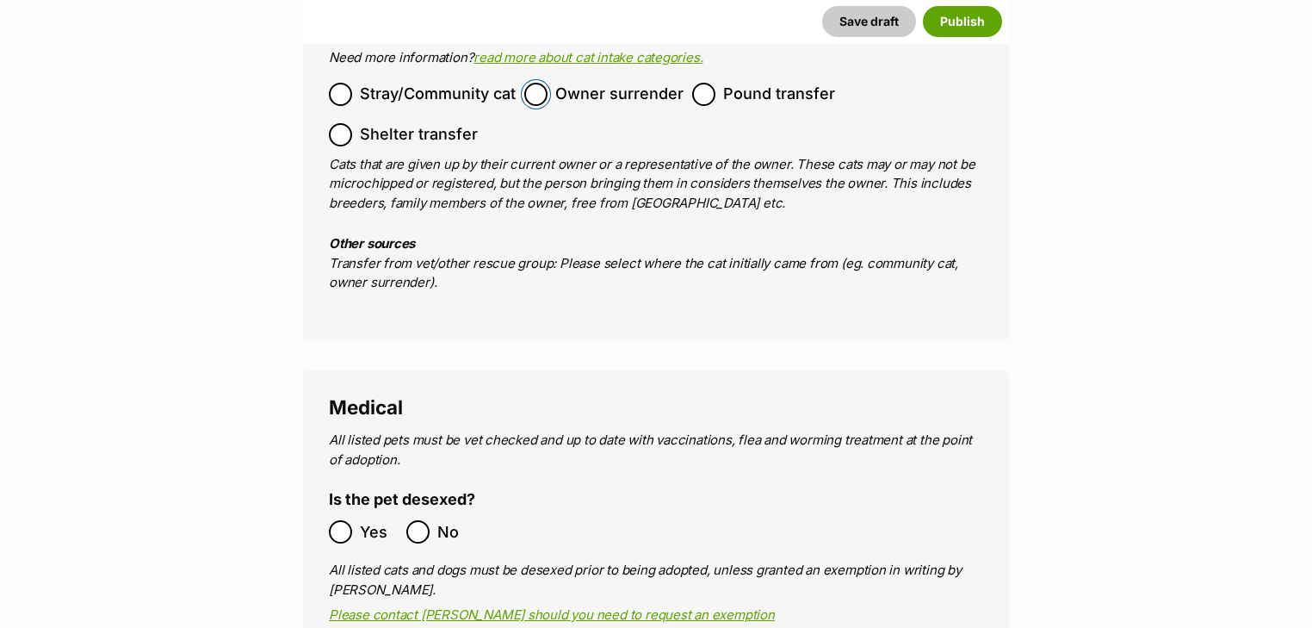
scroll to position [4224, 0]
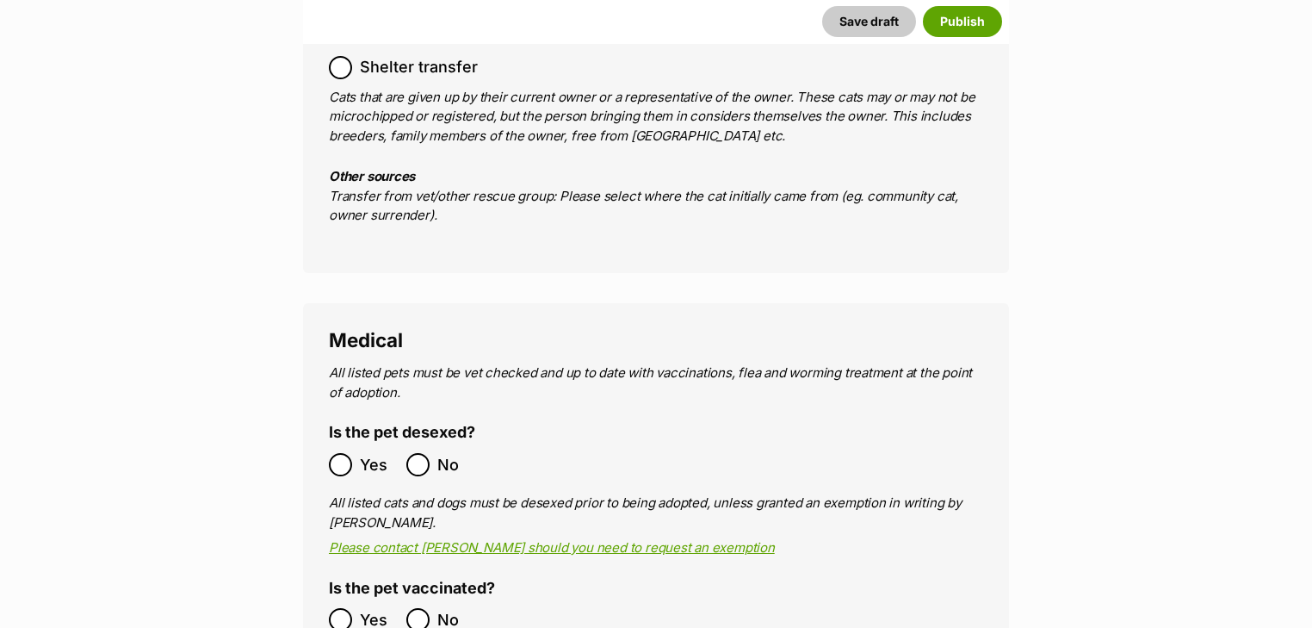
click at [361, 453] on span "Yes" at bounding box center [379, 464] width 38 height 23
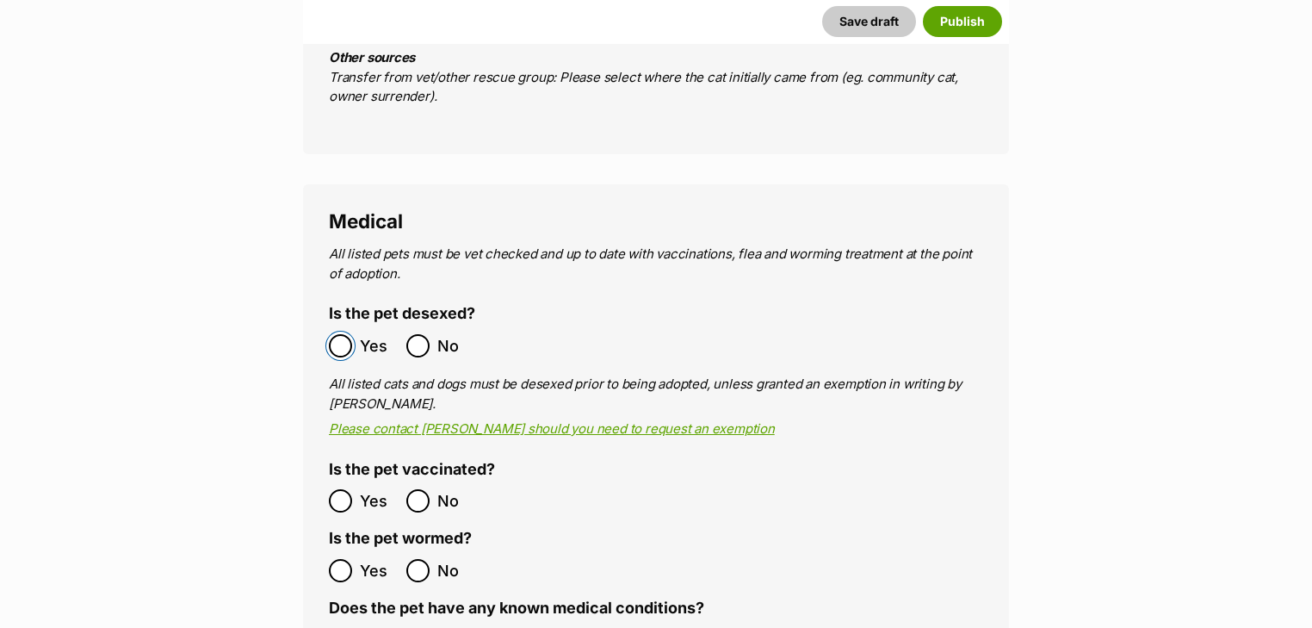
scroll to position [4499, 0]
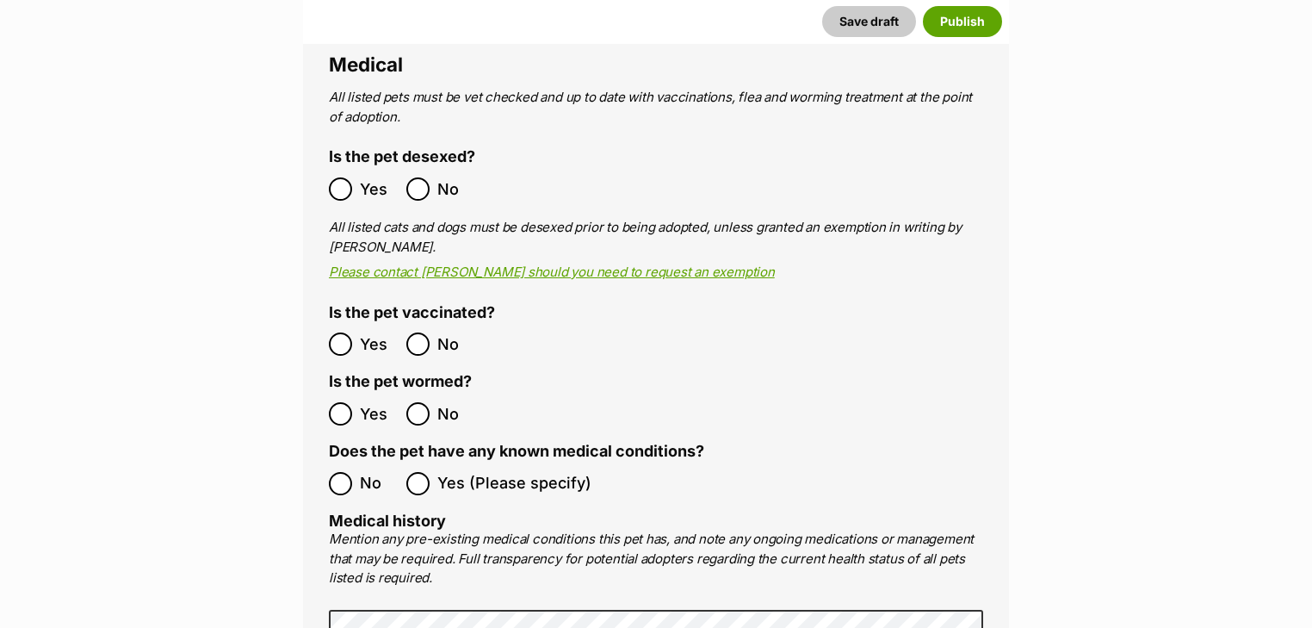
click at [365, 332] on span "Yes" at bounding box center [379, 343] width 38 height 23
click at [356, 402] on label "Yes" at bounding box center [363, 413] width 69 height 23
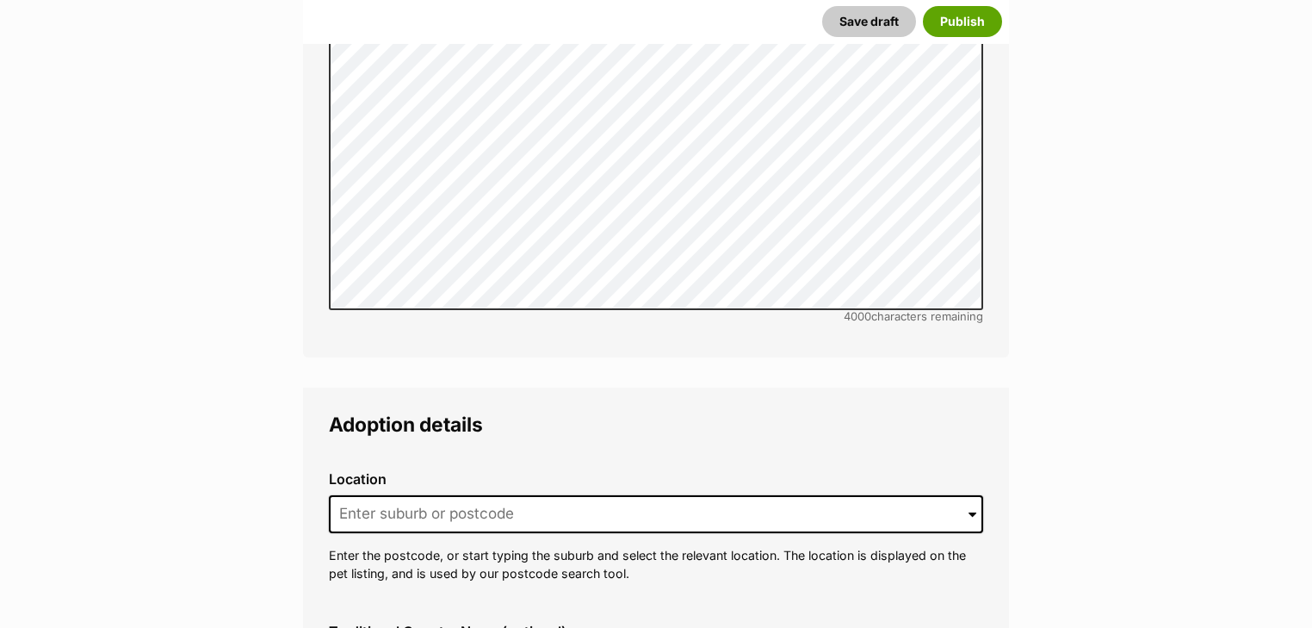
scroll to position [5326, 0]
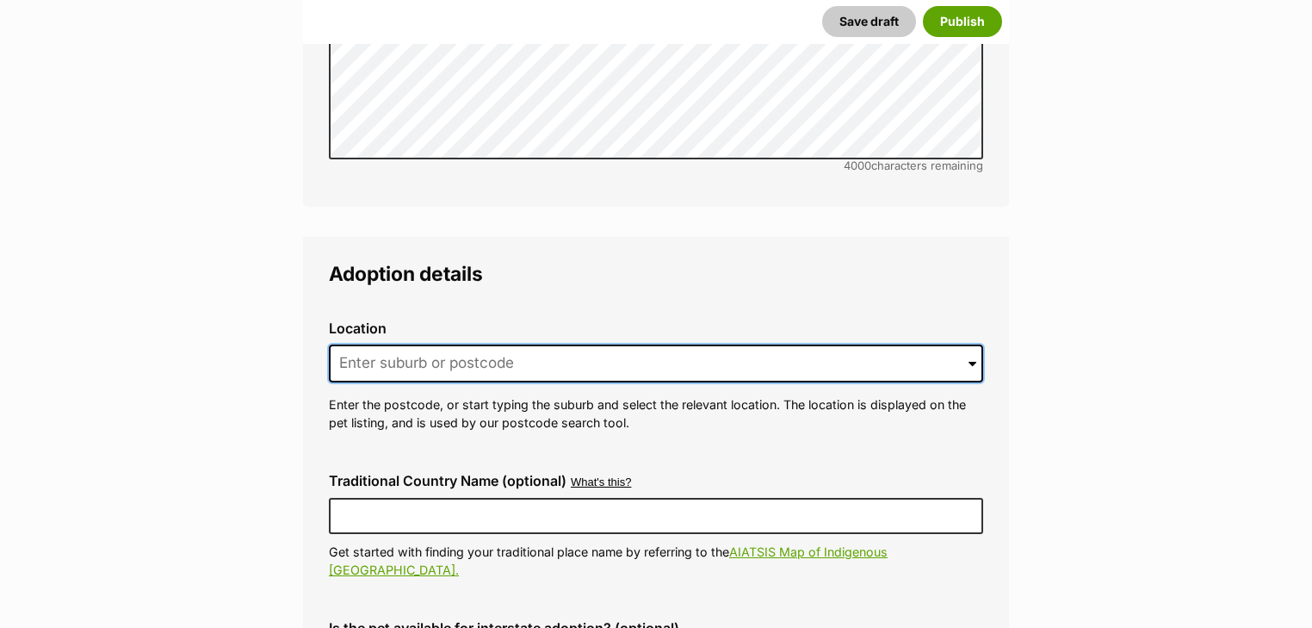
click at [525, 344] on input at bounding box center [656, 363] width 654 height 38
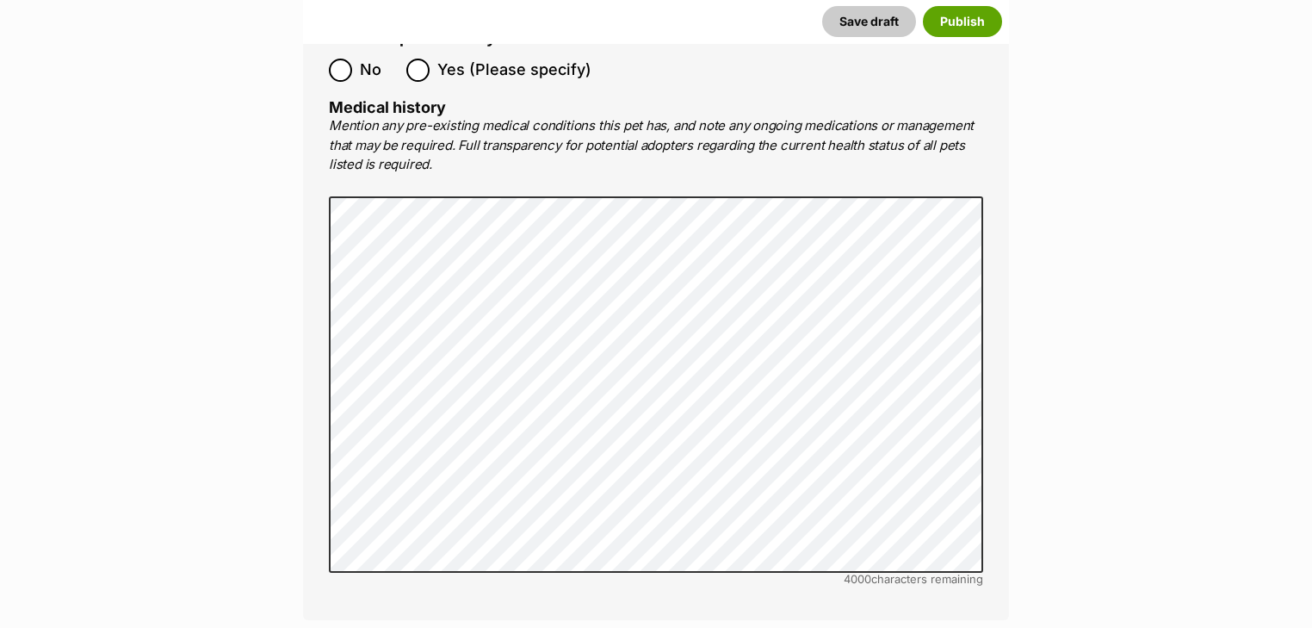
scroll to position [5257, 0]
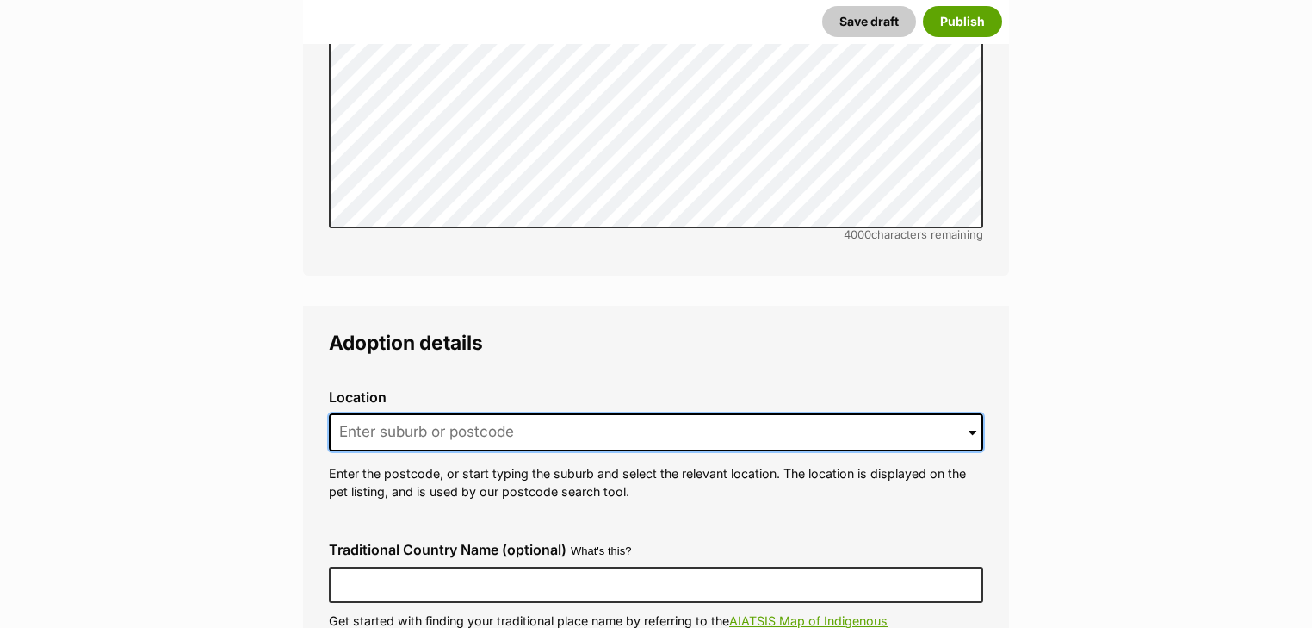
click at [437, 413] on input at bounding box center [656, 432] width 654 height 38
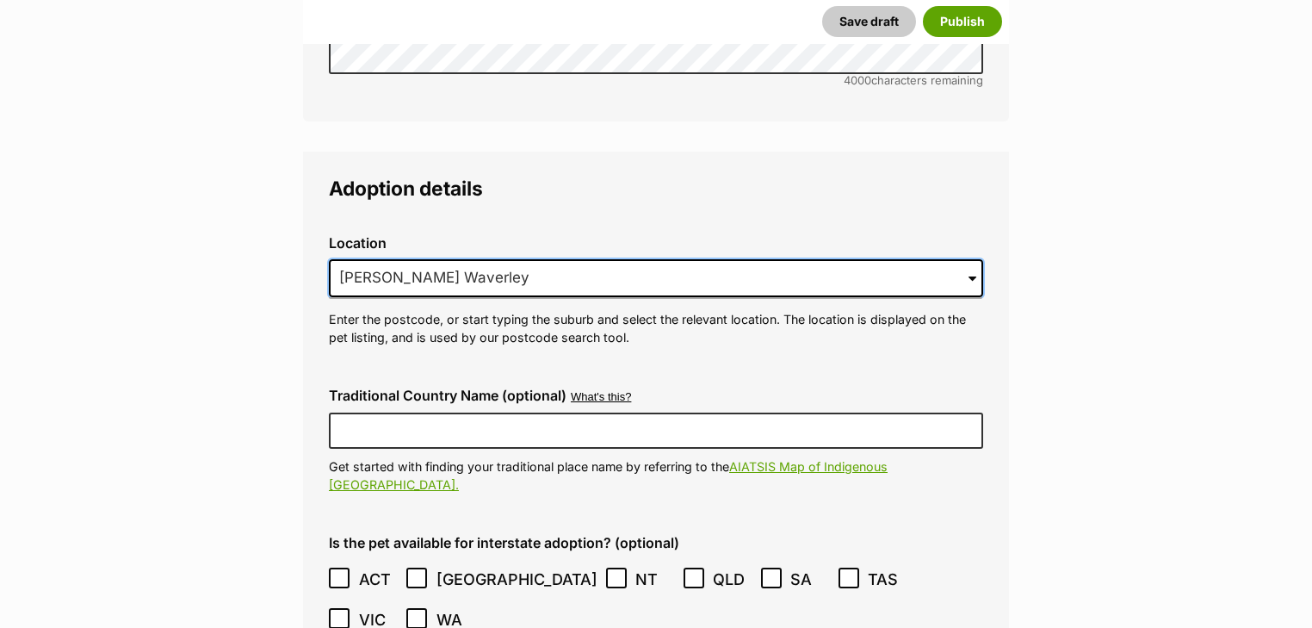
scroll to position [5602, 0]
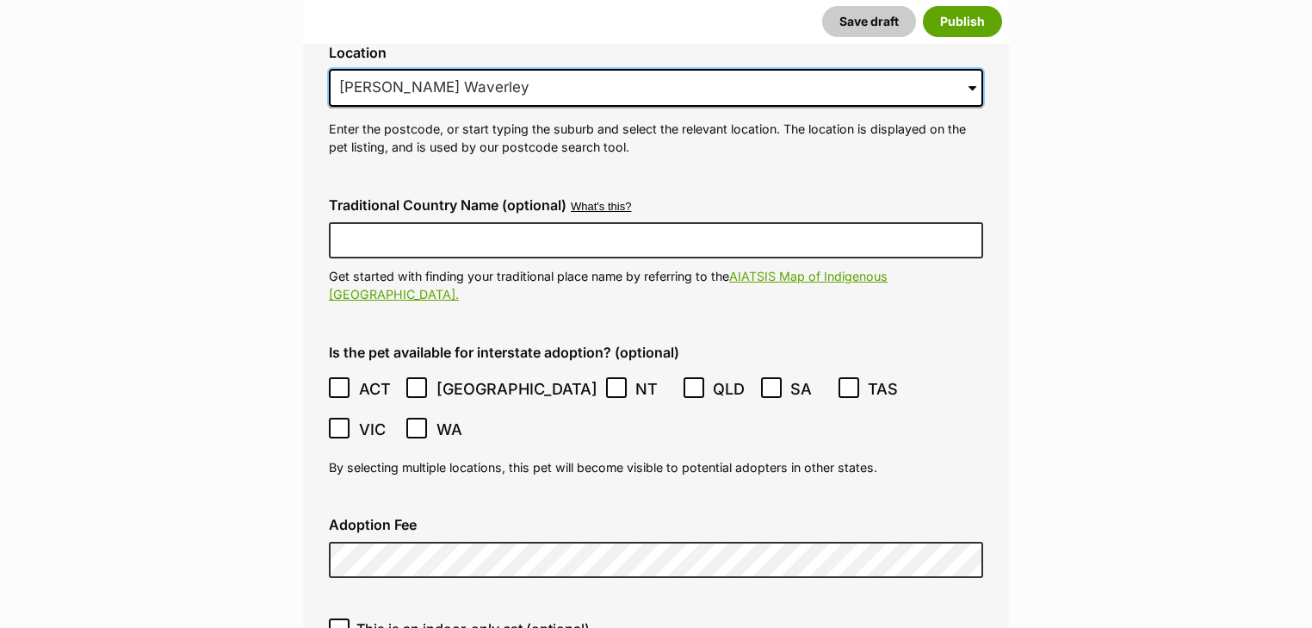
type input "[PERSON_NAME] Waverley"
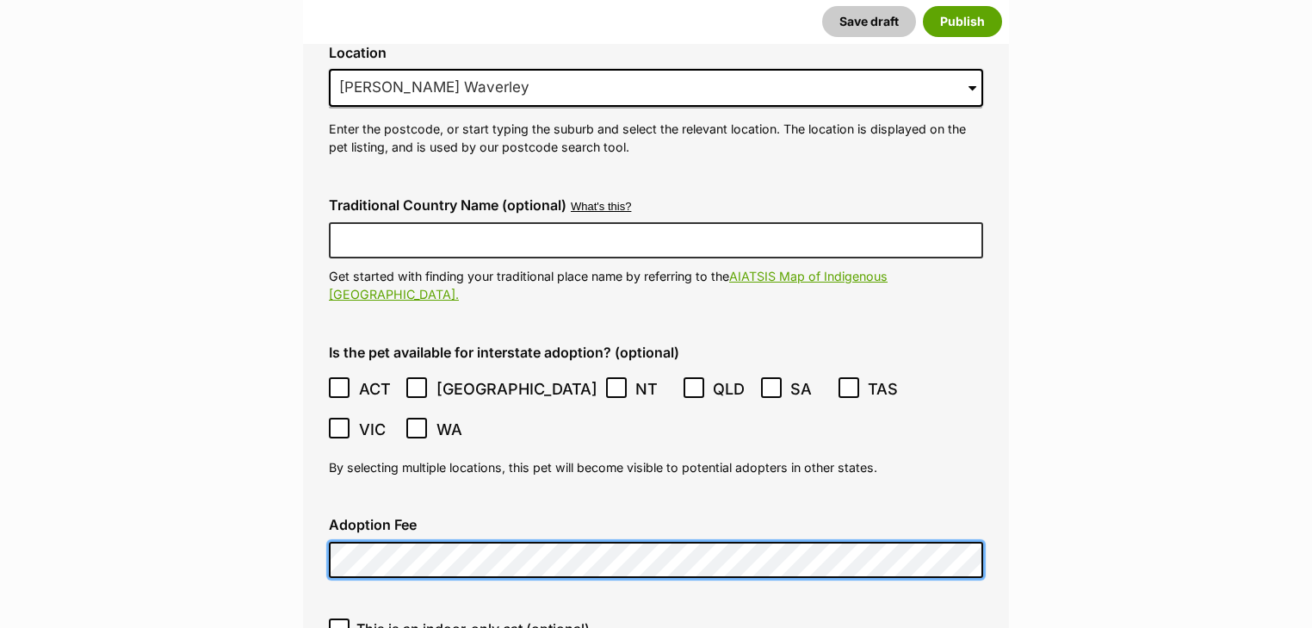
scroll to position [0, 0]
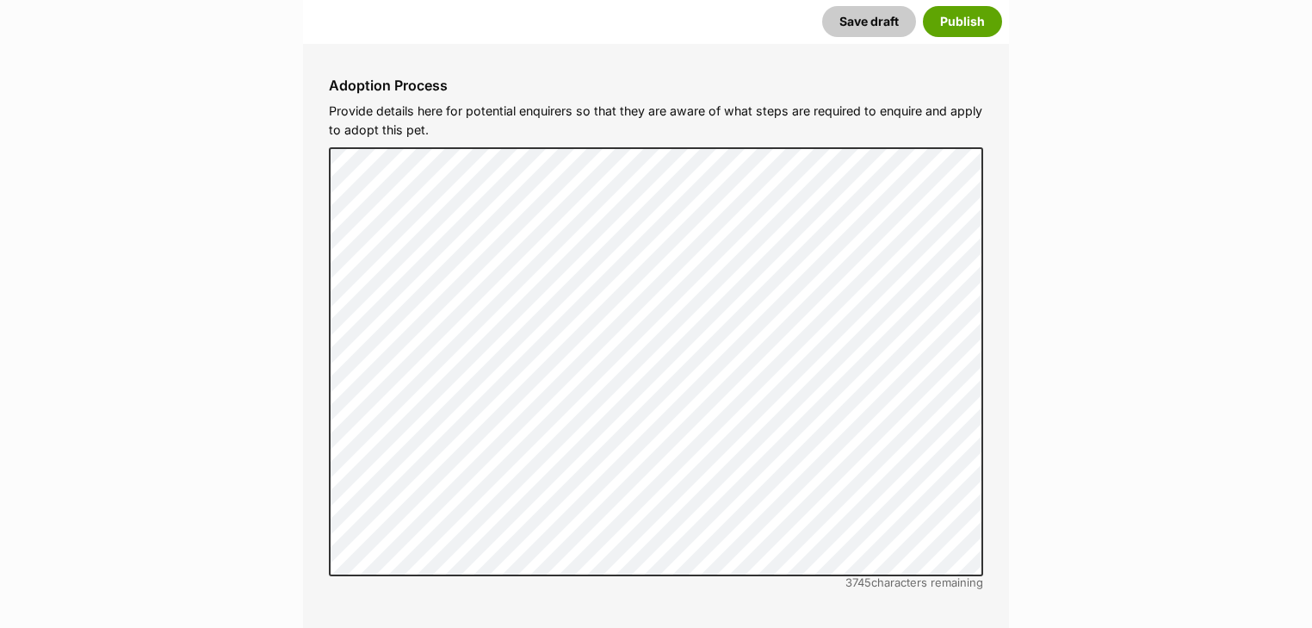
scroll to position [6910, 0]
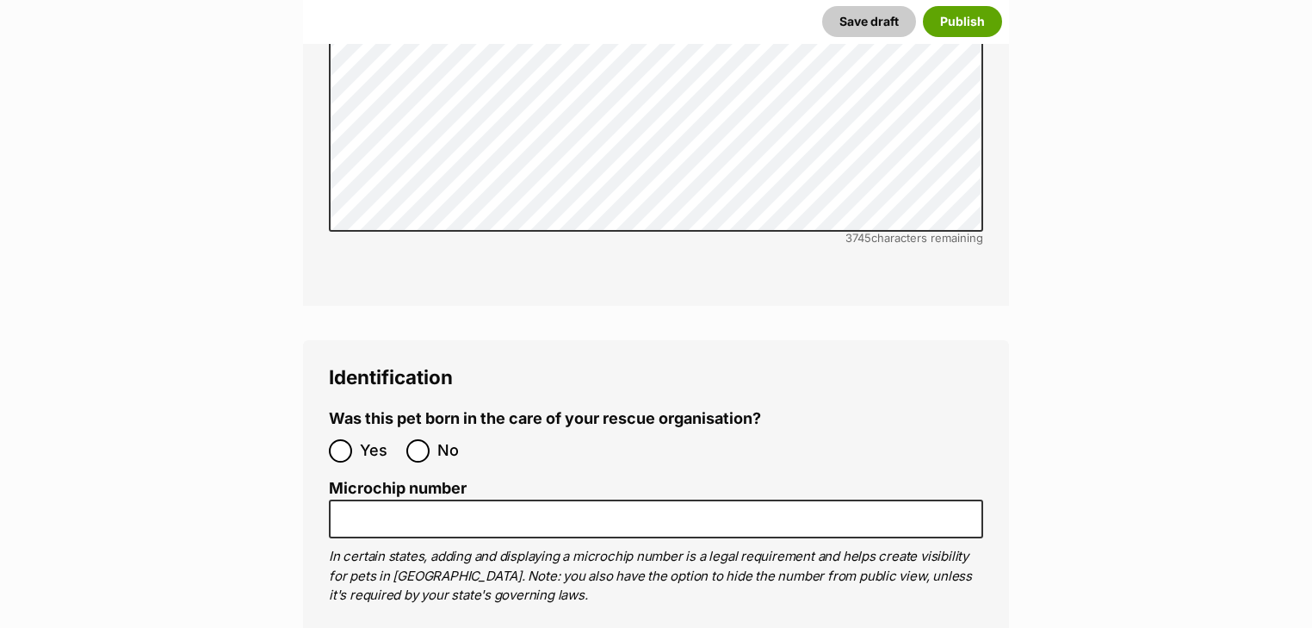
click at [421, 430] on ol "Yes No" at bounding box center [492, 450] width 327 height 40
click at [417, 439] on input "No" at bounding box center [417, 450] width 23 height 23
radio input "true"
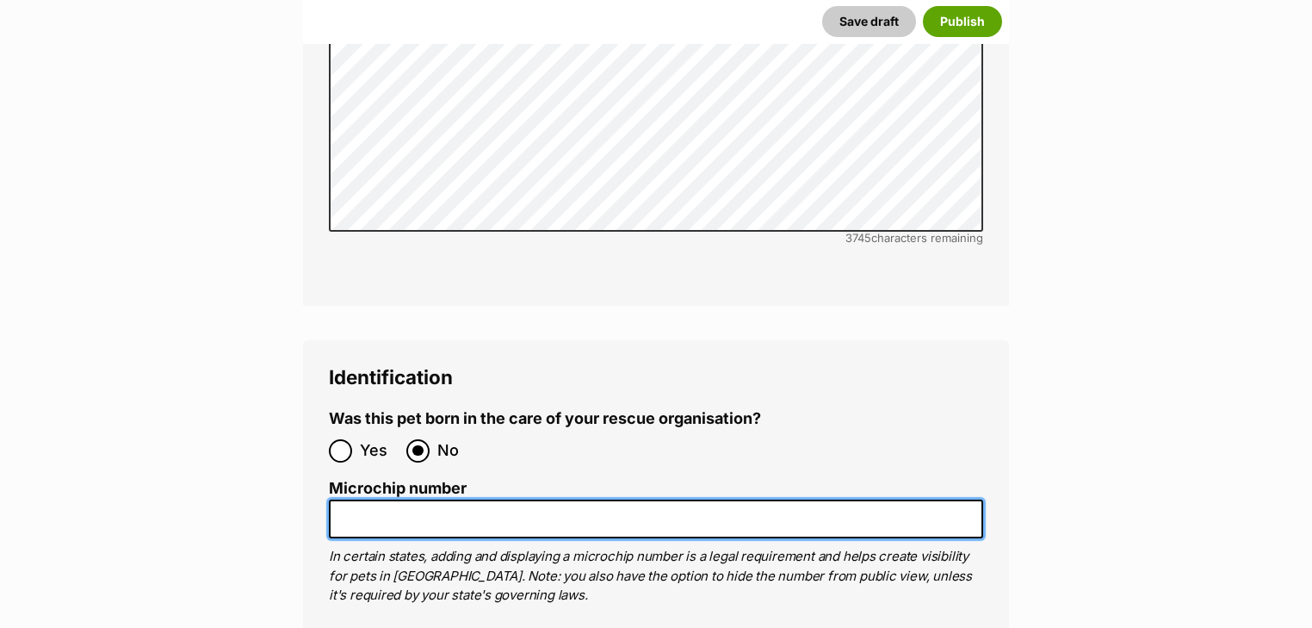
click at [519, 499] on input "Microchip number" at bounding box center [656, 518] width 654 height 39
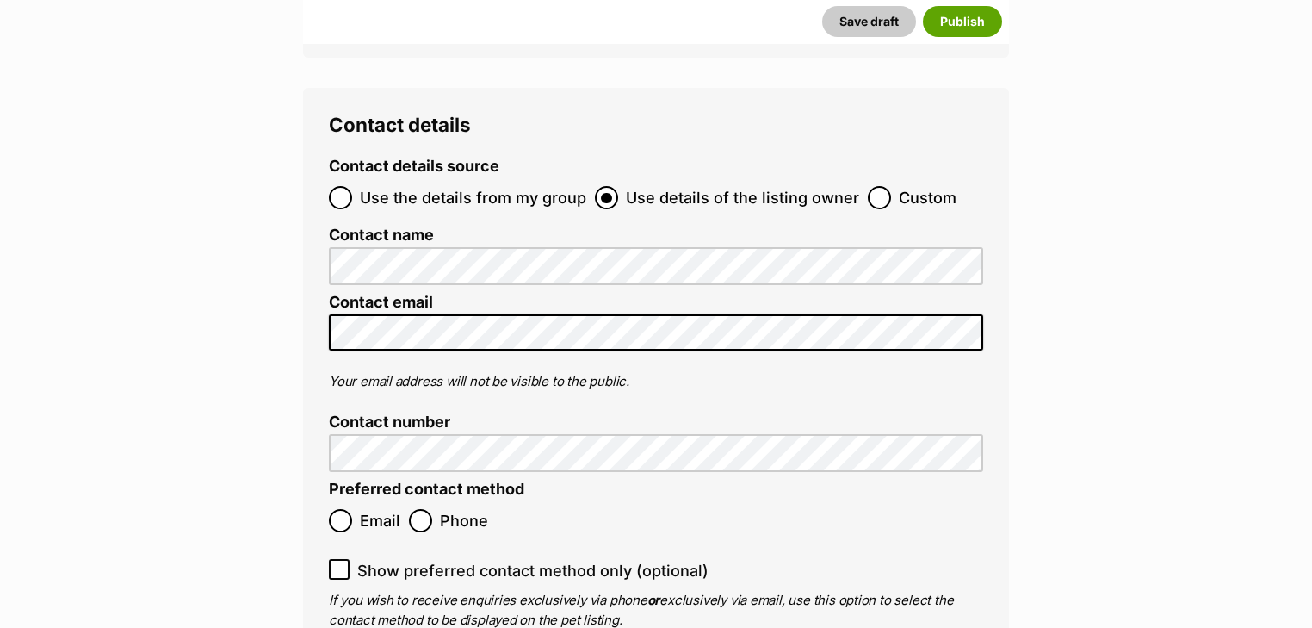
scroll to position [7737, 0]
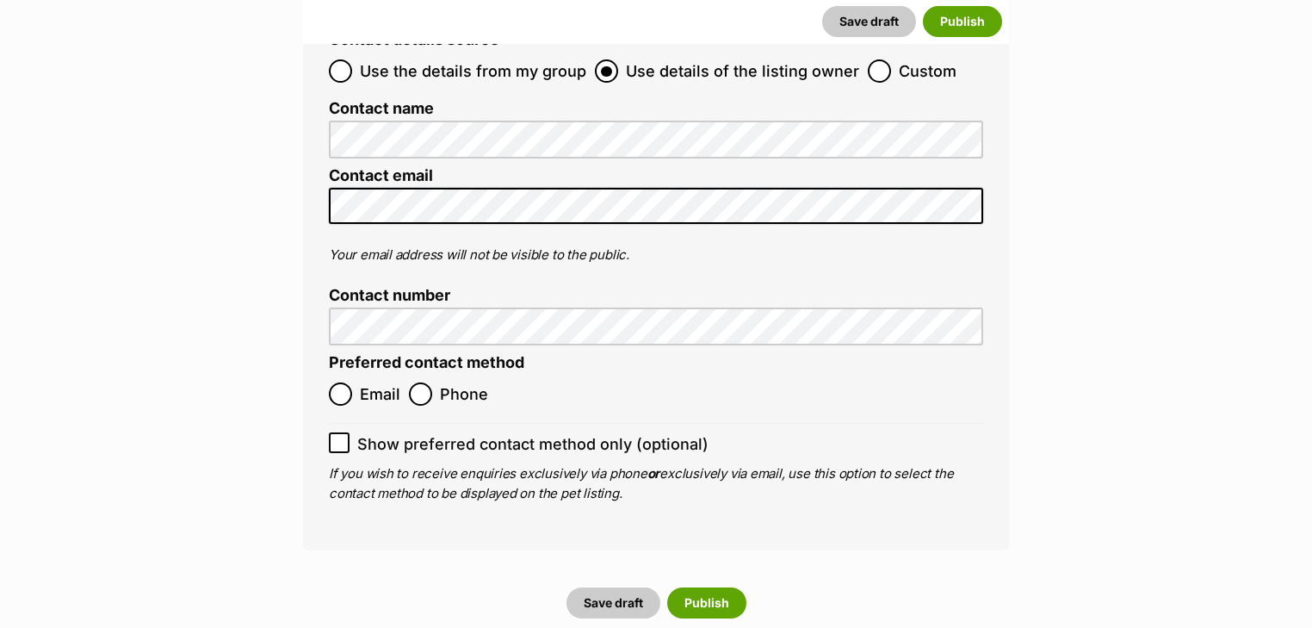
type input "956000002955992"
click at [373, 382] on span "Email" at bounding box center [380, 393] width 40 height 23
click at [352, 382] on input "Email" at bounding box center [340, 393] width 23 height 23
radio input "true"
drag, startPoint x: 331, startPoint y: 331, endPoint x: 348, endPoint y: 342, distance: 19.8
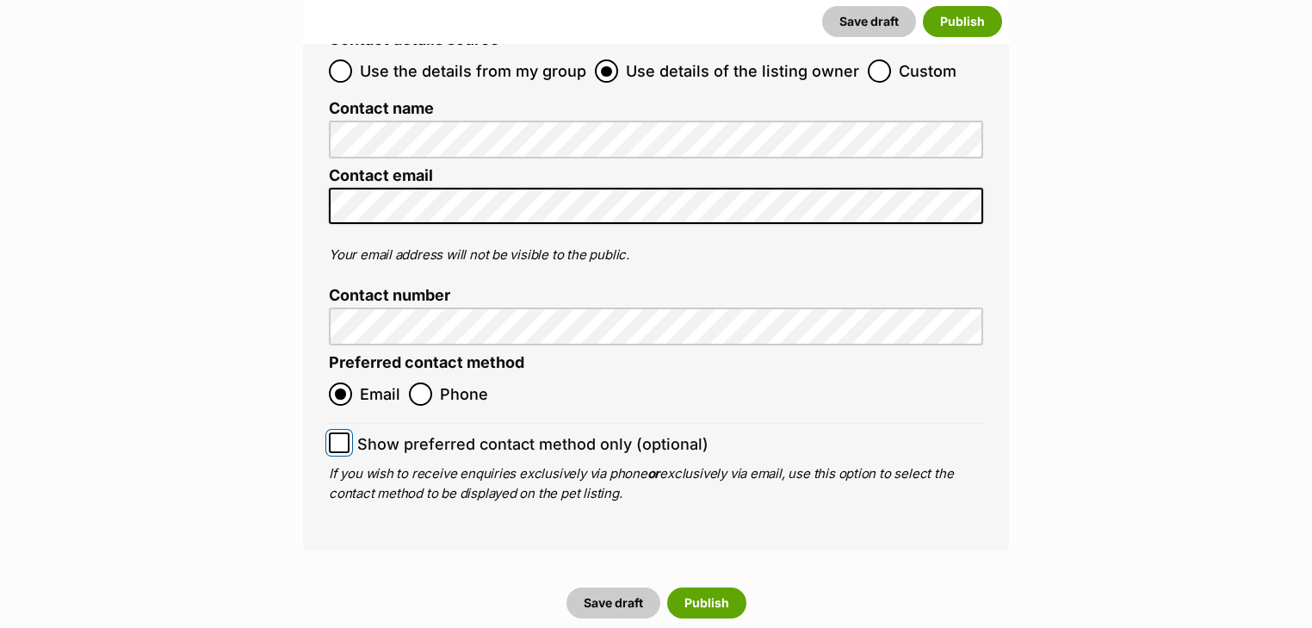
click at [332, 432] on input "Show preferred contact method only (optional)" at bounding box center [339, 442] width 21 height 21
checkbox input "true"
click at [695, 587] on button "Publish" at bounding box center [706, 602] width 79 height 31
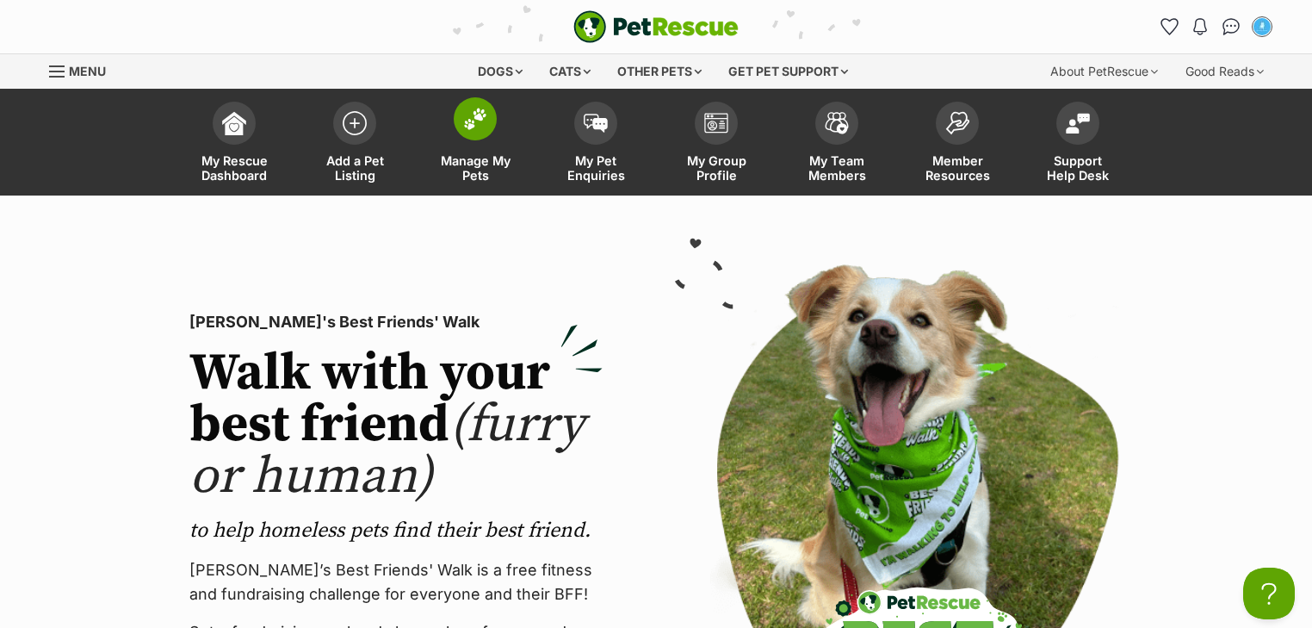
click at [481, 158] on span "Manage My Pets" at bounding box center [475, 167] width 77 height 29
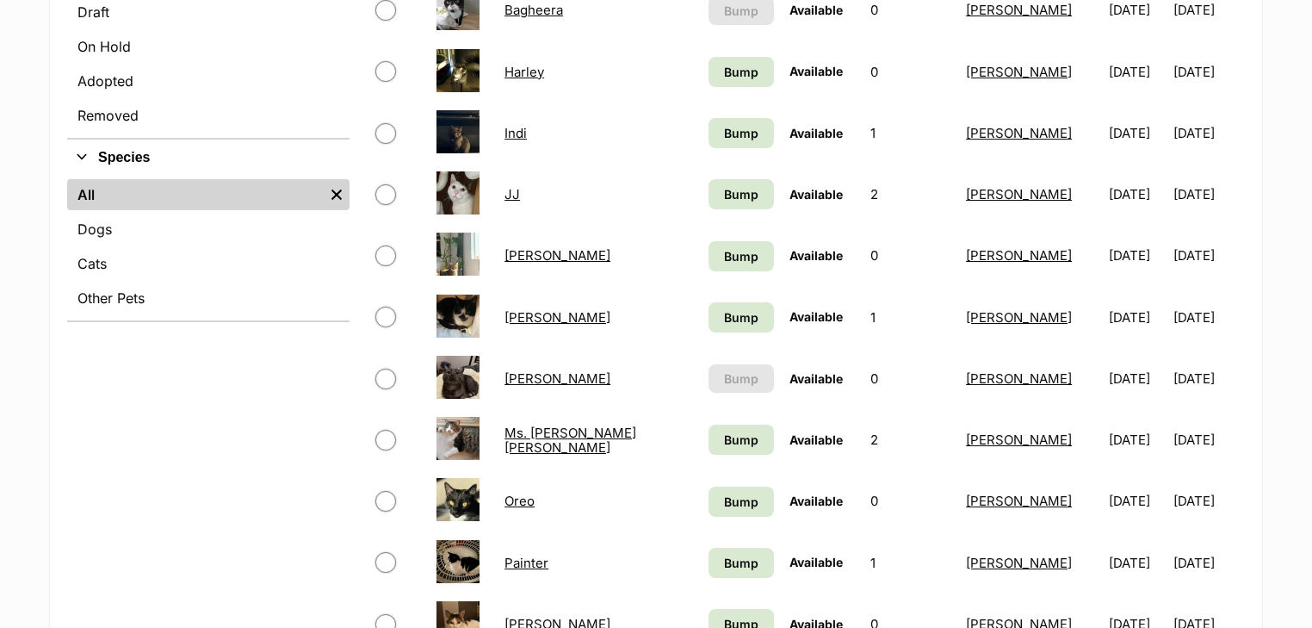
scroll to position [551, 0]
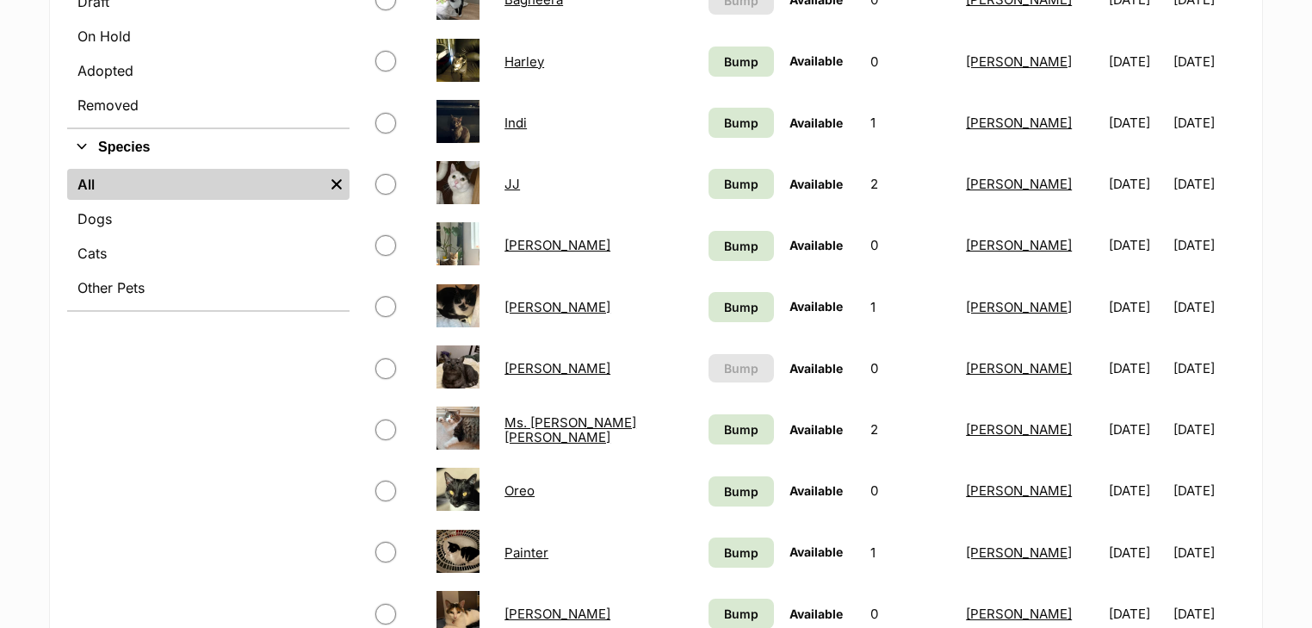
click at [533, 364] on link "[PERSON_NAME]" at bounding box center [558, 368] width 106 height 16
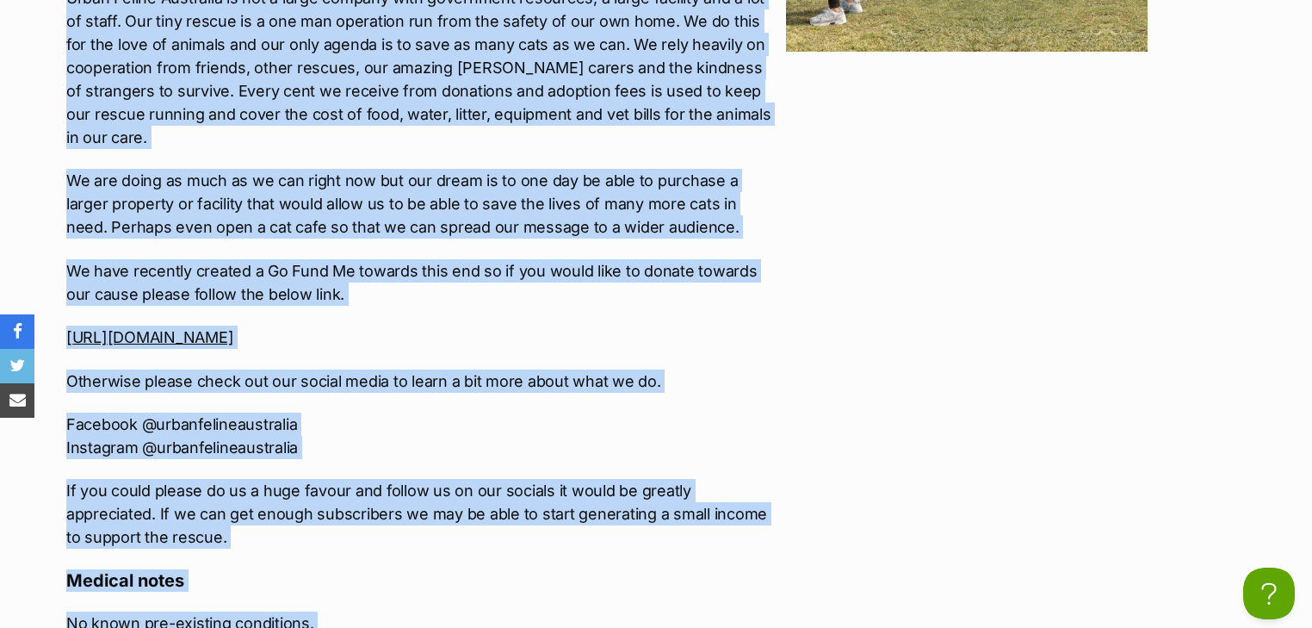
scroll to position [3021, 0]
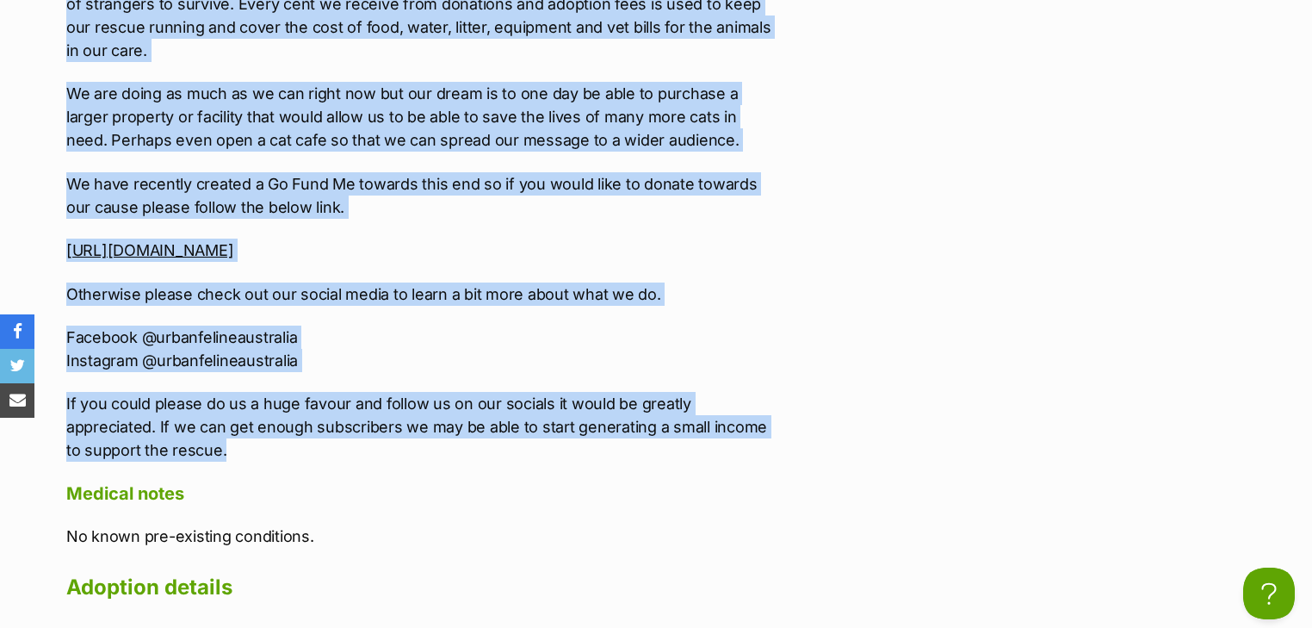
drag, startPoint x: 65, startPoint y: 38, endPoint x: 381, endPoint y: 362, distance: 451.8
copy div "***WE'RE ALWAYS ON THE LOOKOUT FOR FOSTER CARERS TO HELP US OUT SO IF YOU THINK…"
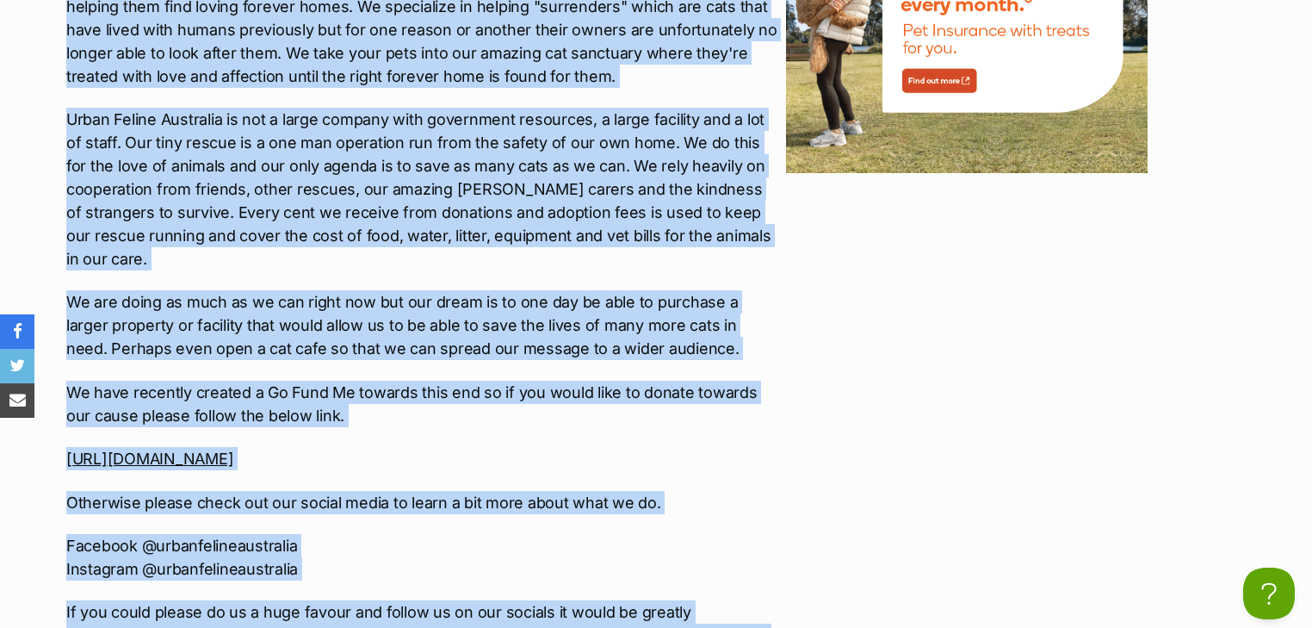
scroll to position [2608, 0]
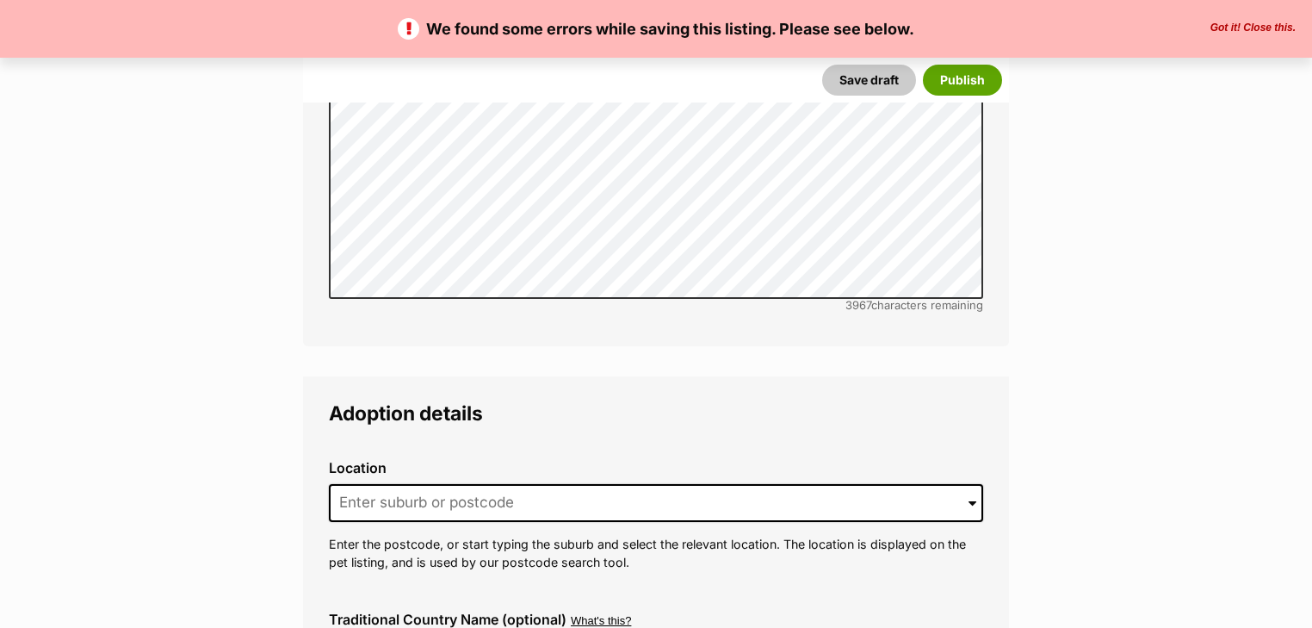
scroll to position [5441, 0]
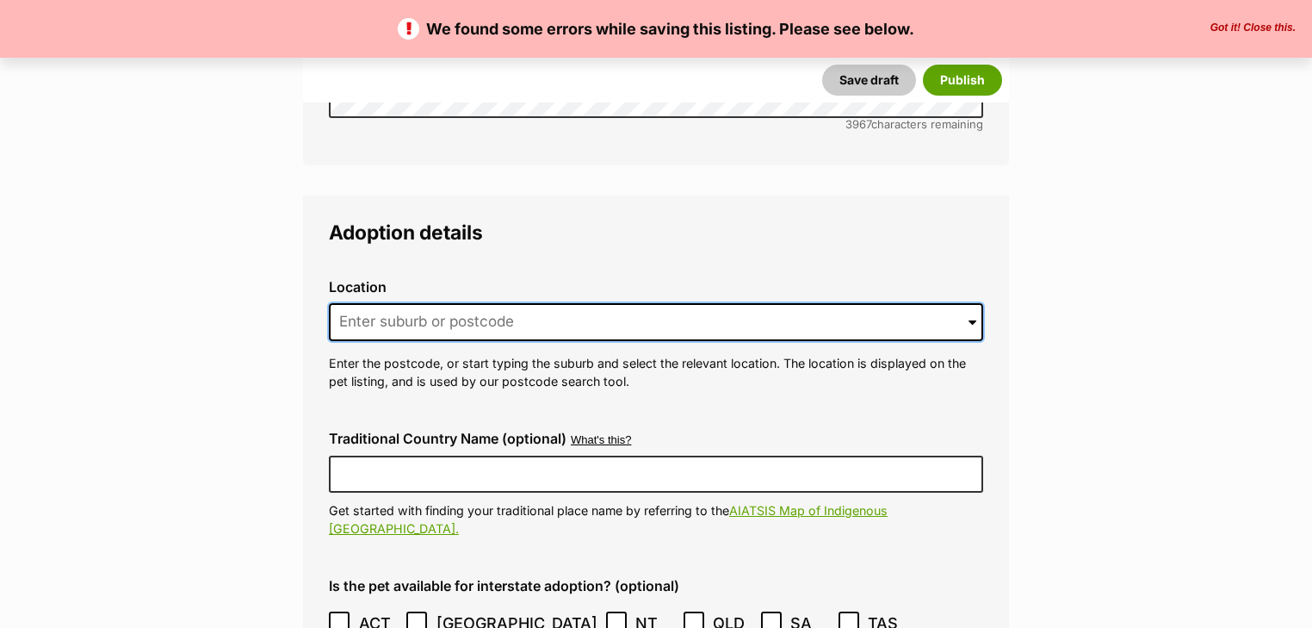
click at [401, 303] on input at bounding box center [656, 322] width 654 height 38
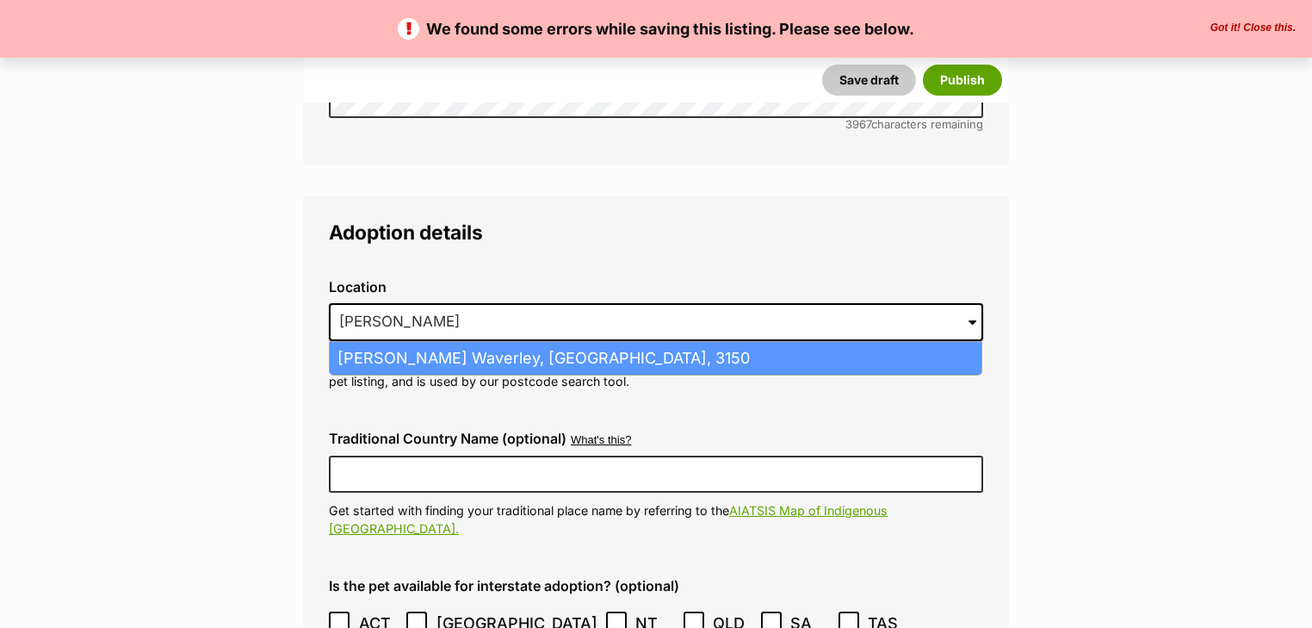
click at [451, 342] on li "[PERSON_NAME] Waverley, [GEOGRAPHIC_DATA], 3150" at bounding box center [656, 359] width 652 height 34
type input "[PERSON_NAME] Waverley, [GEOGRAPHIC_DATA], 3150"
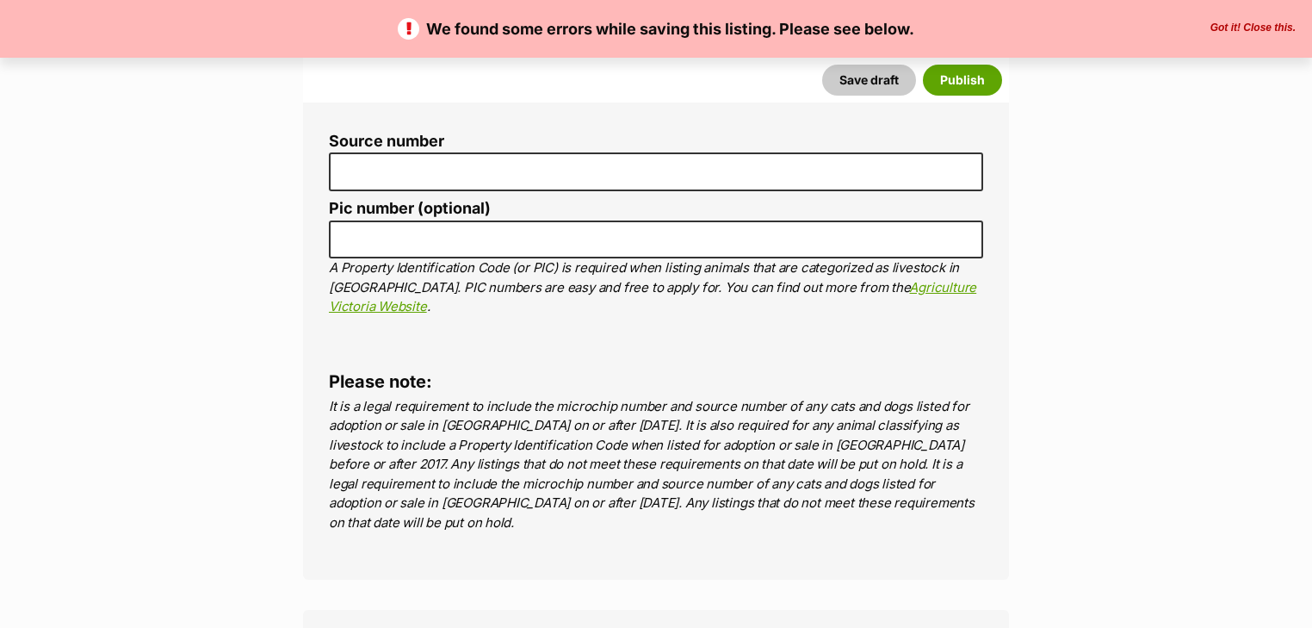
scroll to position [7370, 0]
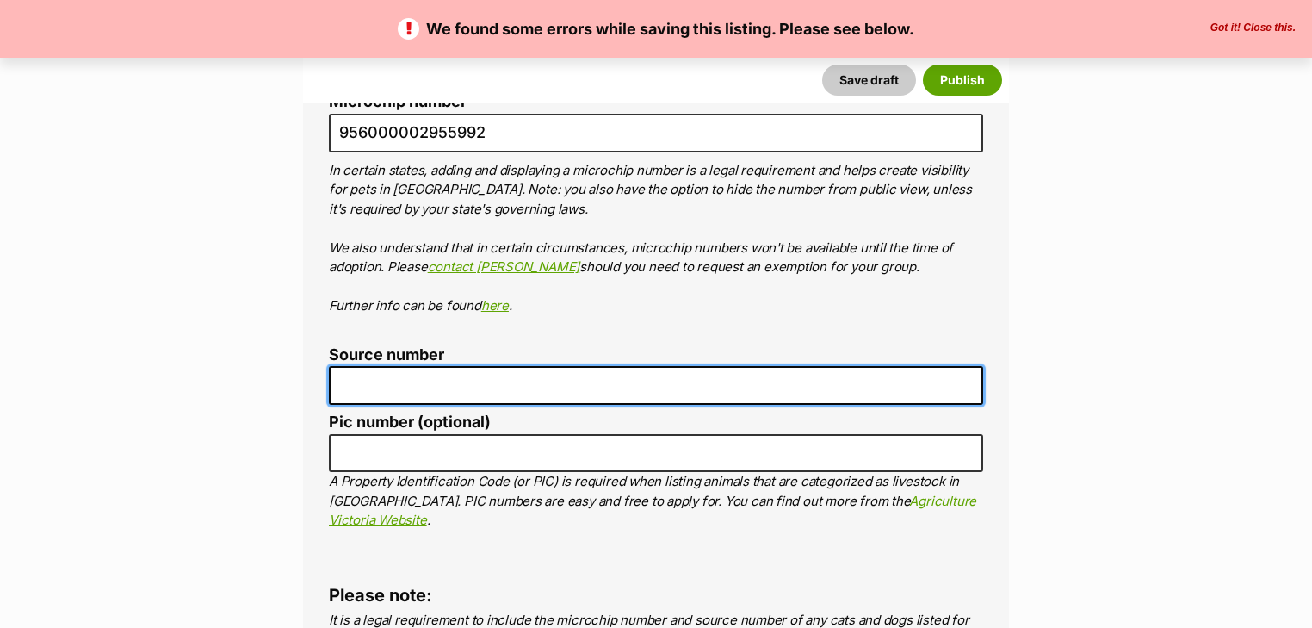
click at [444, 366] on input "Source number" at bounding box center [656, 385] width 654 height 39
type input "RE187477"
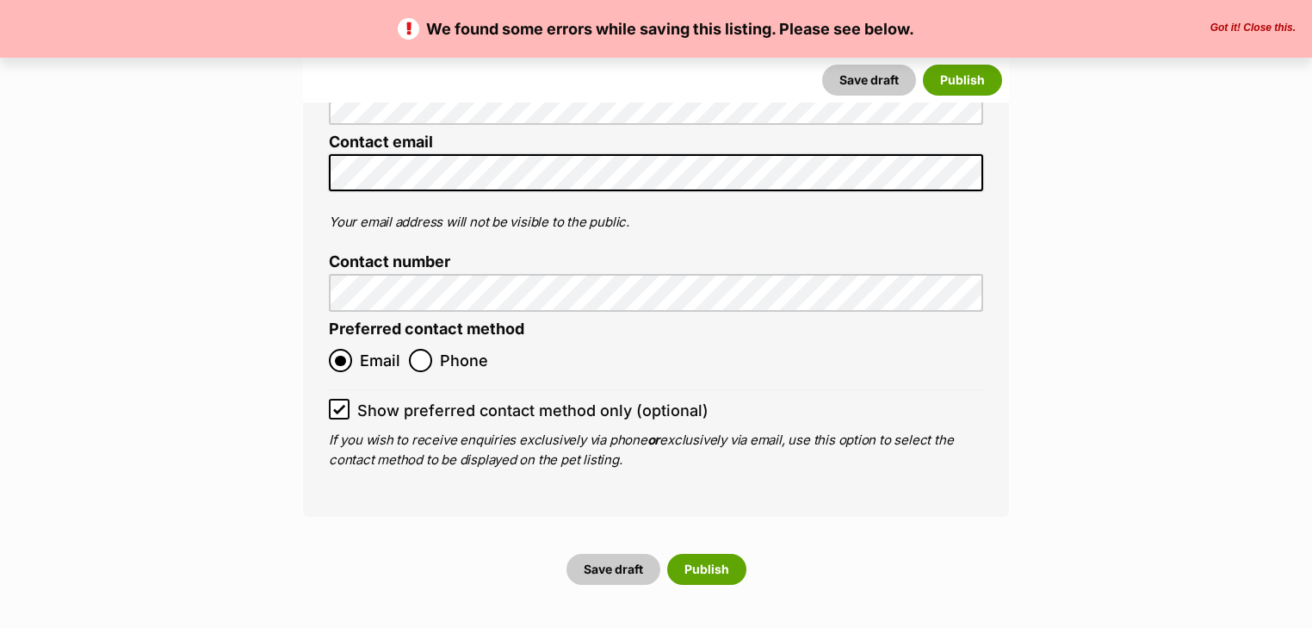
scroll to position [8610, 0]
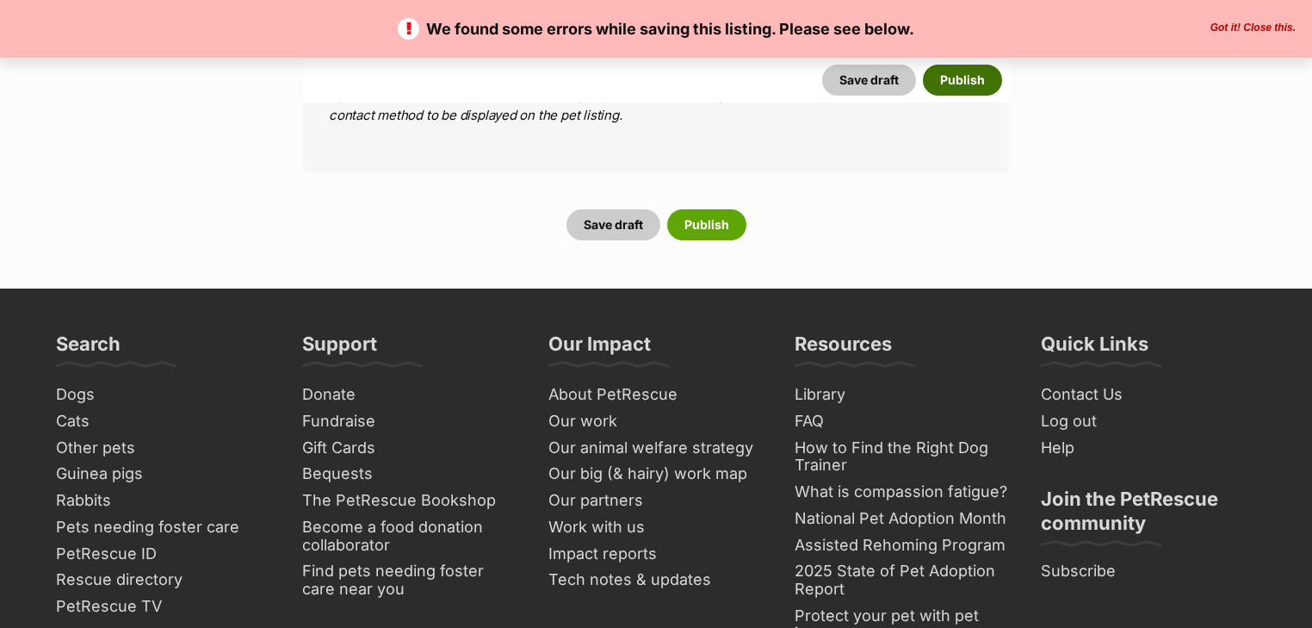
click at [982, 77] on button "Publish" at bounding box center [962, 80] width 79 height 31
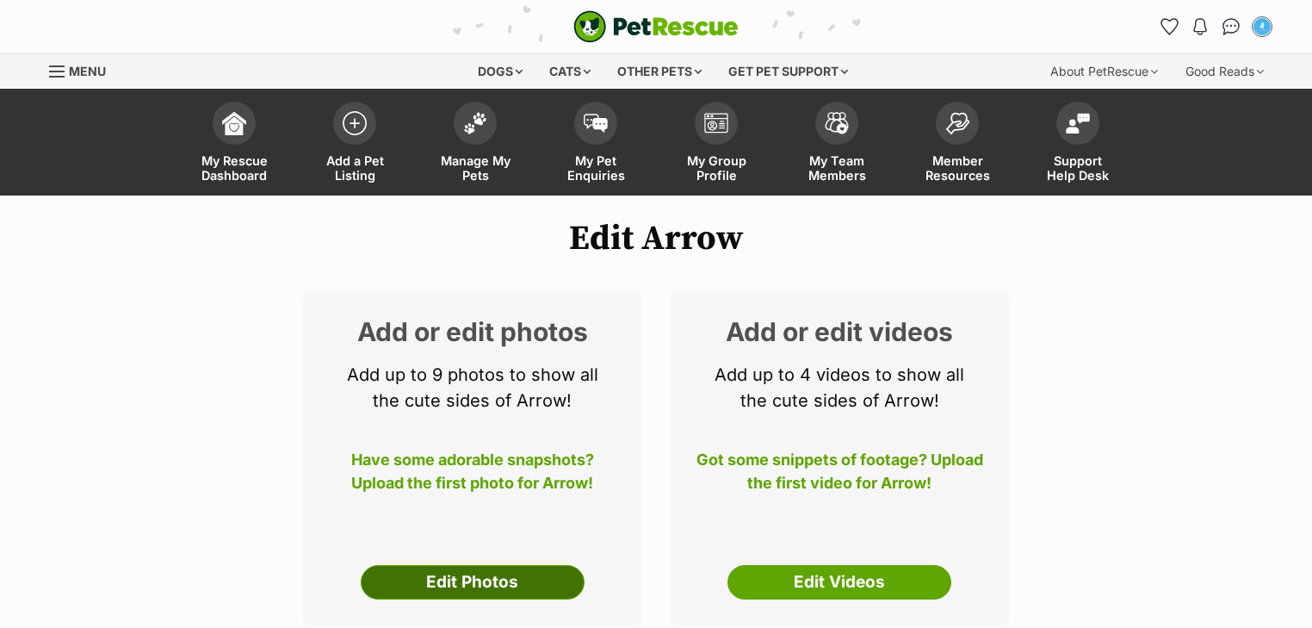
click at [437, 586] on link "Edit Photos" at bounding box center [473, 582] width 224 height 34
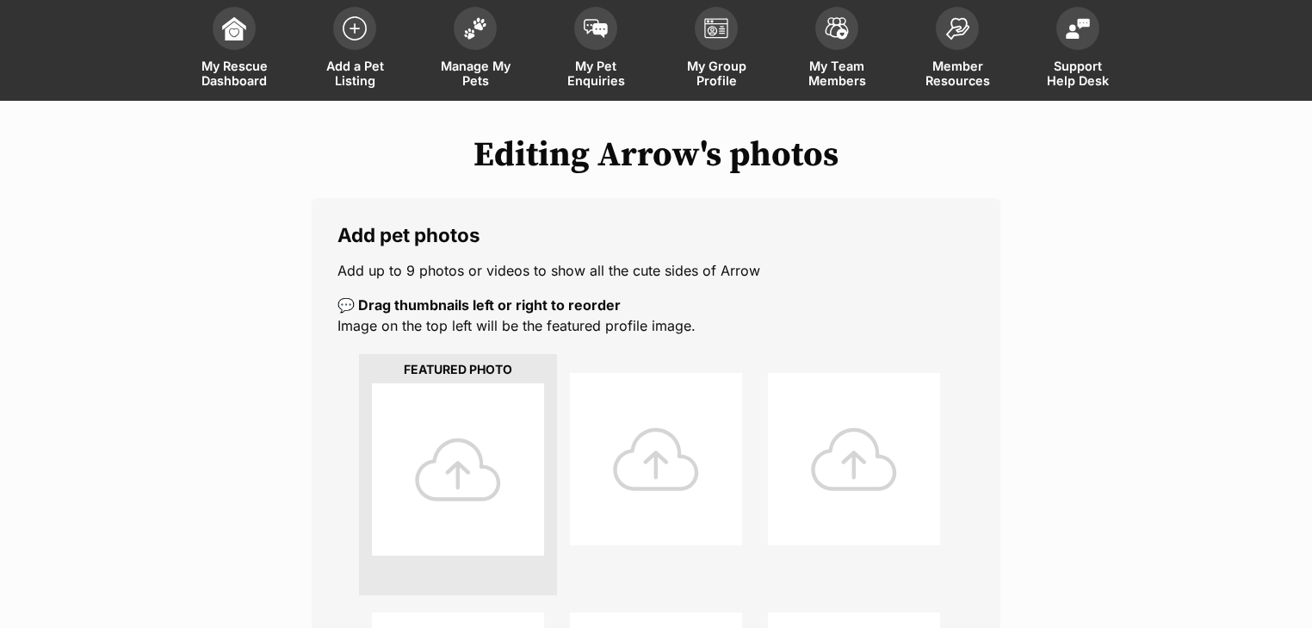
scroll to position [276, 0]
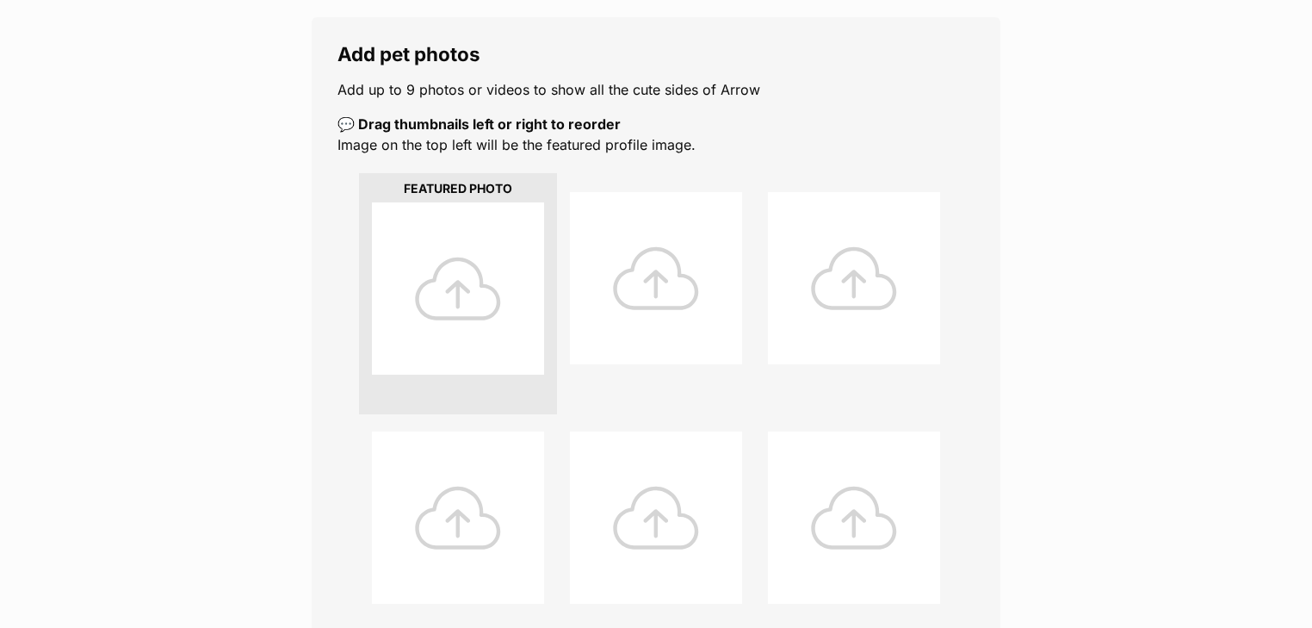
click at [470, 296] on div at bounding box center [458, 288] width 172 height 172
click at [455, 295] on div at bounding box center [458, 288] width 172 height 172
click at [452, 295] on div at bounding box center [458, 288] width 172 height 172
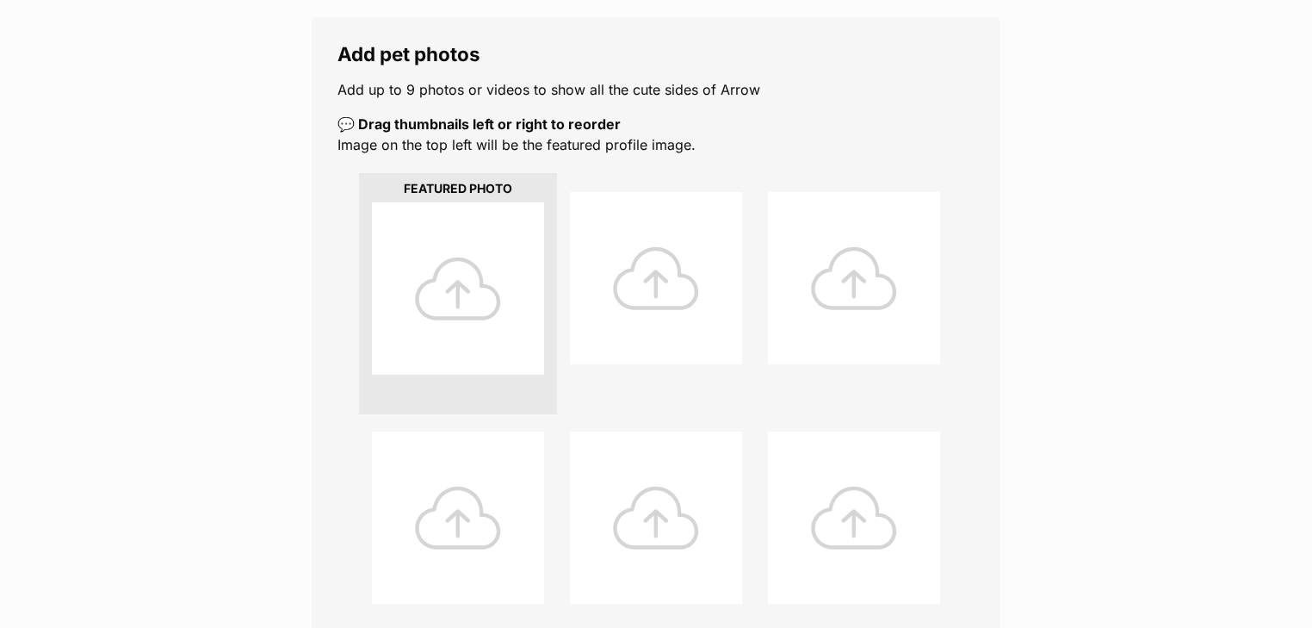
click at [452, 295] on div at bounding box center [458, 288] width 172 height 172
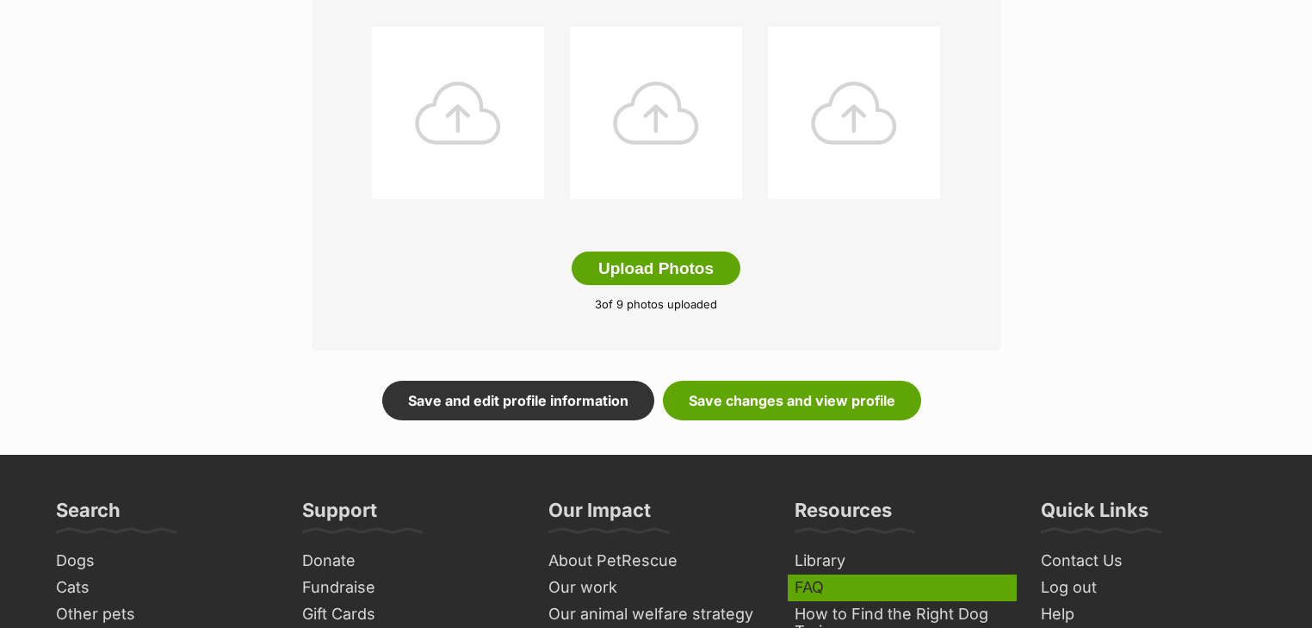
scroll to position [1033, 0]
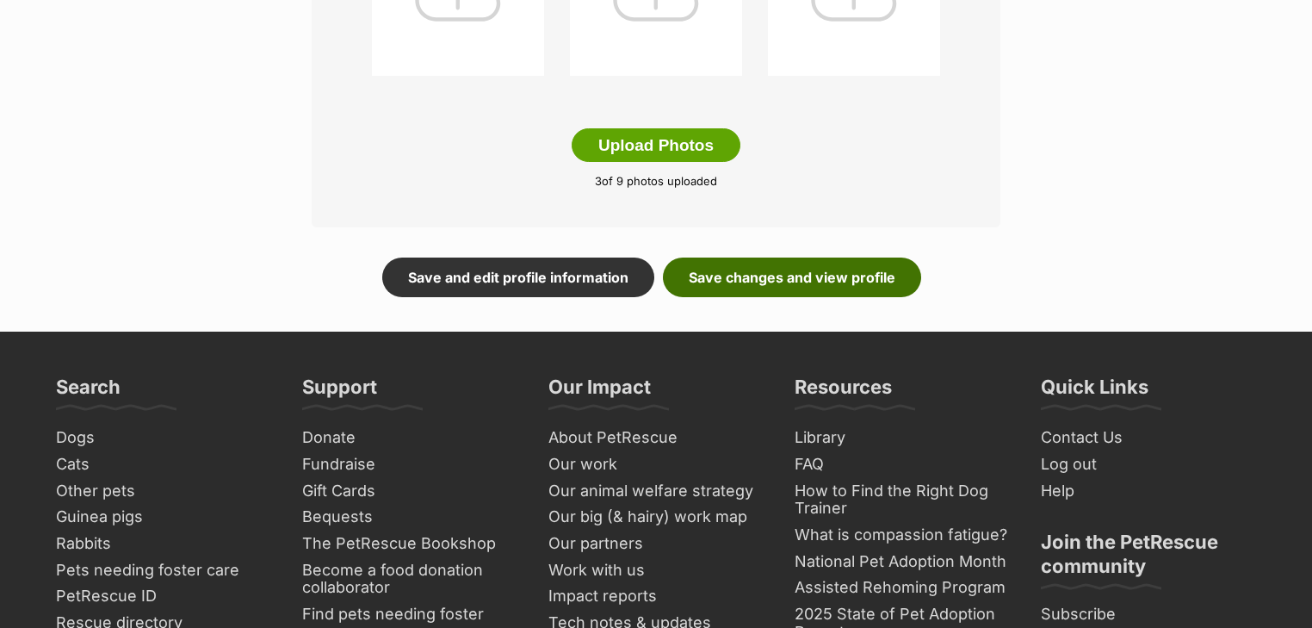
click at [793, 268] on link "Save changes and view profile" at bounding box center [792, 277] width 258 height 40
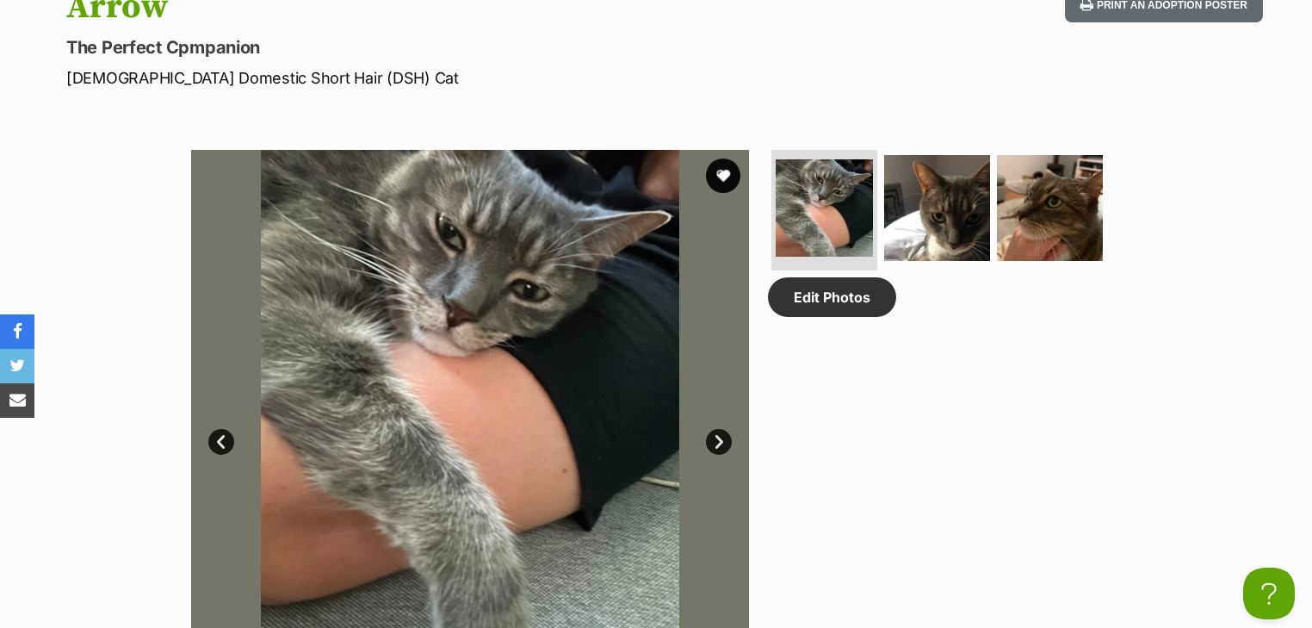
scroll to position [482, 0]
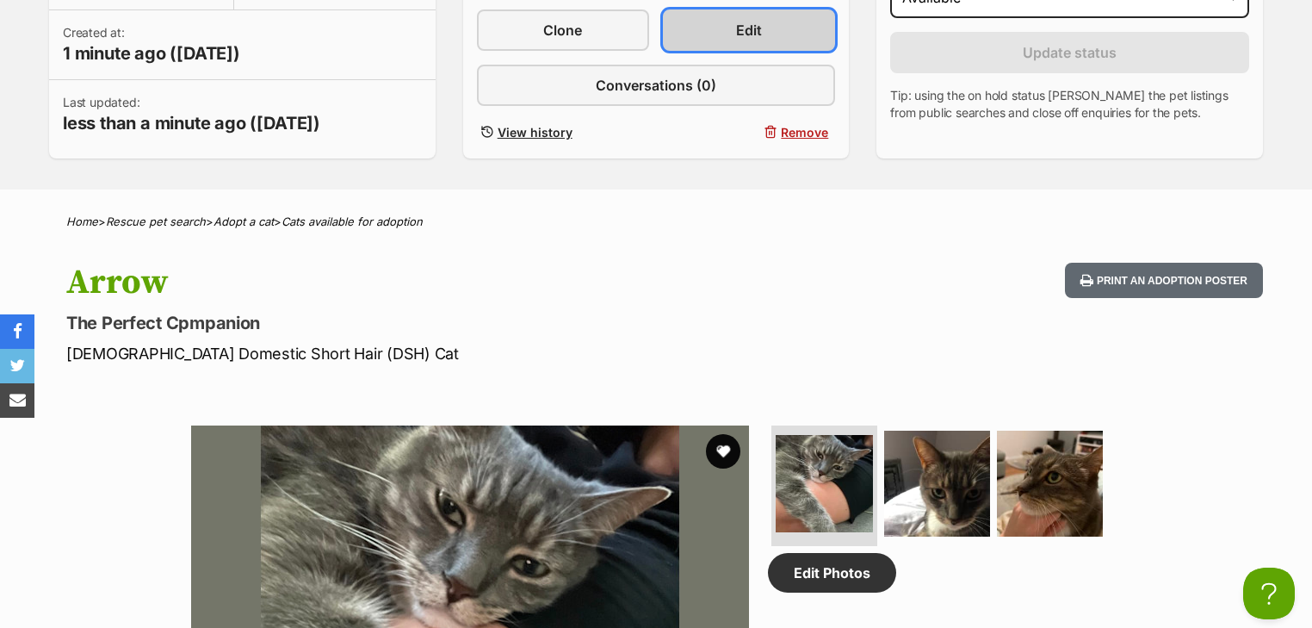
click at [728, 29] on link "Edit" at bounding box center [749, 29] width 172 height 41
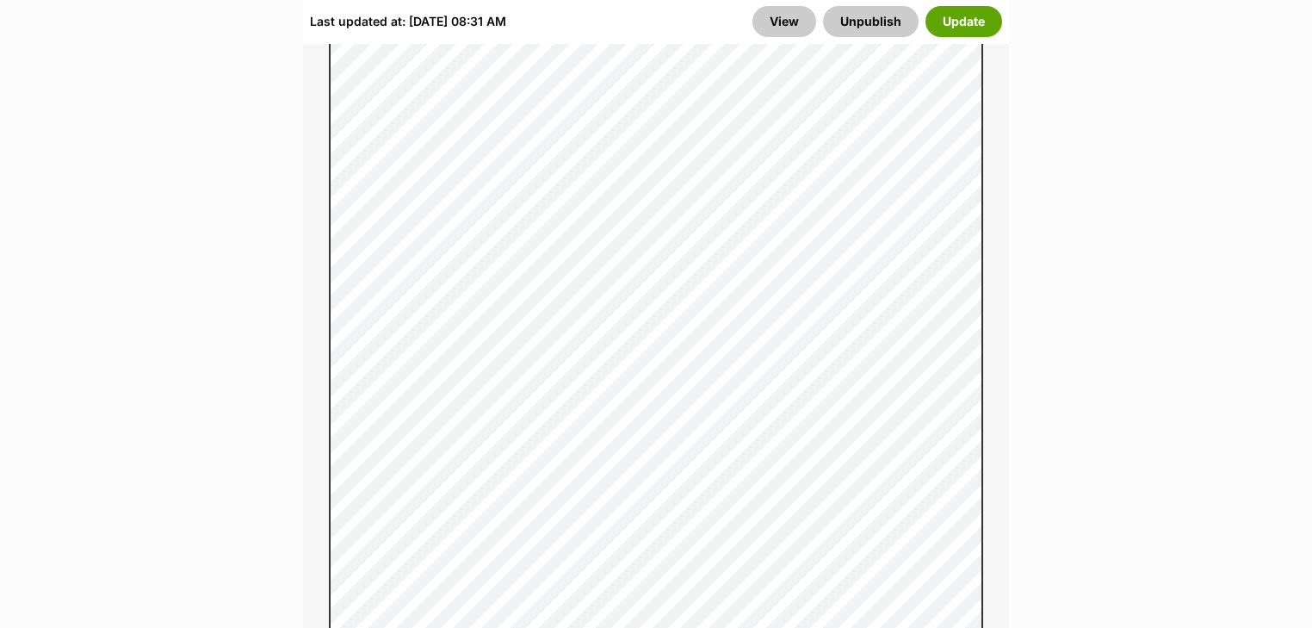
scroll to position [1653, 0]
click at [937, 22] on button "Update" at bounding box center [964, 21] width 77 height 31
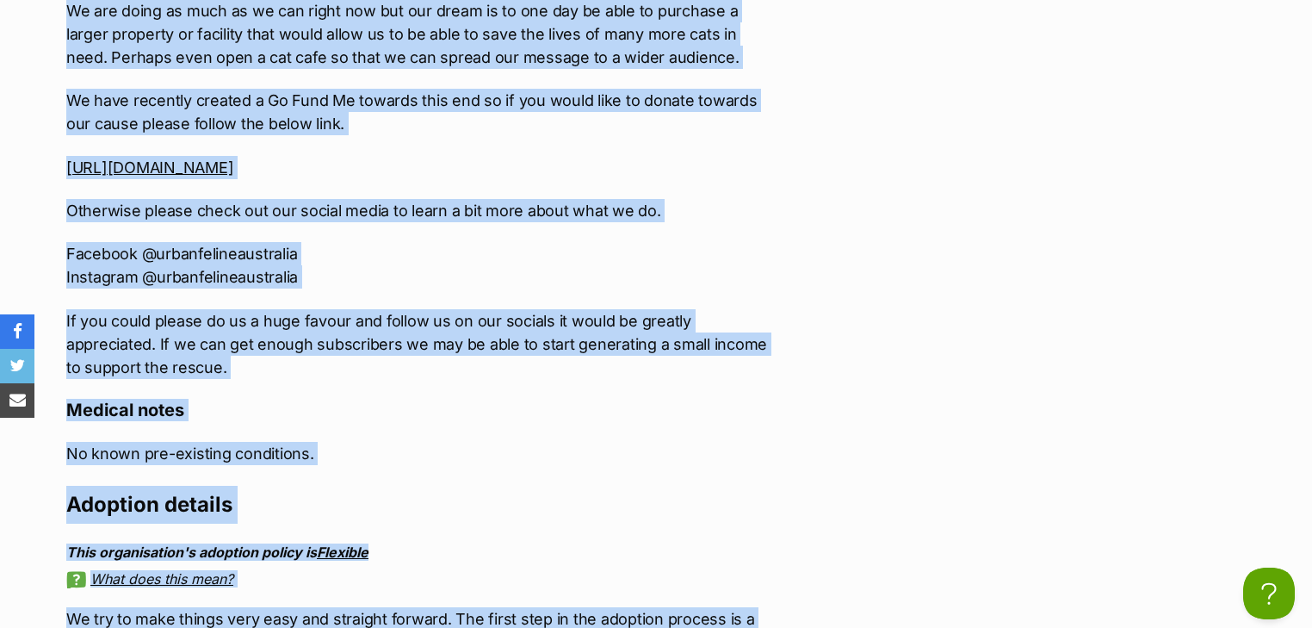
scroll to position [3210, 0]
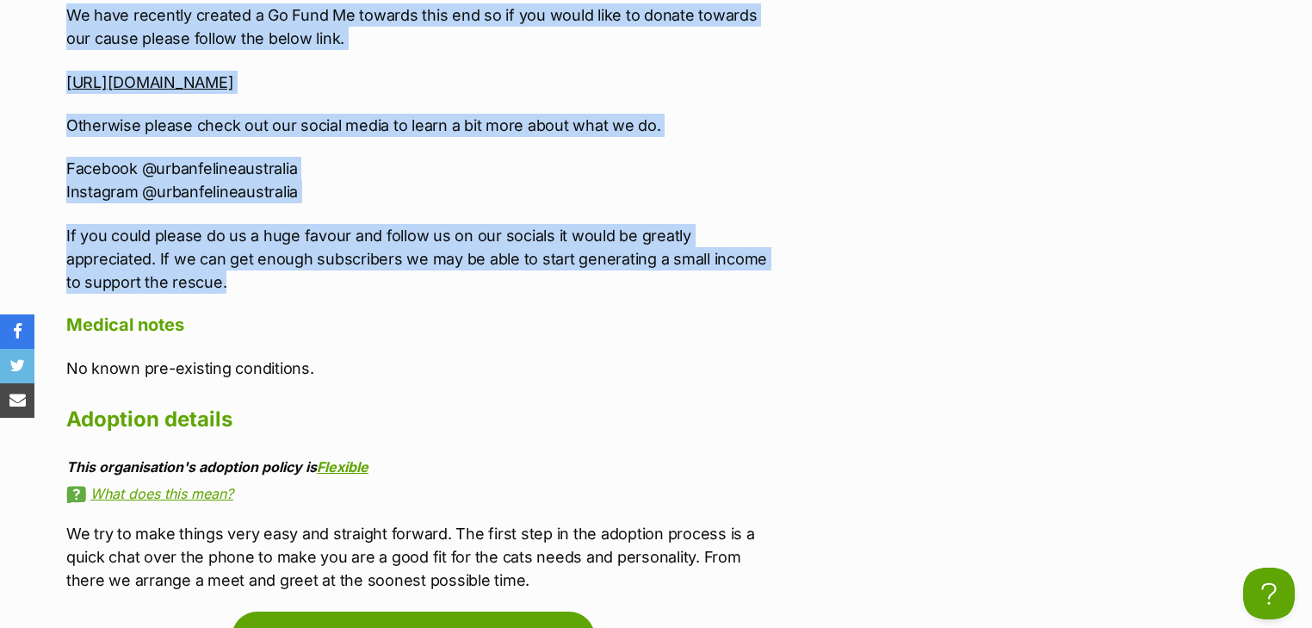
drag, startPoint x: 62, startPoint y: 110, endPoint x: 419, endPoint y: 232, distance: 377.6
copy div "***WE'RE ALWAYS ON THE LOOKOUT FOR FOSTER CARERS TO HELP US OUT SO IF YOU THINK…"
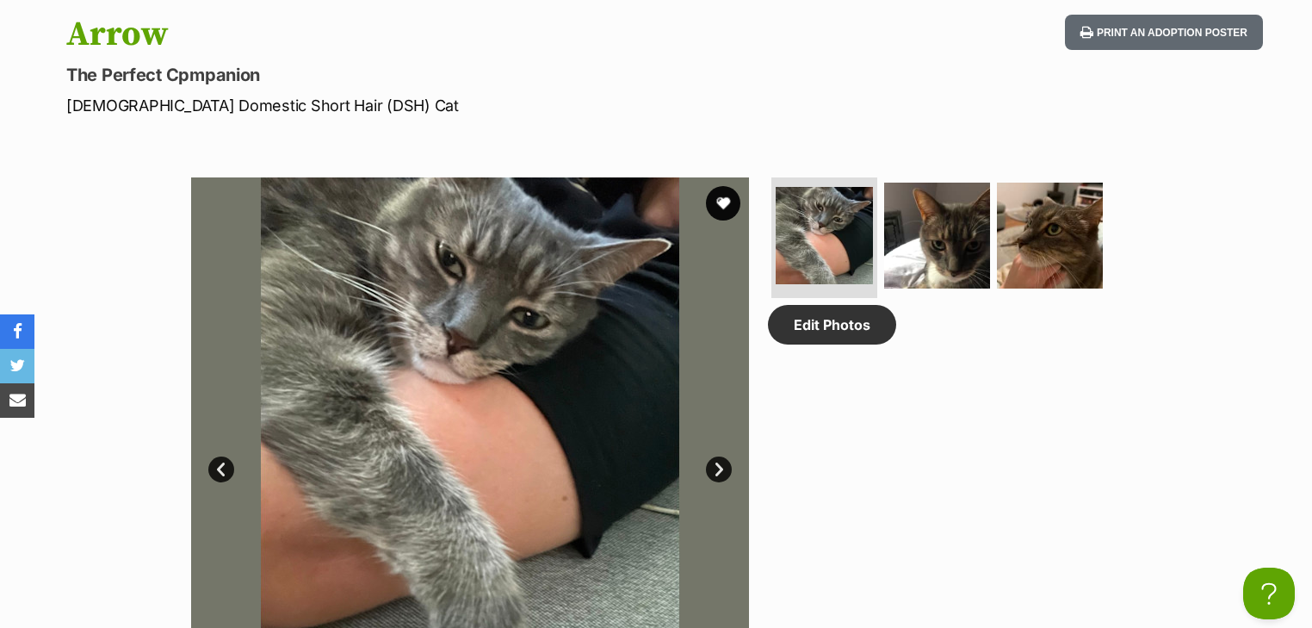
scroll to position [248, 0]
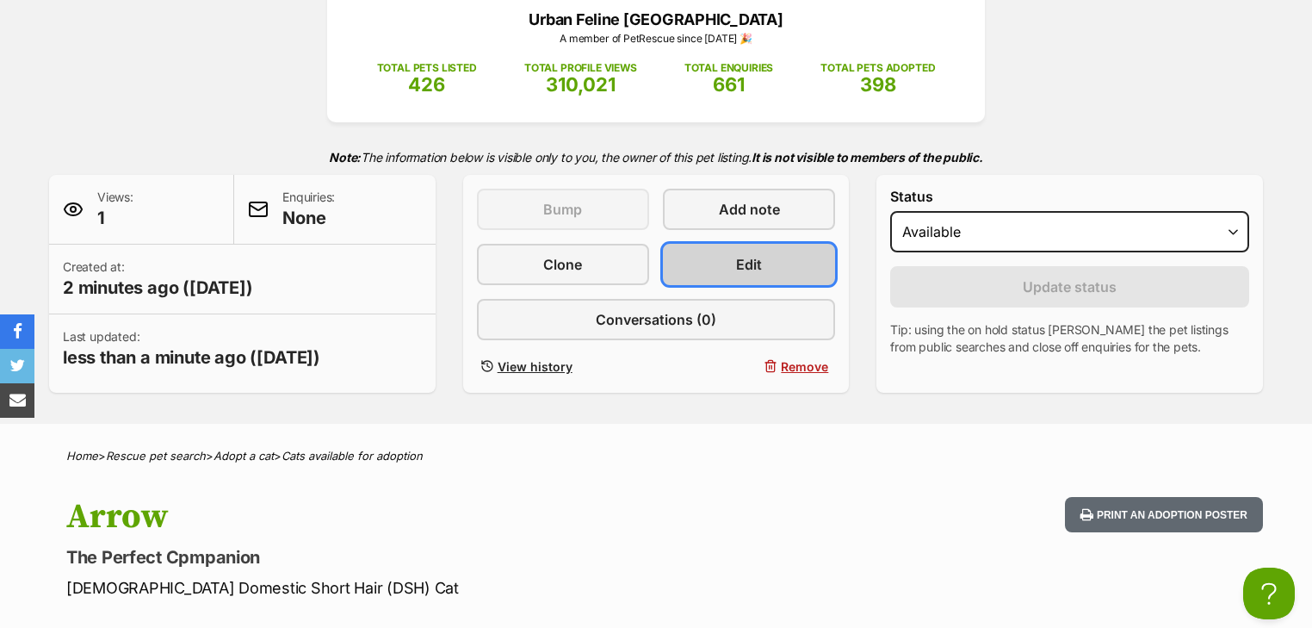
click at [740, 254] on span "Edit" at bounding box center [749, 264] width 26 height 21
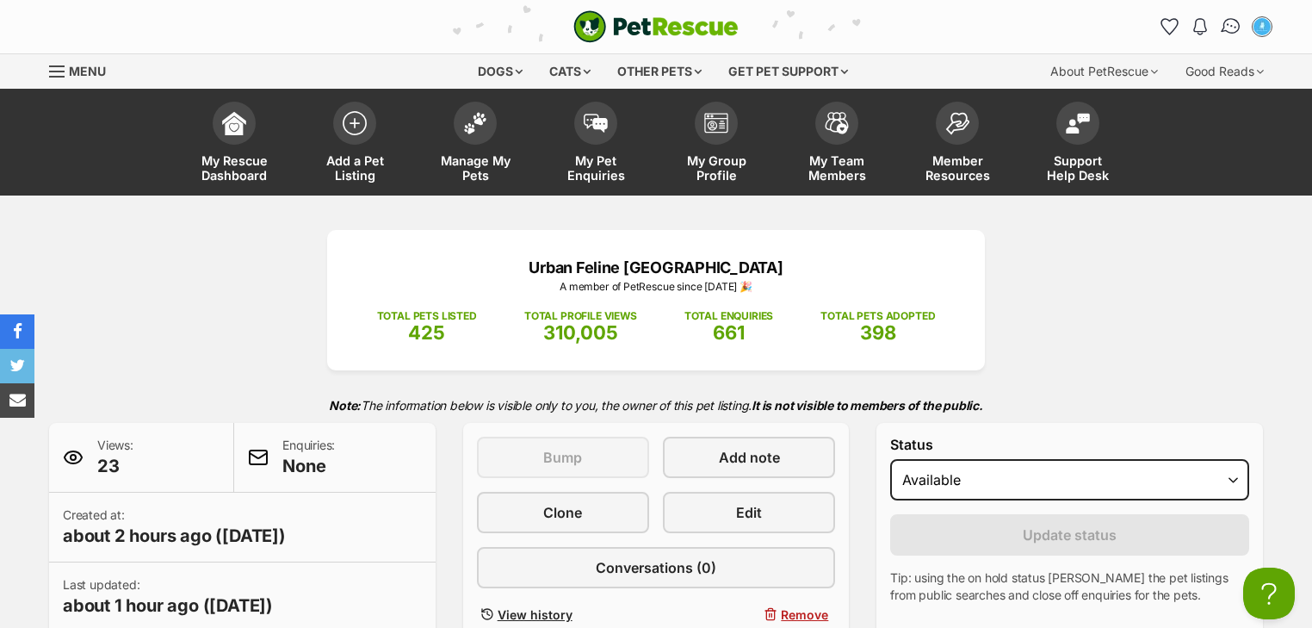
click at [1232, 19] on img "Conversations" at bounding box center [1231, 26] width 23 height 22
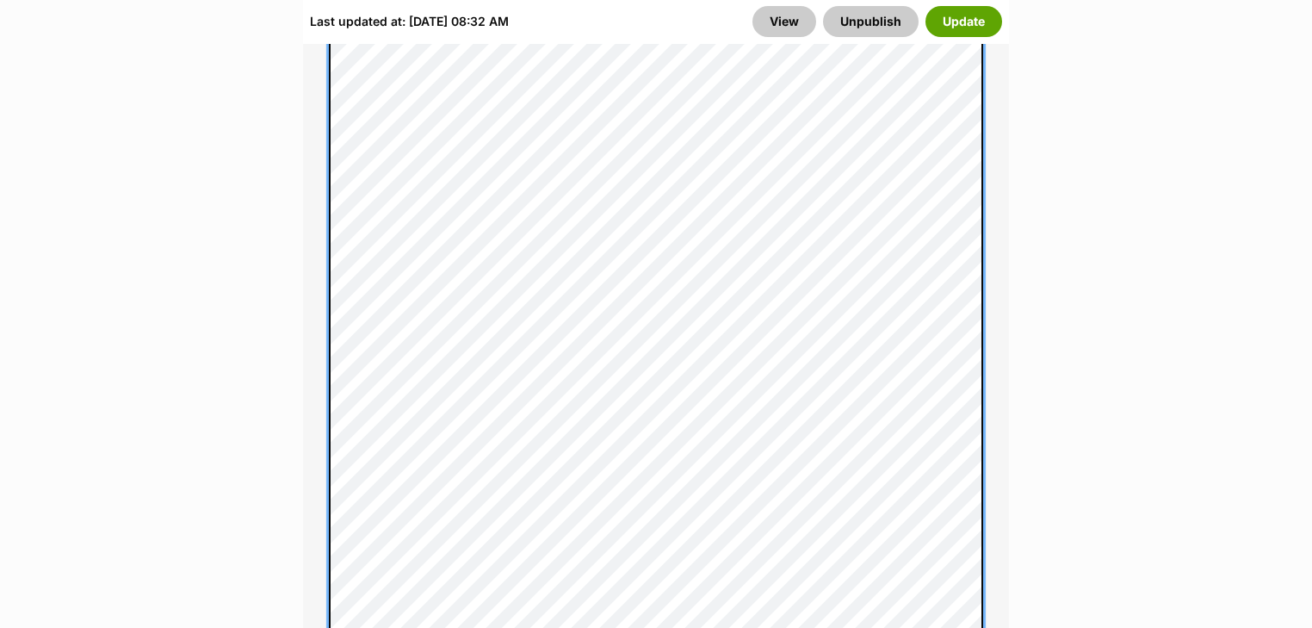
scroll to position [1515, 0]
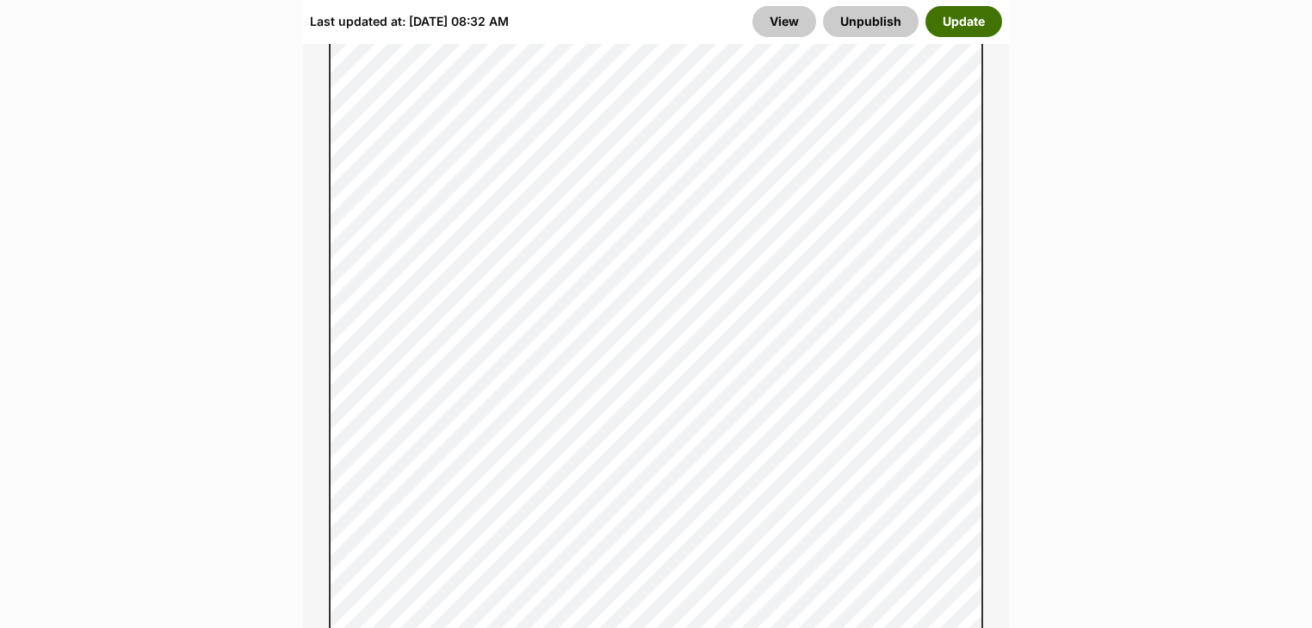
click at [963, 34] on button "Update" at bounding box center [964, 21] width 77 height 31
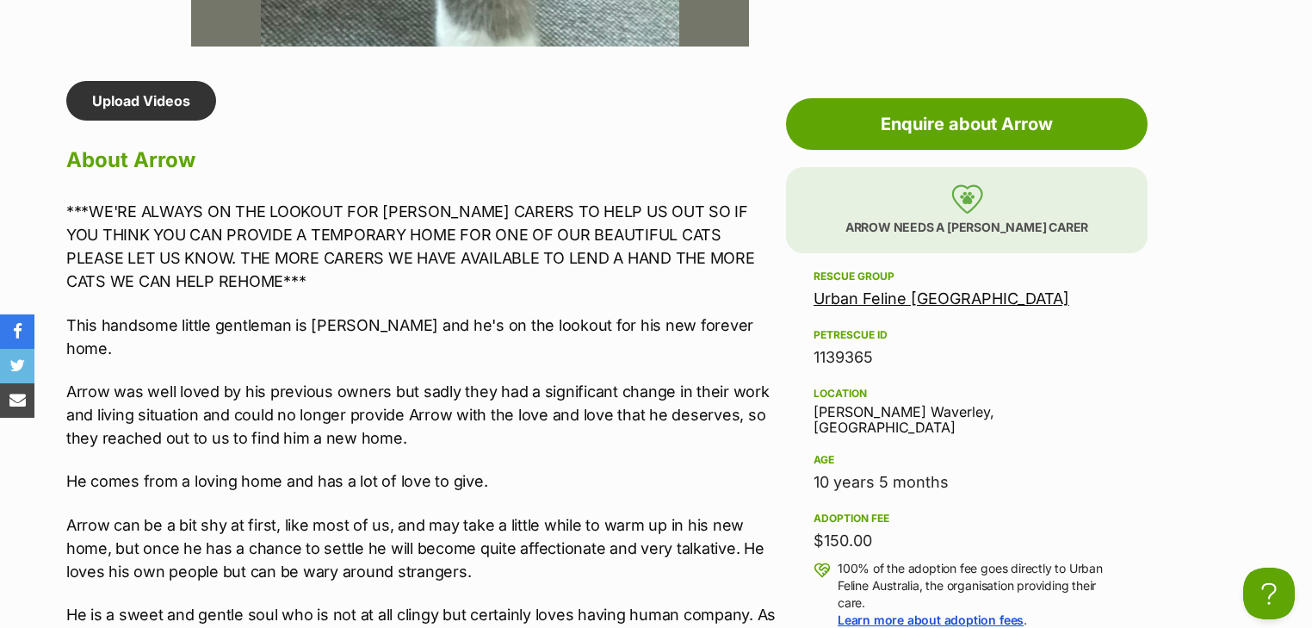
scroll to position [1653, 0]
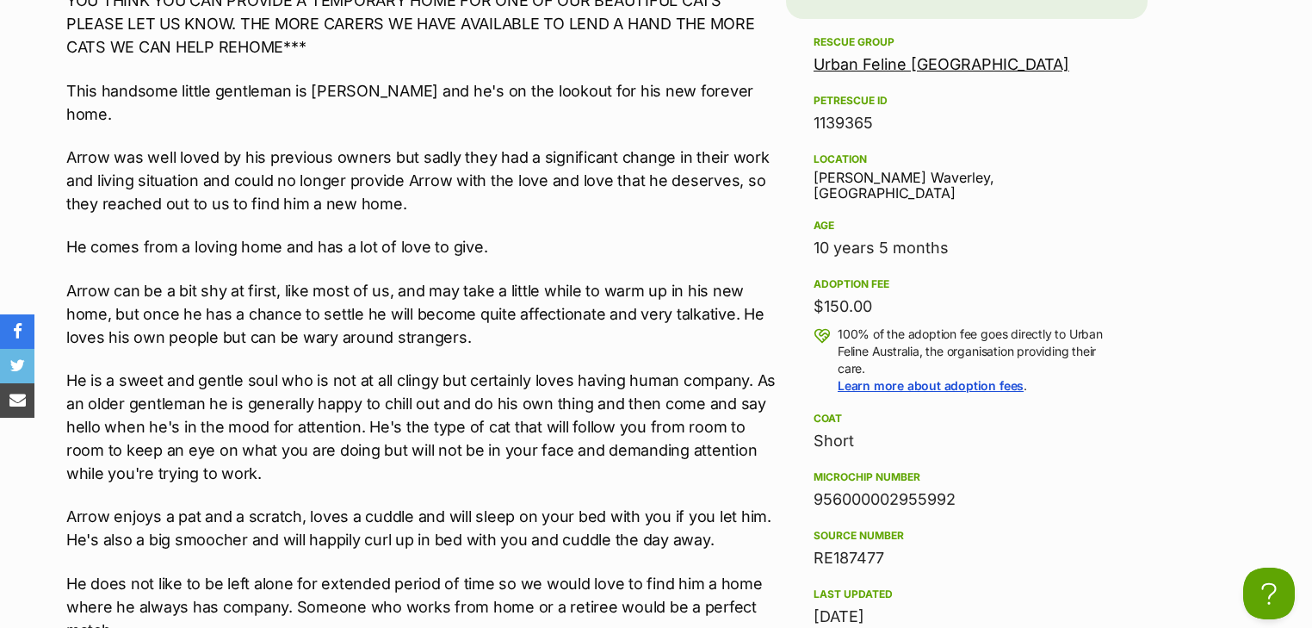
drag, startPoint x: 960, startPoint y: 476, endPoint x: 811, endPoint y: 485, distance: 149.2
click at [811, 485] on aside "Rescue group Urban Feline Australia PetRescue ID 1139365 Location Glen Waverley…" at bounding box center [967, 416] width 362 height 769
copy div "956000002955992"
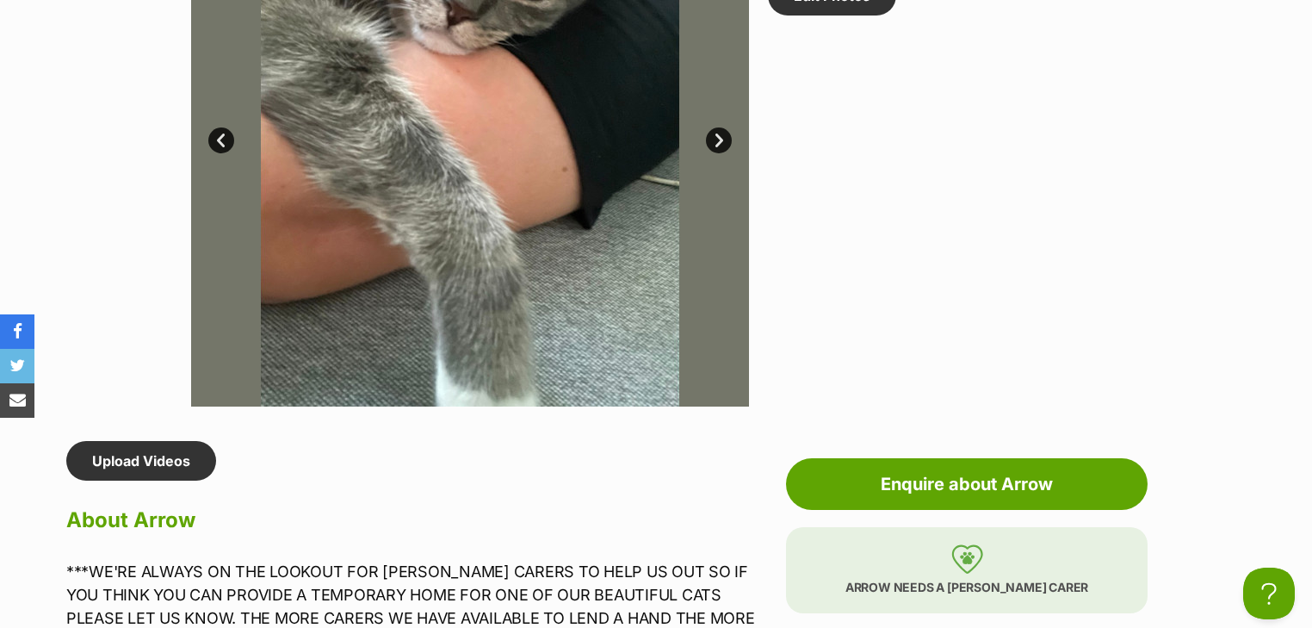
scroll to position [1171, 0]
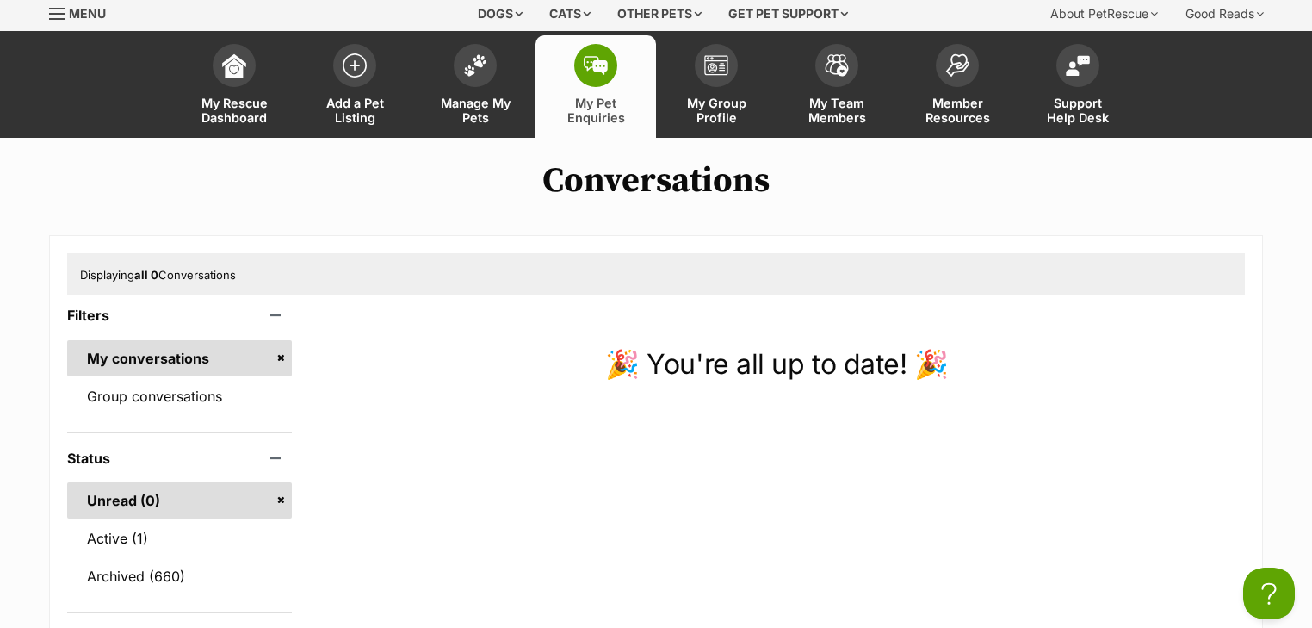
scroll to position [138, 0]
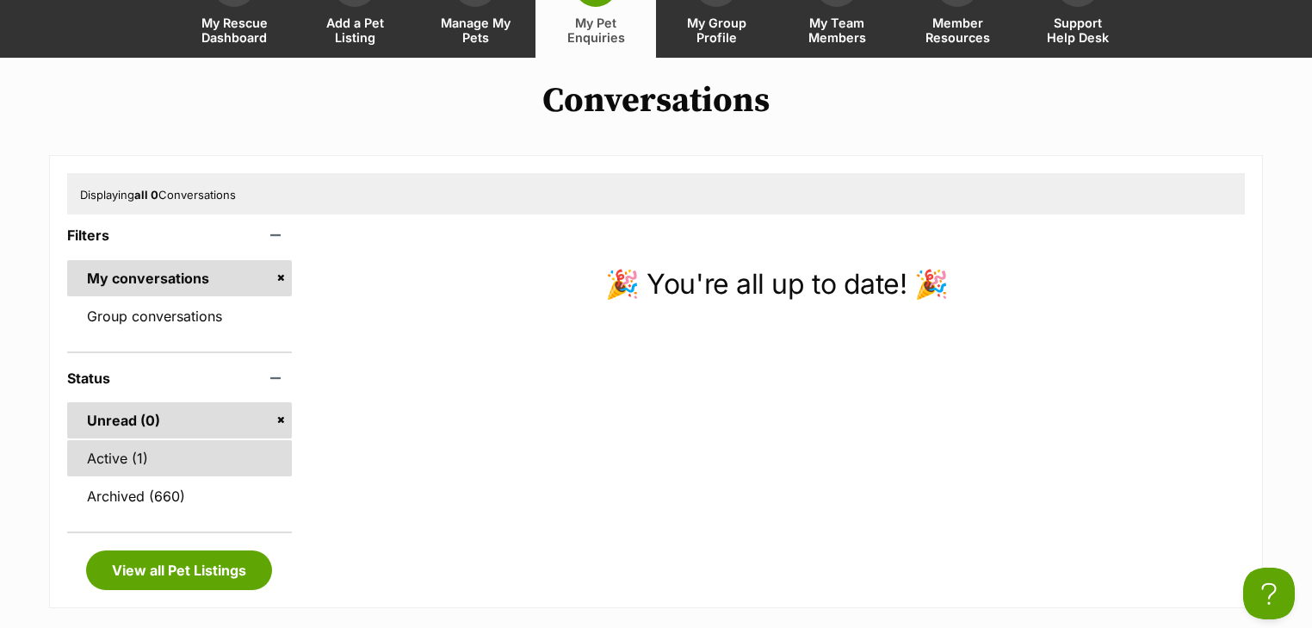
click at [169, 452] on link "Active (1)" at bounding box center [179, 458] width 225 height 36
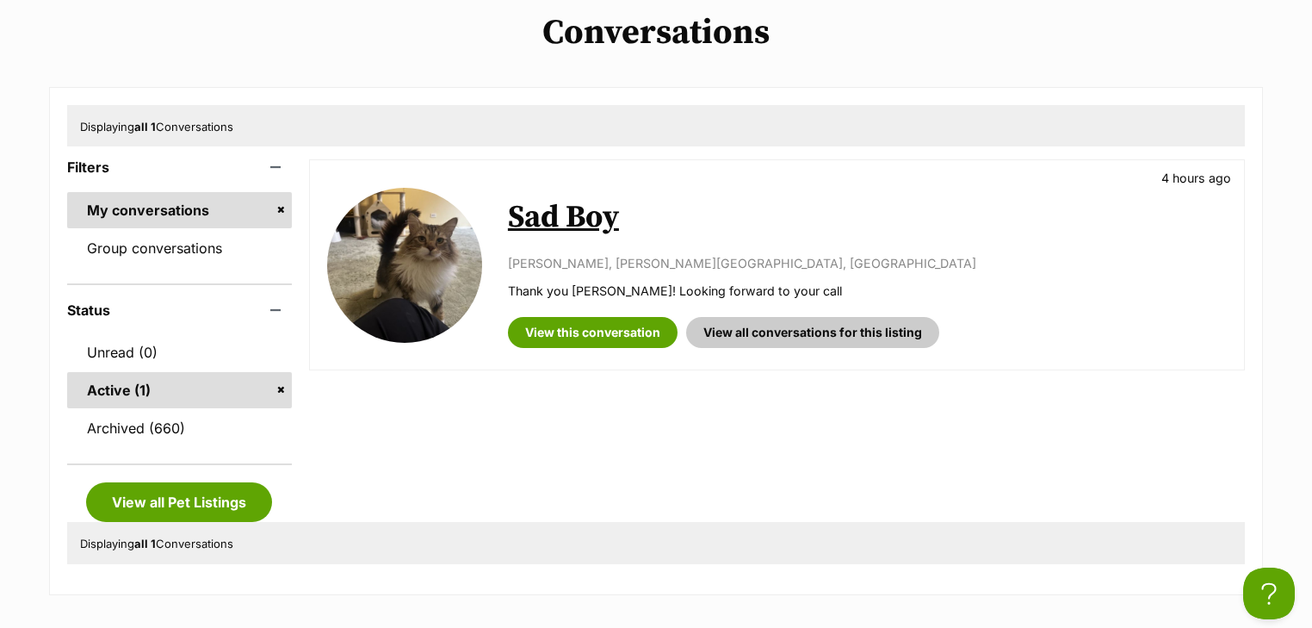
scroll to position [344, 0]
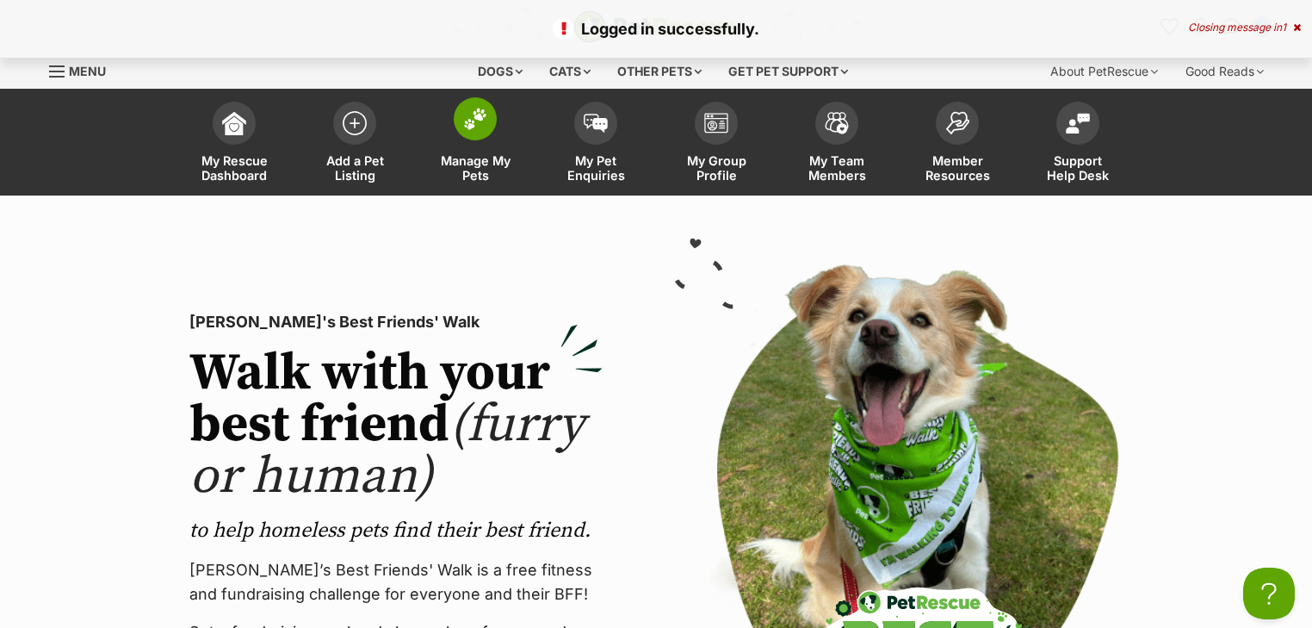
click at [486, 140] on link "Manage My Pets" at bounding box center [475, 144] width 121 height 102
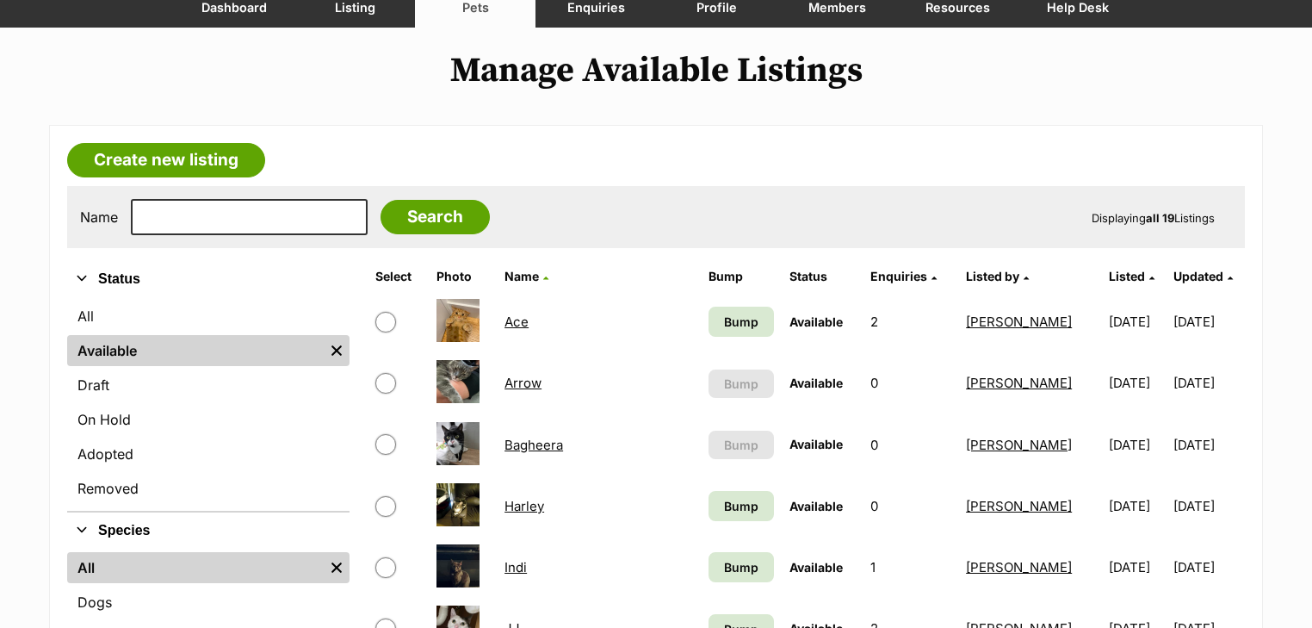
scroll to position [344, 0]
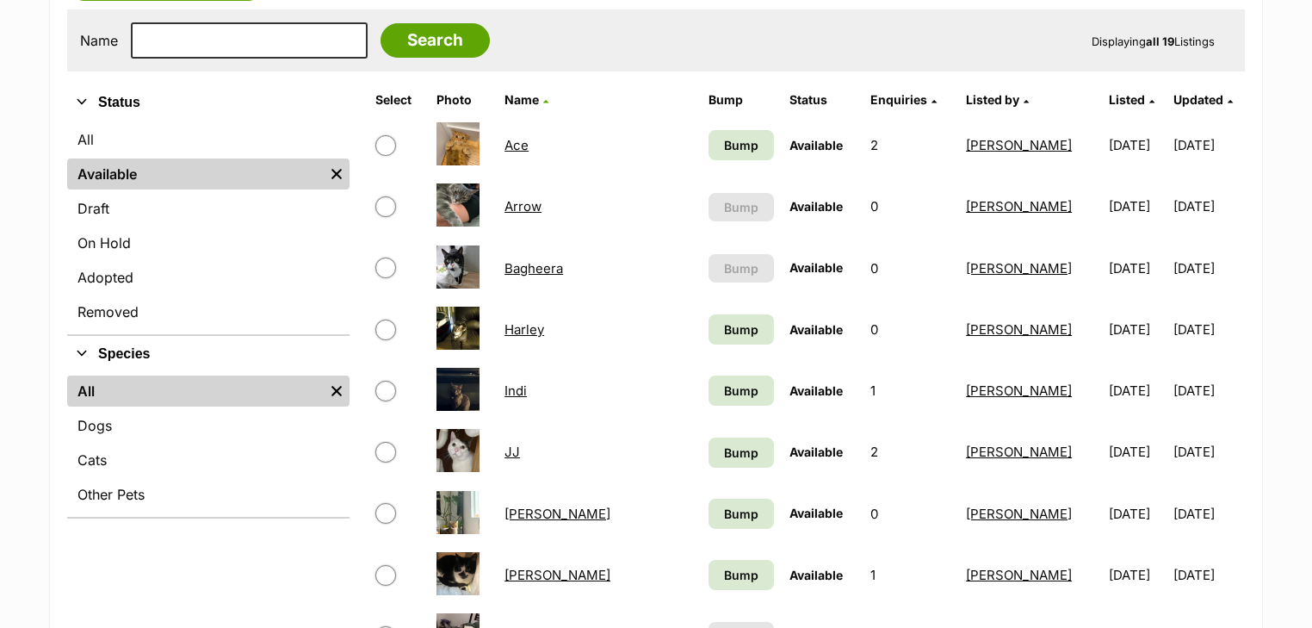
click at [529, 138] on link "Ace" at bounding box center [517, 145] width 24 height 16
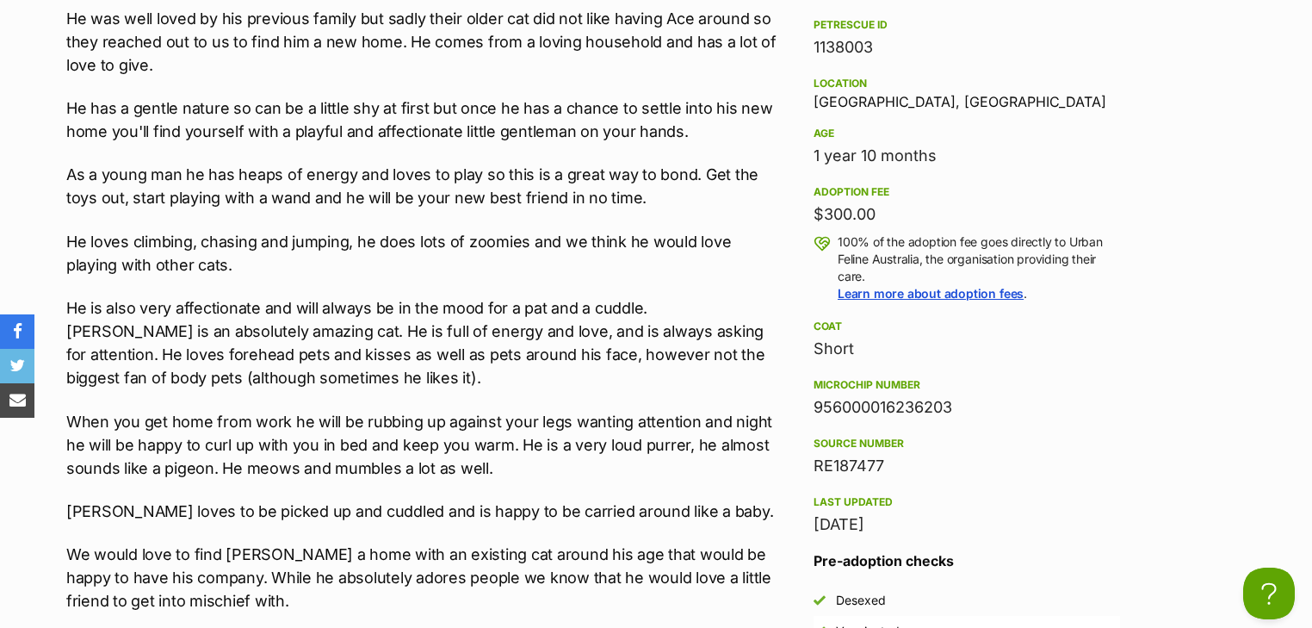
scroll to position [1929, 0]
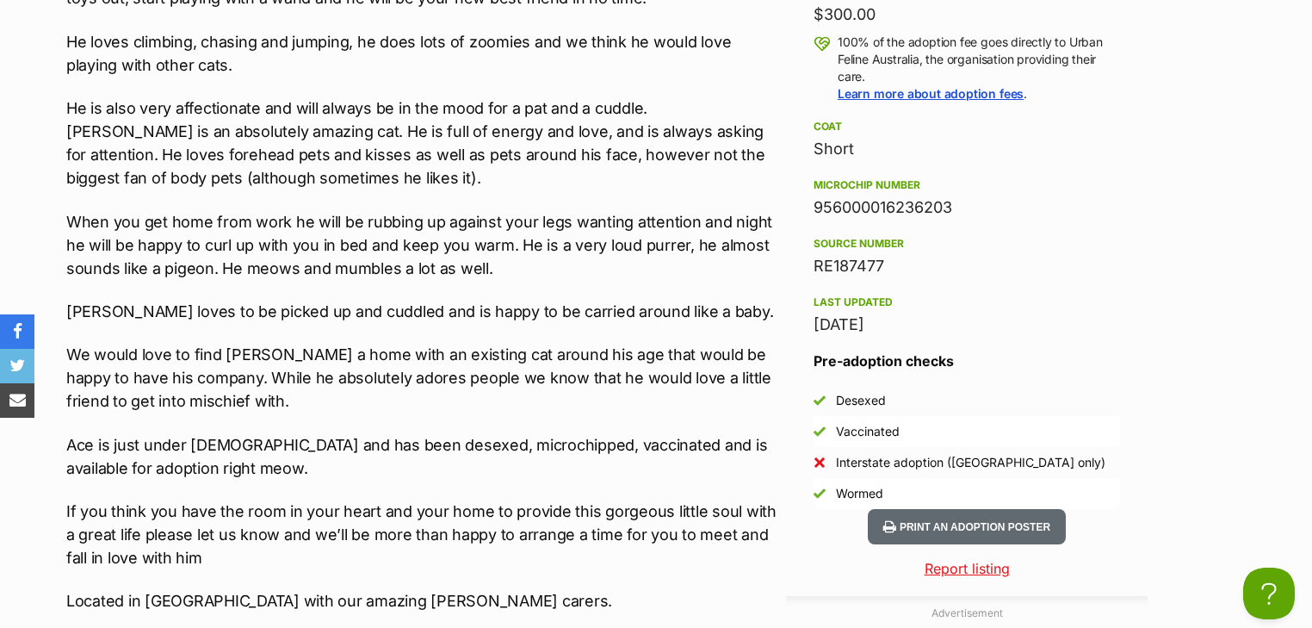
drag, startPoint x: 913, startPoint y: 206, endPoint x: 815, endPoint y: 205, distance: 98.2
click at [815, 205] on div "956000016236203" at bounding box center [967, 207] width 307 height 24
